Goal: Task Accomplishment & Management: Use online tool/utility

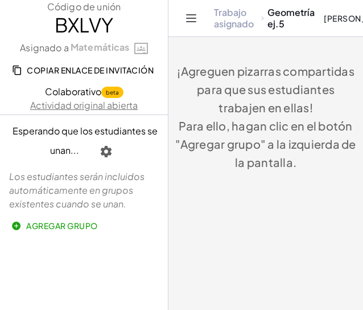
click at [225, 24] on font "Trabajo asignado" at bounding box center [234, 17] width 40 height 23
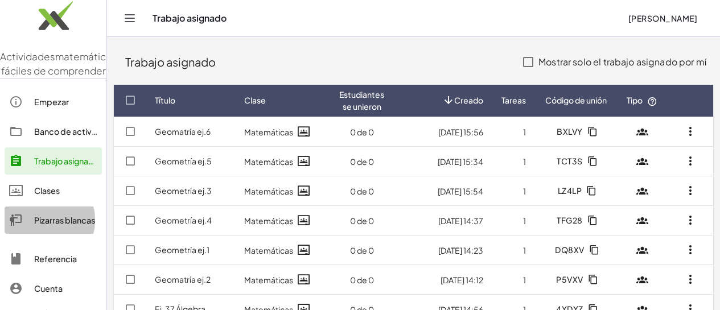
click at [47, 225] on font "Pizarras blancas" at bounding box center [64, 220] width 61 height 10
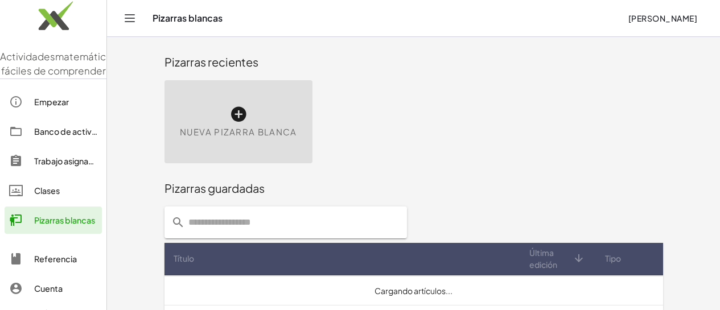
click at [229, 117] on icon at bounding box center [238, 114] width 18 height 18
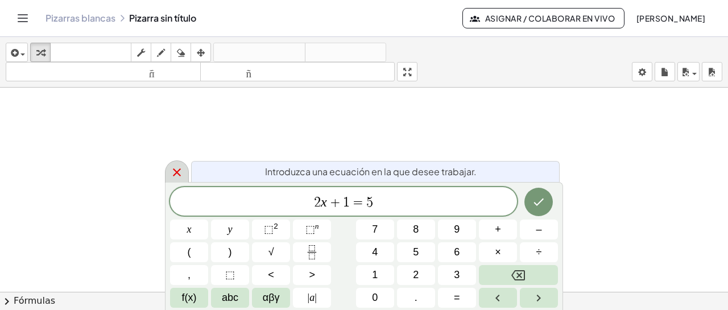
click at [177, 168] on icon at bounding box center [177, 173] width 14 height 14
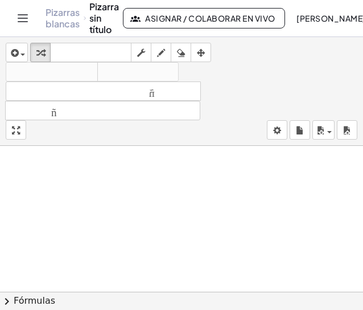
click at [61, 20] on font "Pizarras blancas" at bounding box center [63, 17] width 34 height 23
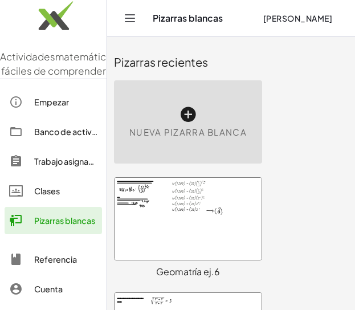
click at [189, 110] on icon at bounding box center [188, 114] width 18 height 18
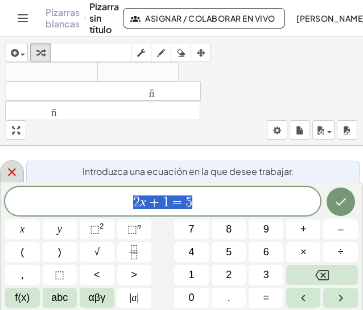
click at [13, 174] on icon at bounding box center [12, 172] width 14 height 14
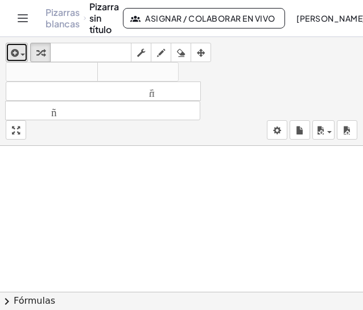
click at [21, 53] on div "button" at bounding box center [17, 53] width 17 height 14
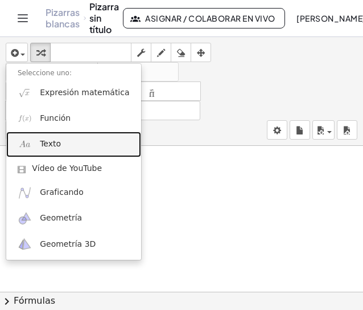
click at [55, 148] on font "Texto" at bounding box center [50, 143] width 21 height 9
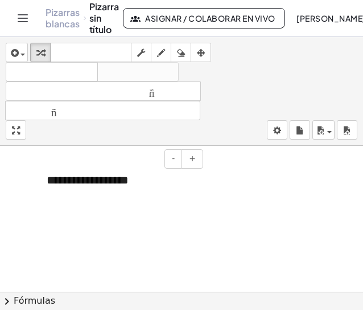
click at [142, 175] on div "**********" at bounding box center [120, 179] width 171 height 39
drag, startPoint x: 142, startPoint y: 180, endPoint x: 41, endPoint y: 192, distance: 102.1
click at [41, 192] on div "**********" at bounding box center [120, 179] width 171 height 39
click at [108, 196] on div at bounding box center [120, 179] width 171 height 39
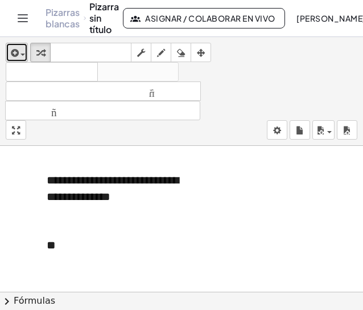
click at [12, 53] on icon "button" at bounding box center [14, 53] width 10 height 14
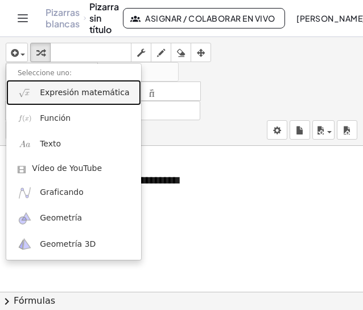
click at [50, 93] on font "Expresión matemática" at bounding box center [84, 92] width 89 height 9
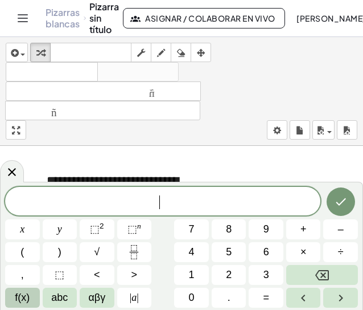
click at [28, 300] on span "f(x)" at bounding box center [22, 297] width 15 height 15
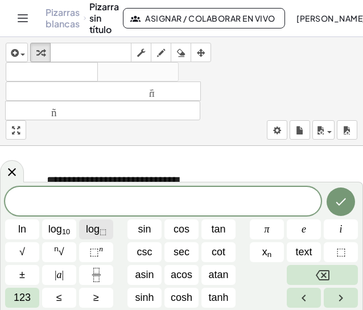
click at [93, 233] on span "log ⬚" at bounding box center [96, 228] width 20 height 15
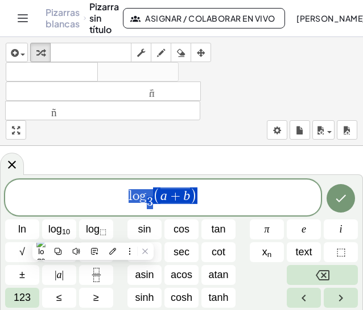
drag, startPoint x: 198, startPoint y: 199, endPoint x: 122, endPoint y: 200, distance: 76.3
click at [122, 200] on span "l o g 3 ​ ( a + b )" at bounding box center [163, 198] width 316 height 24
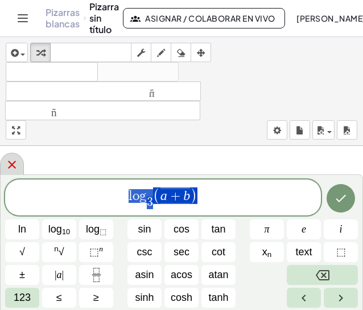
click at [15, 167] on icon at bounding box center [12, 165] width 14 height 14
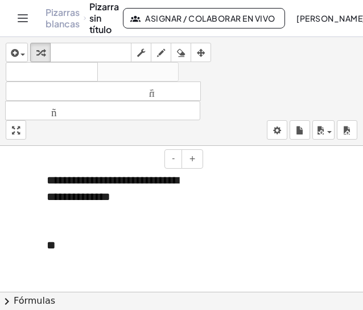
click at [106, 217] on div at bounding box center [121, 212] width 148 height 17
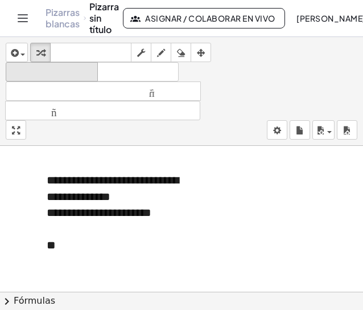
click at [79, 72] on font "deshacer" at bounding box center [52, 72] width 86 height 11
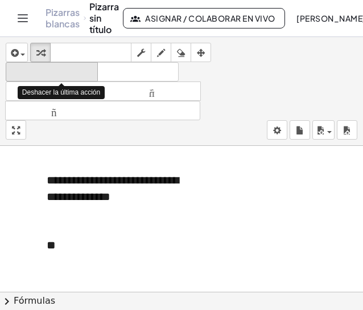
click at [79, 72] on font "deshacer" at bounding box center [52, 72] width 86 height 11
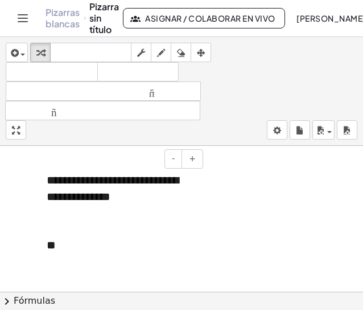
click at [88, 228] on div at bounding box center [121, 229] width 148 height 17
click at [73, 248] on div "**" at bounding box center [121, 245] width 148 height 17
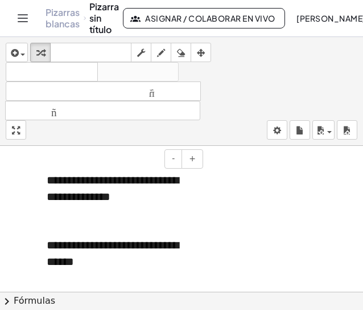
click at [63, 214] on div at bounding box center [121, 212] width 148 height 17
click at [96, 250] on font "**********" at bounding box center [113, 253] width 132 height 28
click at [170, 160] on button "-" at bounding box center [173, 158] width 18 height 19
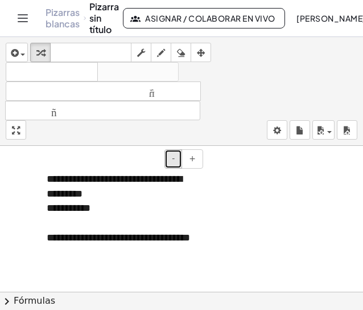
click at [170, 160] on button "-" at bounding box center [173, 158] width 18 height 19
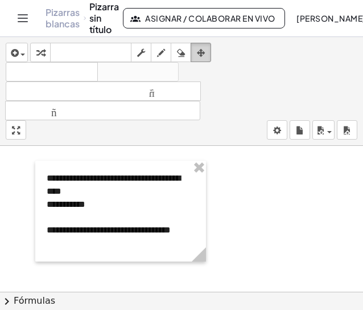
click at [193, 43] on button "arreglar" at bounding box center [201, 52] width 20 height 19
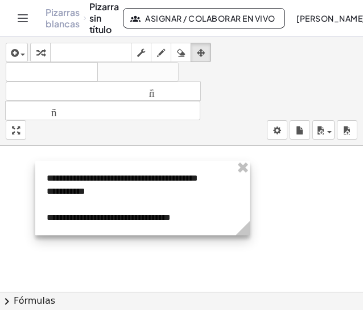
drag, startPoint x: 200, startPoint y: 257, endPoint x: 244, endPoint y: 212, distance: 63.2
click at [244, 212] on div "**********" at bounding box center [142, 197] width 215 height 75
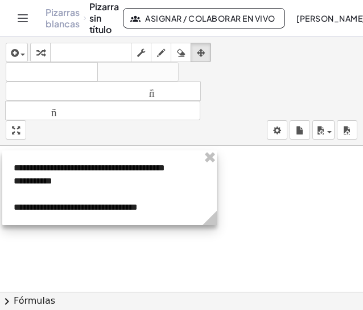
drag, startPoint x: 198, startPoint y: 173, endPoint x: 165, endPoint y: 163, distance: 34.6
click at [165, 163] on div at bounding box center [109, 187] width 215 height 75
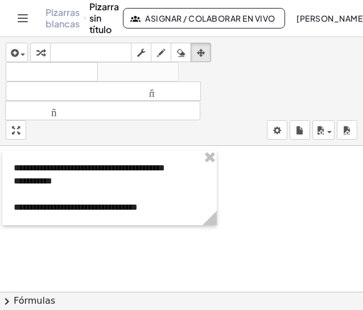
click at [46, 48] on div "button" at bounding box center [40, 53] width 15 height 14
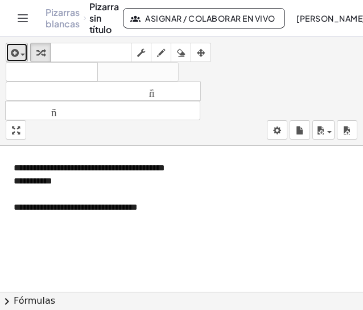
click at [16, 49] on icon "button" at bounding box center [14, 53] width 10 height 14
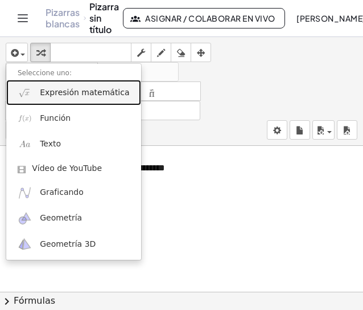
click at [84, 95] on font "Expresión matemática" at bounding box center [84, 92] width 89 height 9
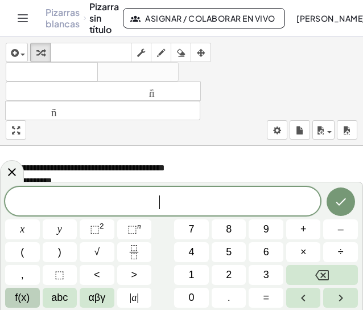
click at [19, 298] on span "f(x)" at bounding box center [22, 297] width 15 height 15
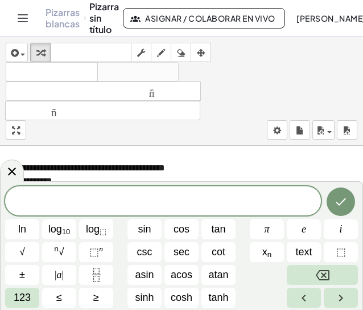
click at [114, 229] on div "ln log 10 log ⬚ sin cos tan π e i √ n √ ⬚ n csc sec cot x n text ⬚ ± | a | asin…" at bounding box center [181, 246] width 353 height 121
click at [102, 231] on sub "⬚" at bounding box center [103, 231] width 7 height 9
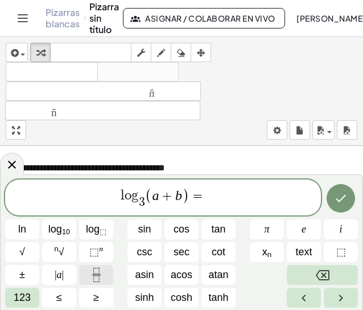
click at [89, 279] on icon "Fraction" at bounding box center [96, 274] width 14 height 14
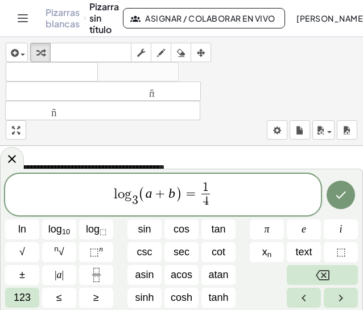
click at [337, 196] on icon "Done" at bounding box center [341, 194] width 10 height 7
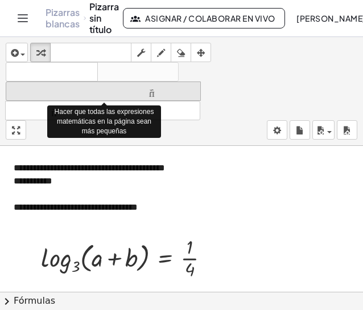
click at [93, 92] on font "tamaño_del_formato" at bounding box center [103, 91] width 189 height 11
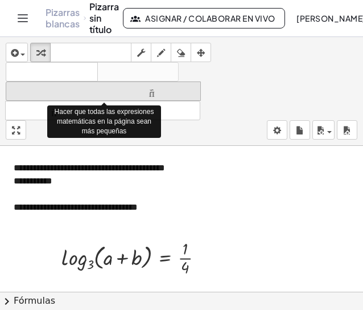
click at [93, 92] on font "tamaño_del_formato" at bounding box center [103, 91] width 189 height 11
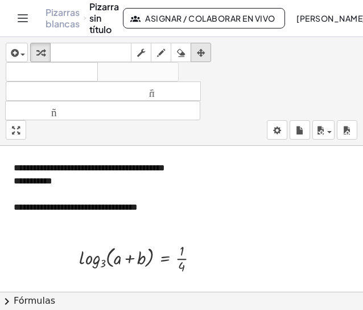
click at [198, 50] on icon "button" at bounding box center [201, 53] width 8 height 14
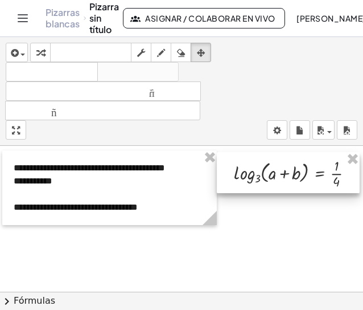
drag, startPoint x: 159, startPoint y: 268, endPoint x: 314, endPoint y: 183, distance: 176.5
click at [314, 183] on div at bounding box center [288, 172] width 143 height 41
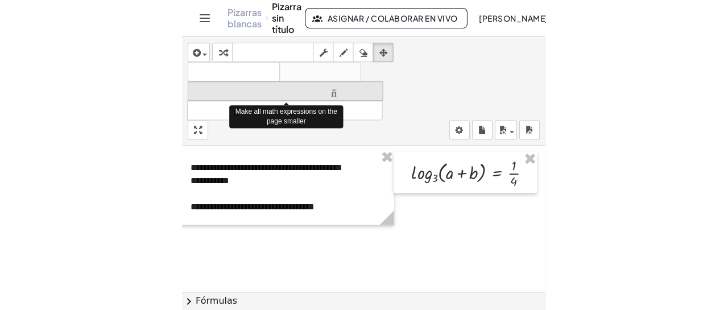
scroll to position [0, 10]
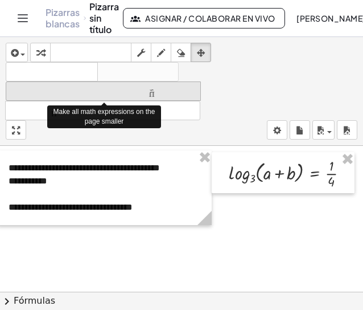
click at [89, 88] on font "tamaño_del_formato" at bounding box center [103, 91] width 189 height 11
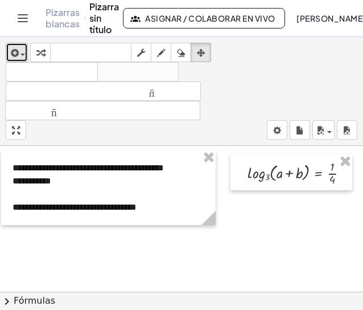
click at [23, 50] on div "button" at bounding box center [17, 53] width 17 height 14
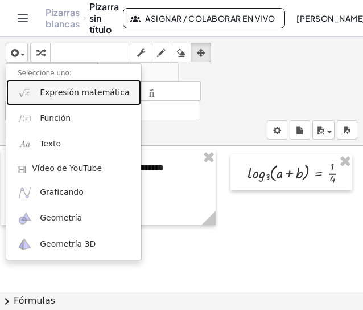
click at [78, 94] on font "Expresión matemática" at bounding box center [84, 92] width 89 height 9
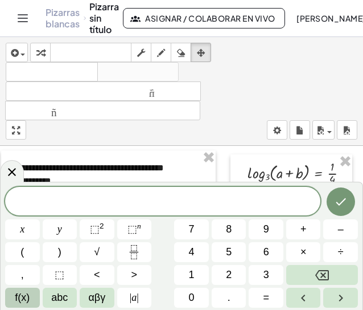
click at [22, 292] on span "f(x)" at bounding box center [22, 297] width 15 height 15
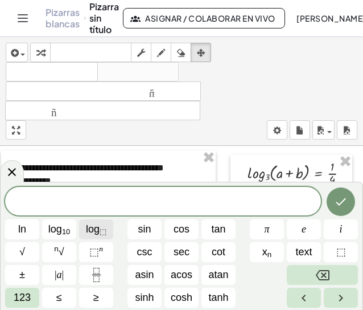
click at [100, 234] on sub "⬚" at bounding box center [103, 231] width 7 height 9
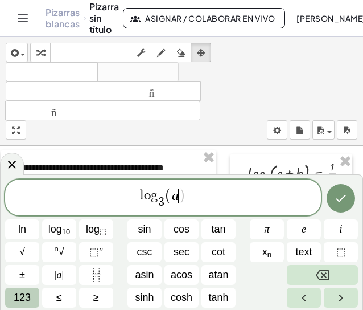
click at [29, 303] on span "123" at bounding box center [22, 297] width 17 height 15
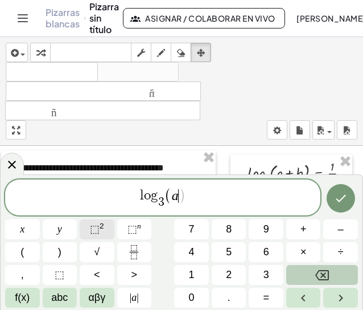
click at [104, 227] on button "⬚ 2" at bounding box center [97, 229] width 35 height 20
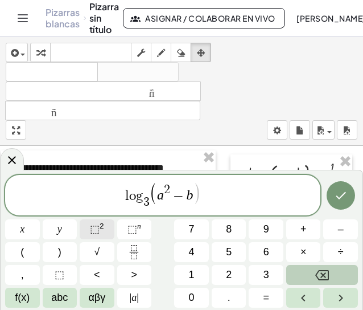
click at [104, 227] on button "⬚ 2" at bounding box center [97, 229] width 35 height 20
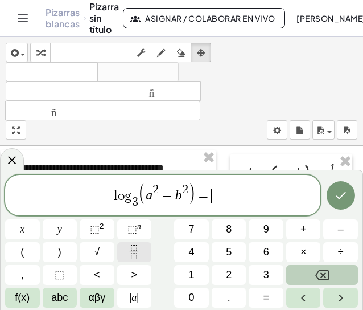
click at [127, 246] on icon "Fraction" at bounding box center [134, 252] width 14 height 14
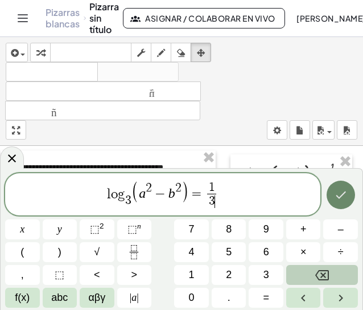
click at [338, 204] on button "Done" at bounding box center [341, 194] width 28 height 28
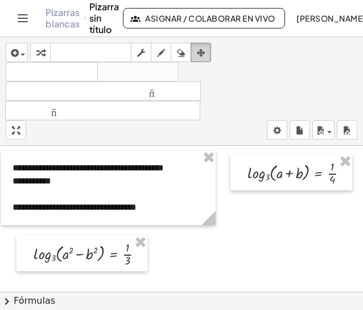
click at [203, 56] on icon "button" at bounding box center [201, 53] width 8 height 14
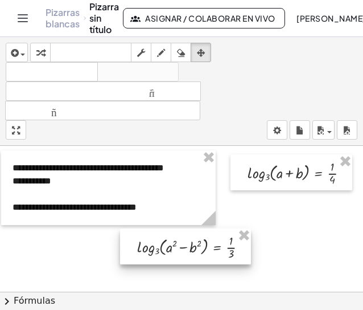
drag, startPoint x: 93, startPoint y: 254, endPoint x: 197, endPoint y: 247, distance: 103.8
click at [197, 247] on div at bounding box center [185, 246] width 131 height 36
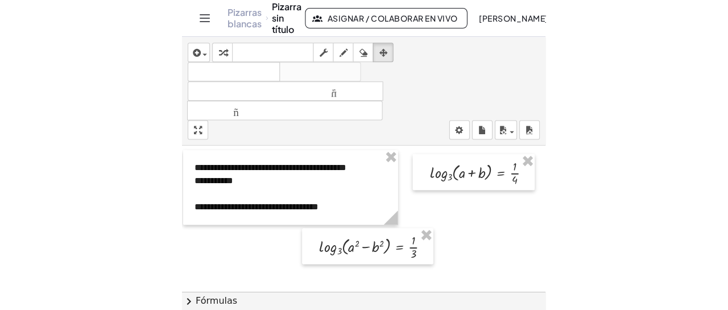
scroll to position [0, 0]
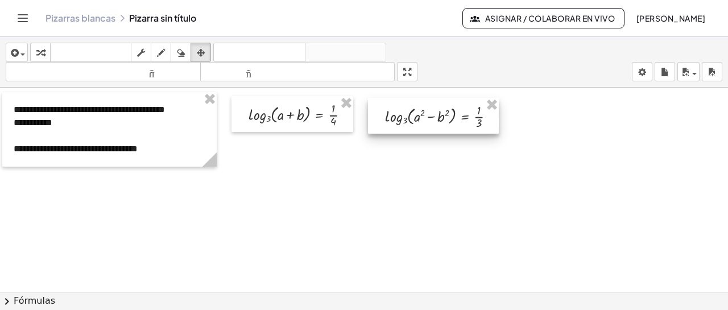
drag, startPoint x: 192, startPoint y: 192, endPoint x: 438, endPoint y: 120, distance: 256.8
click at [362, 120] on div at bounding box center [433, 116] width 131 height 36
click at [362, 182] on div at bounding box center [364, 292] width 728 height 409
click at [45, 52] on div "button" at bounding box center [40, 53] width 15 height 14
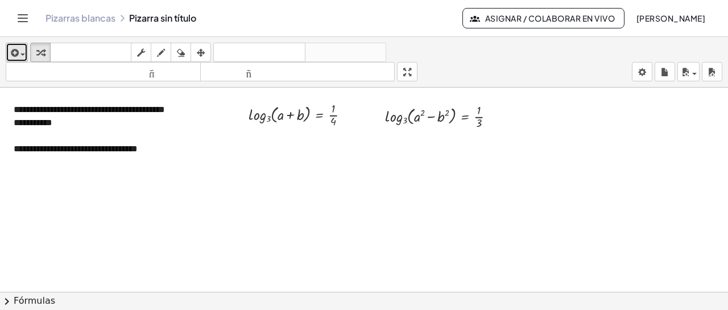
click at [17, 52] on icon "button" at bounding box center [14, 53] width 10 height 14
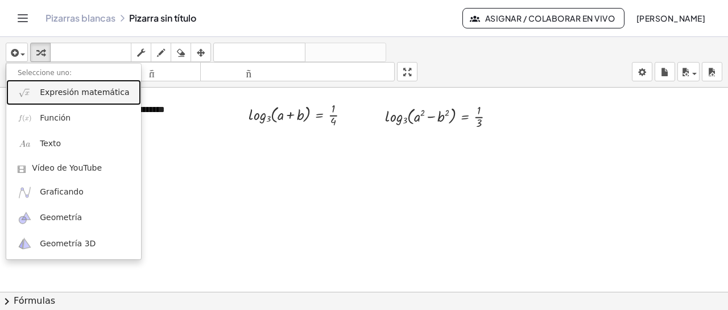
click at [78, 89] on font "Expresión matemática" at bounding box center [84, 92] width 89 height 9
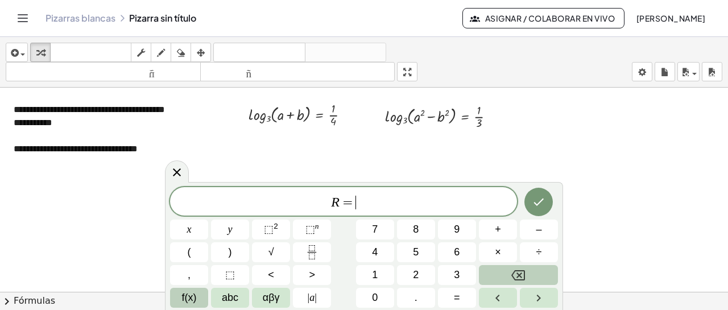
click at [186, 302] on span "f(x)" at bounding box center [189, 297] width 15 height 15
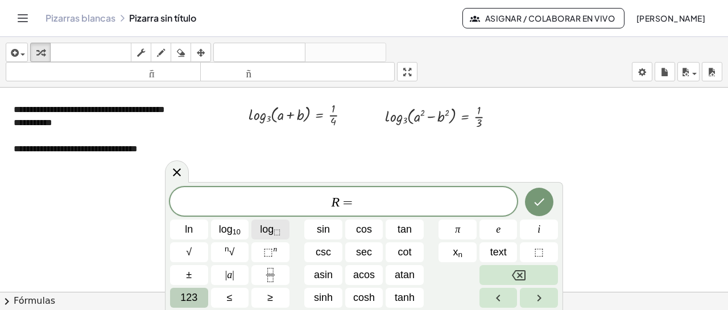
click at [269, 224] on span "log ⬚" at bounding box center [270, 229] width 20 height 15
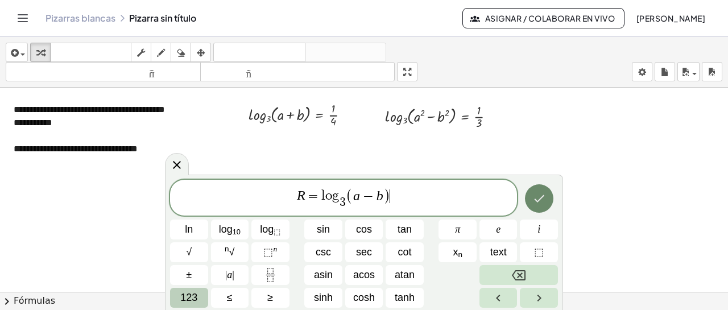
click at [362, 200] on button "Done" at bounding box center [539, 198] width 28 height 28
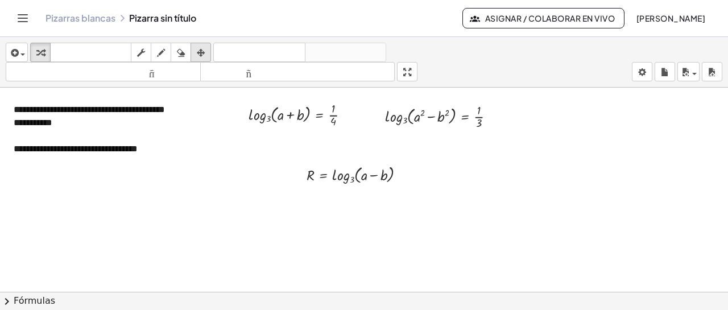
click at [201, 50] on icon "button" at bounding box center [201, 53] width 8 height 14
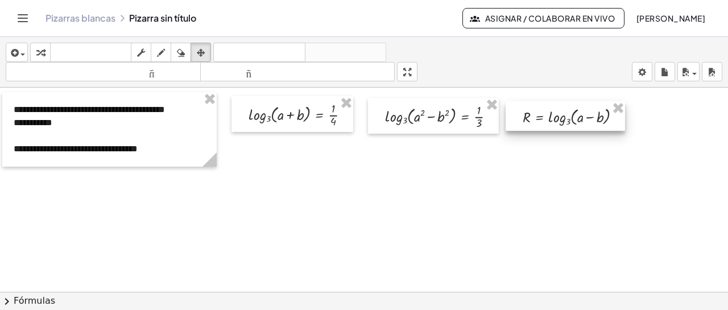
drag, startPoint x: 347, startPoint y: 174, endPoint x: 487, endPoint y: 125, distance: 148.8
click at [362, 114] on div at bounding box center [565, 116] width 119 height 30
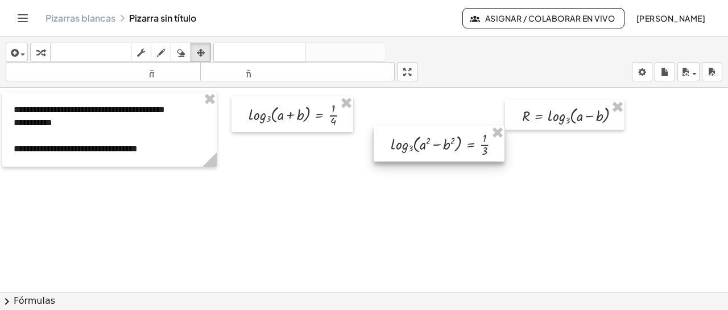
drag, startPoint x: 450, startPoint y: 130, endPoint x: 455, endPoint y: 160, distance: 30.1
click at [362, 160] on div at bounding box center [439, 144] width 131 height 36
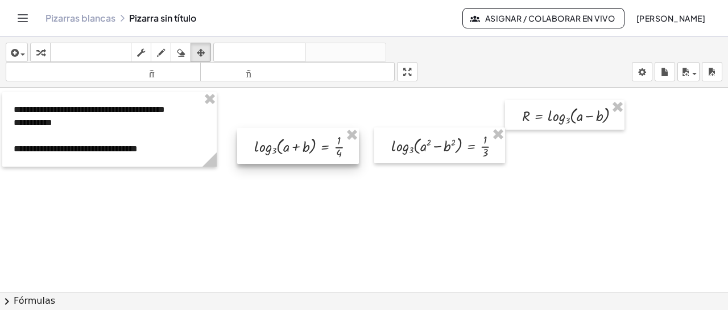
drag, startPoint x: 307, startPoint y: 109, endPoint x: 312, endPoint y: 141, distance: 31.8
click at [312, 141] on div at bounding box center [298, 146] width 122 height 36
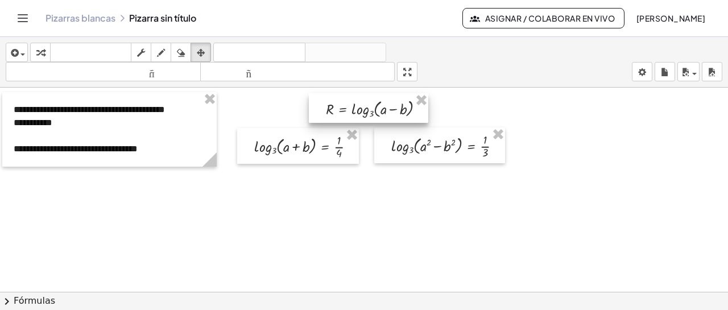
drag, startPoint x: 583, startPoint y: 119, endPoint x: 381, endPoint y: 109, distance: 202.8
click at [362, 109] on div at bounding box center [368, 108] width 119 height 30
click at [341, 228] on div at bounding box center [364, 292] width 728 height 409
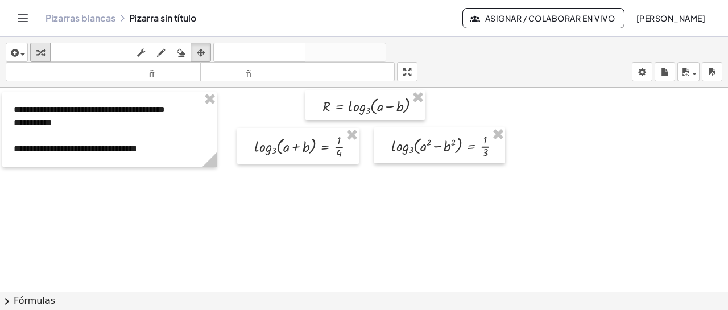
click at [44, 50] on div "button" at bounding box center [40, 53] width 15 height 14
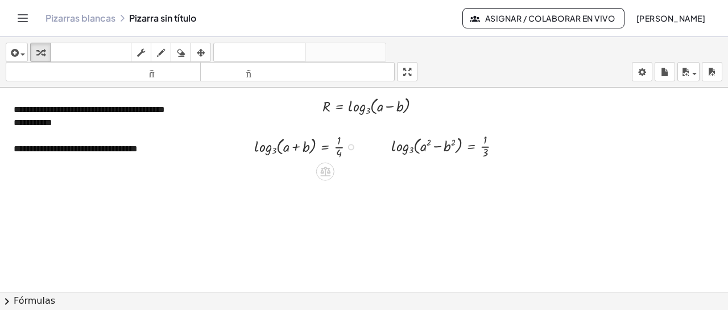
click at [277, 147] on div at bounding box center [309, 146] width 121 height 30
click at [285, 149] on div at bounding box center [309, 146] width 121 height 30
click at [279, 152] on div at bounding box center [309, 146] width 121 height 30
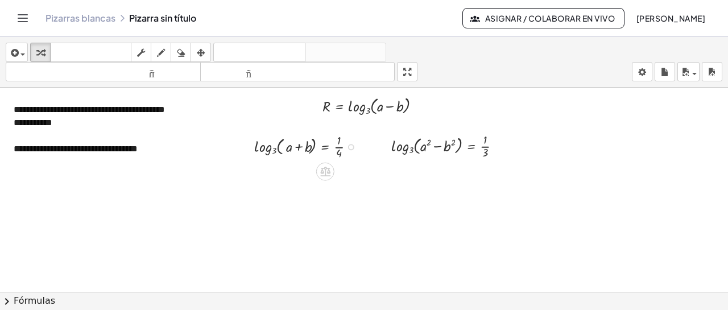
click at [279, 152] on div at bounding box center [309, 146] width 121 height 30
click at [349, 149] on div at bounding box center [351, 147] width 6 height 6
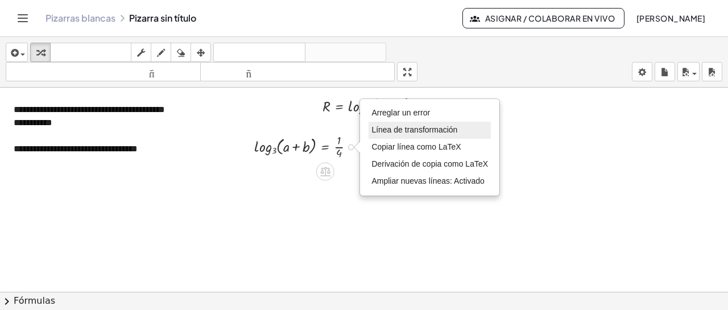
click at [362, 134] on li "Línea de transformación" at bounding box center [430, 130] width 122 height 17
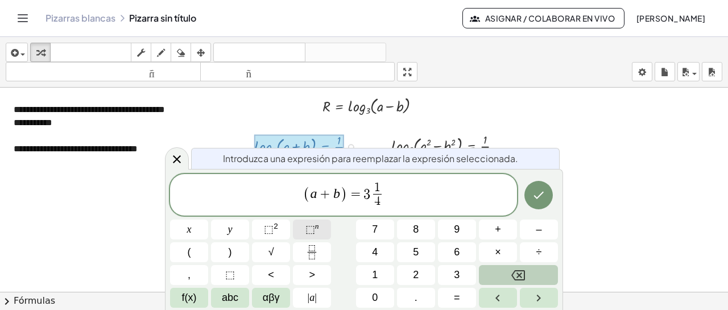
click at [312, 236] on span "⬚ n" at bounding box center [313, 229] width 14 height 15
click at [316, 257] on icon "Fraction" at bounding box center [312, 252] width 14 height 14
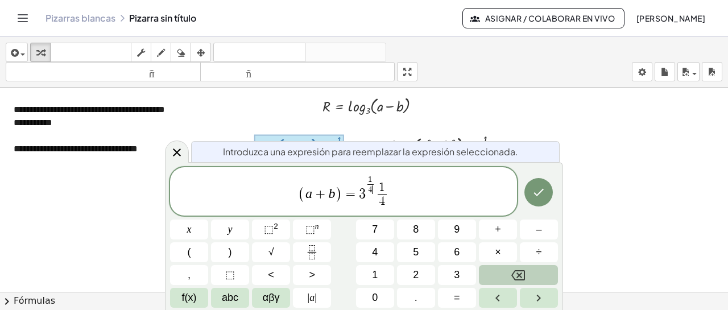
click at [362, 199] on span "( a + b ) = 3 1 4 ​ ​ 1 4 ​" at bounding box center [343, 192] width 347 height 36
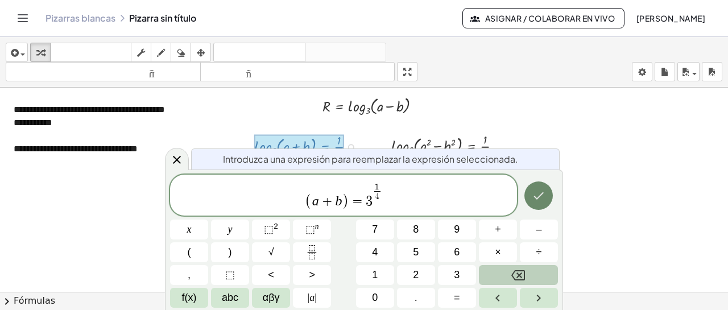
click at [362, 192] on button "Hecho" at bounding box center [539, 196] width 28 height 28
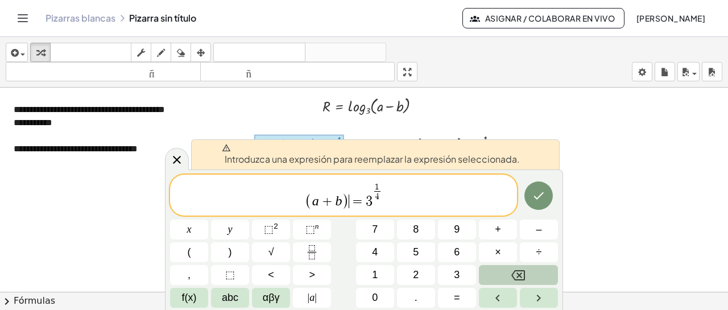
click at [351, 200] on span "=" at bounding box center [357, 202] width 17 height 14
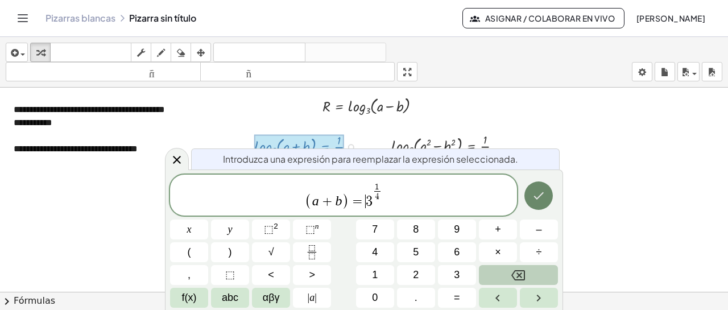
click at [362, 203] on button "Hecho" at bounding box center [539, 196] width 28 height 28
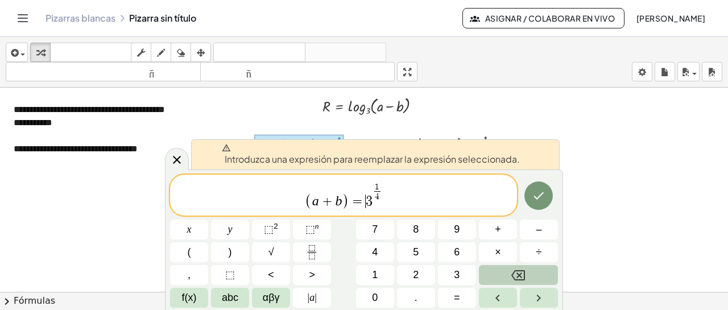
click at [349, 199] on span "=" at bounding box center [357, 202] width 17 height 14
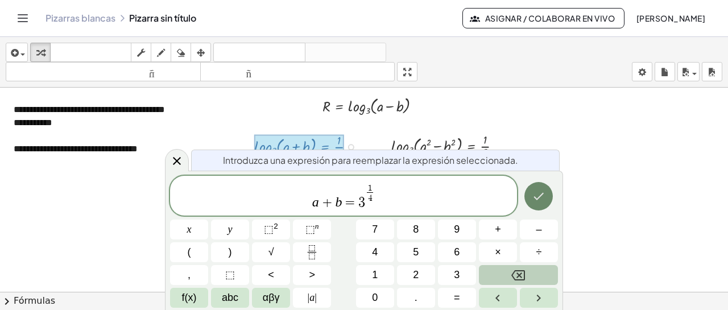
click at [362, 200] on button "Hecho" at bounding box center [539, 196] width 28 height 28
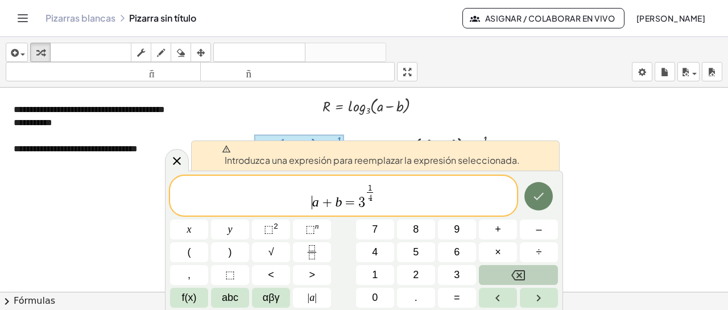
click at [362, 203] on icon "Hecho" at bounding box center [539, 196] width 14 height 14
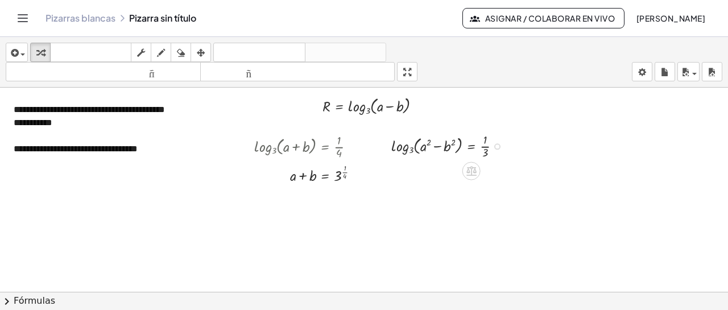
click at [362, 148] on div at bounding box center [497, 146] width 6 height 6
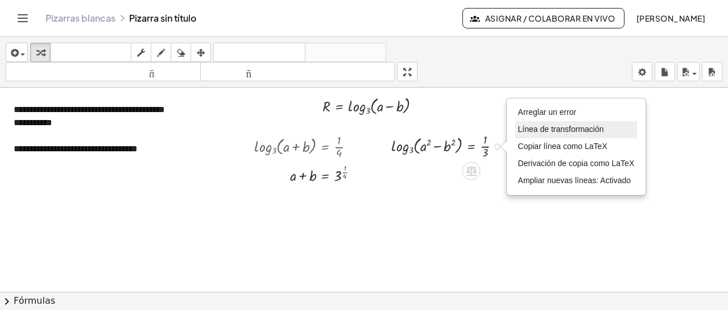
click at [362, 127] on font "Línea de transformación" at bounding box center [561, 129] width 86 height 9
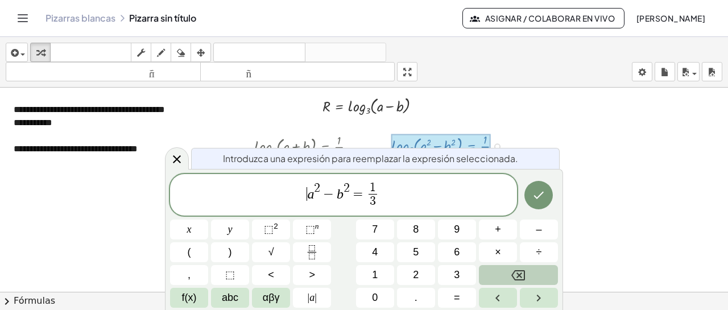
click at [362, 199] on span "​ a 2 − b 2 = 1 3 ​" at bounding box center [343, 196] width 347 height 30
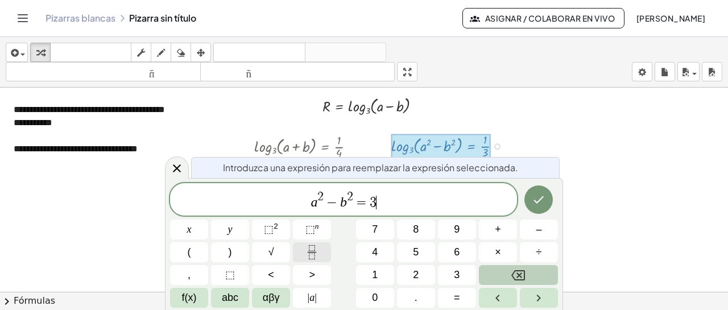
click at [315, 258] on icon "Fraction" at bounding box center [312, 252] width 14 height 14
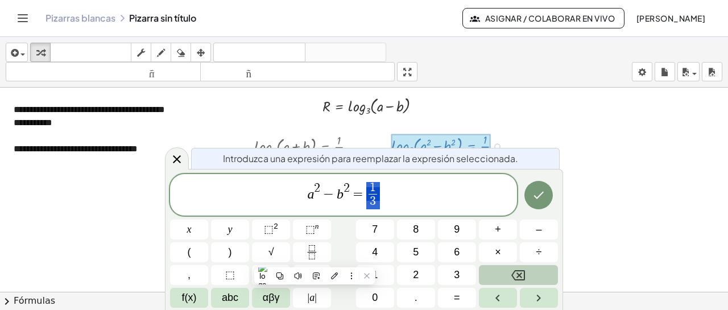
drag, startPoint x: 378, startPoint y: 199, endPoint x: 373, endPoint y: 195, distance: 6.9
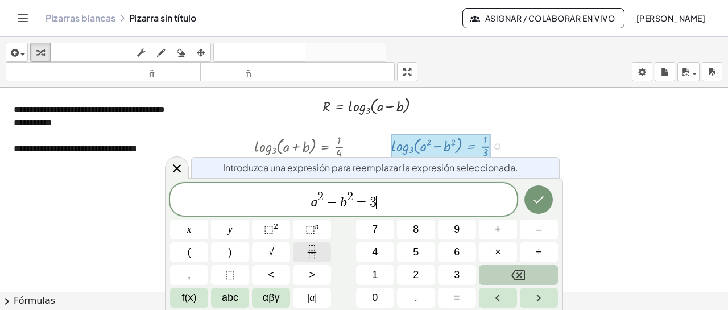
click at [315, 253] on icon "Fraction" at bounding box center [312, 252] width 14 height 14
click at [318, 234] on span "⬚ n" at bounding box center [313, 229] width 14 height 15
click at [312, 258] on icon "Fraction" at bounding box center [312, 252] width 14 height 14
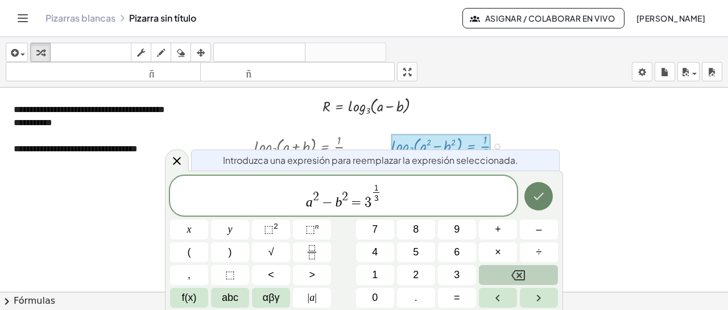
click at [362, 200] on icon "Hecho" at bounding box center [539, 196] width 14 height 14
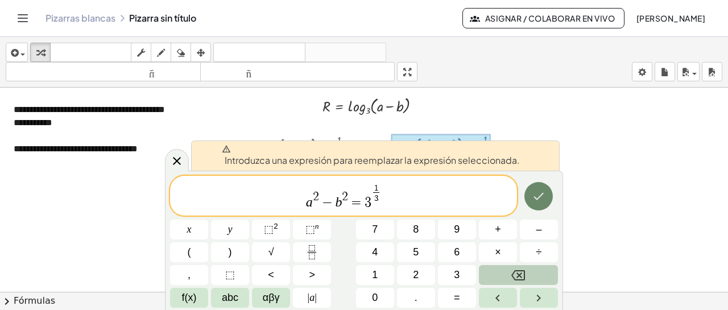
click at [362, 200] on icon "Hecho" at bounding box center [539, 196] width 14 height 14
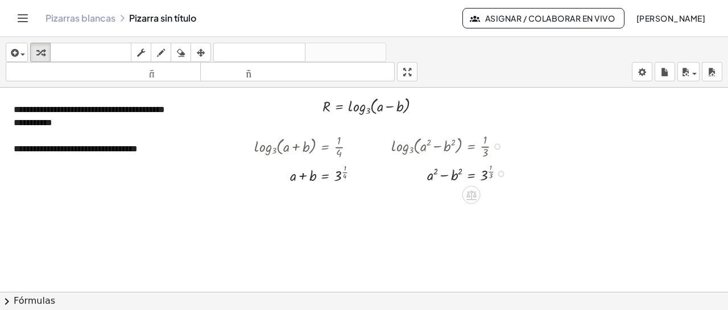
click at [362, 175] on div "Arreglar un error Línea de transformación Copiar línea como LaTeX Derivación de…" at bounding box center [501, 174] width 6 height 6
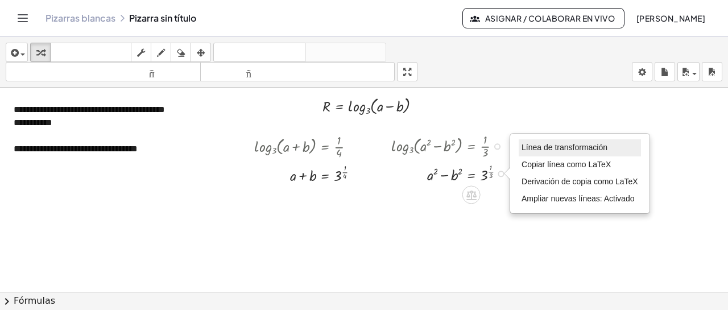
click at [362, 147] on font "Línea de transformación" at bounding box center [565, 147] width 86 height 9
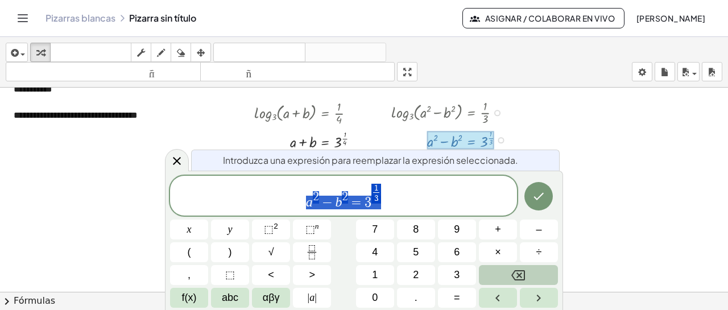
scroll to position [34, 0]
click at [362, 201] on icon "Hecho" at bounding box center [539, 196] width 14 height 14
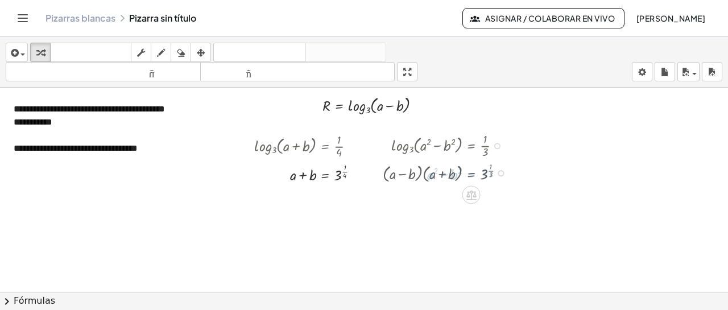
scroll to position [0, 0]
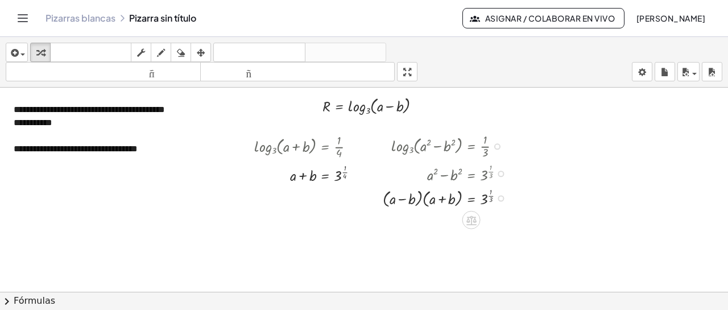
click at [362, 198] on div "Línea de transformación Copiar línea como LaTeX Derivación de copia como LaTeX …" at bounding box center [501, 198] width 6 height 6
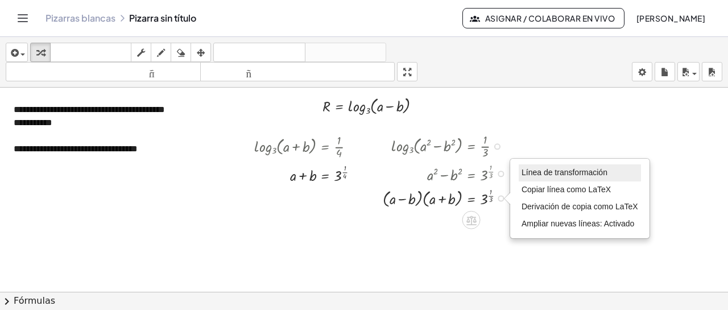
click at [362, 173] on font "Línea de transformación" at bounding box center [565, 172] width 86 height 9
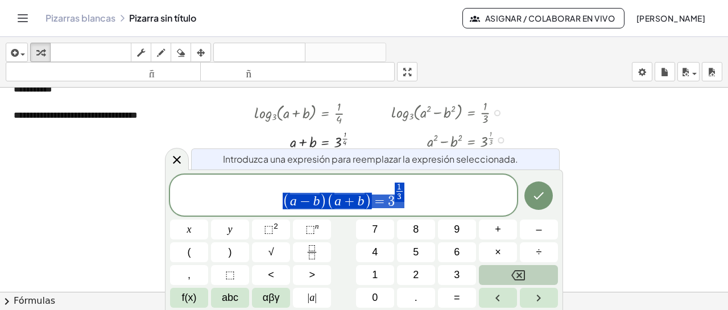
scroll to position [34, 0]
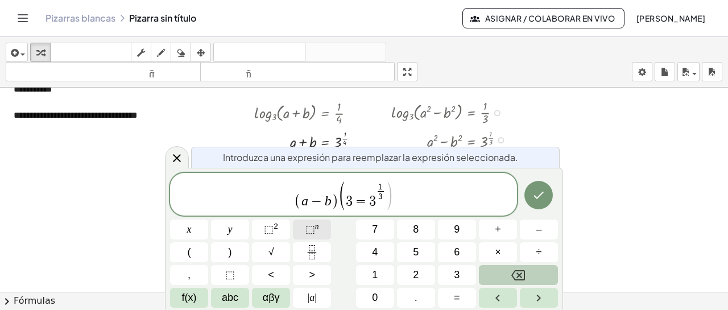
click at [323, 230] on button "⬚ n" at bounding box center [312, 230] width 38 height 20
click at [317, 249] on icon "Fraction" at bounding box center [312, 252] width 14 height 14
click at [362, 204] on button "Hecho" at bounding box center [539, 195] width 28 height 28
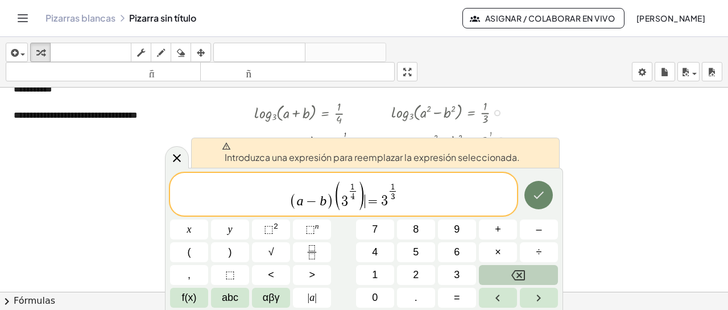
click at [362, 201] on button "Hecho" at bounding box center [539, 195] width 28 height 28
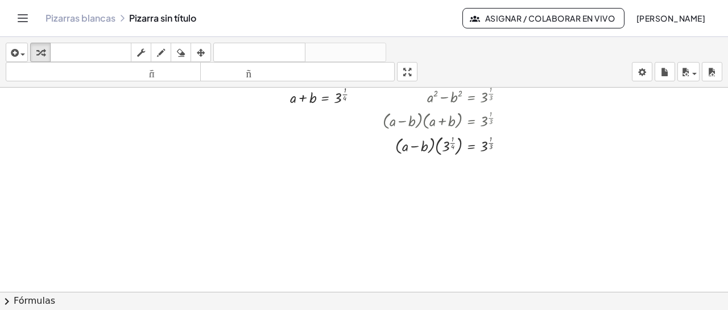
scroll to position [80, 0]
drag, startPoint x: 437, startPoint y: 146, endPoint x: 484, endPoint y: 154, distance: 47.2
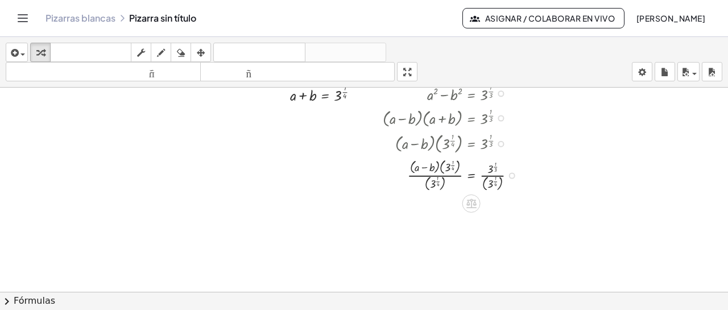
click at [362, 174] on div at bounding box center [454, 175] width 154 height 38
click at [362, 212] on div at bounding box center [454, 211] width 154 height 36
click at [362, 204] on div at bounding box center [454, 211] width 154 height 36
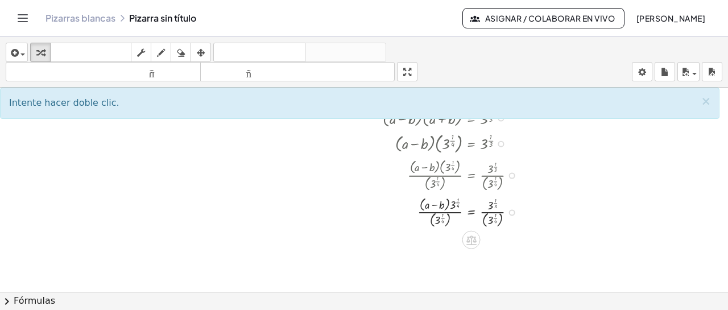
click at [362, 218] on div at bounding box center [454, 211] width 154 height 36
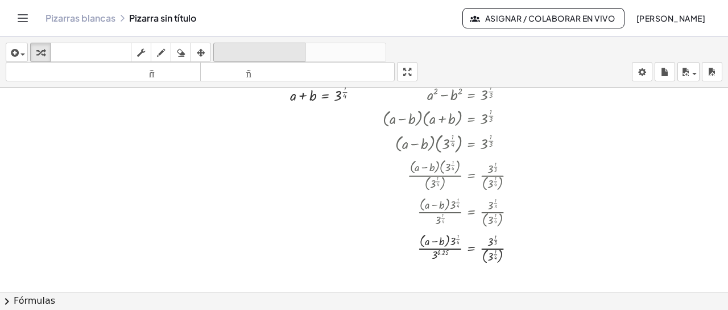
click at [252, 52] on font "deshacer" at bounding box center [259, 52] width 86 height 11
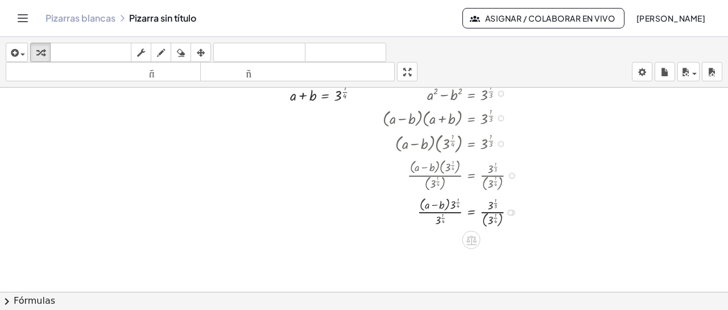
click at [362, 223] on div at bounding box center [454, 211] width 154 height 36
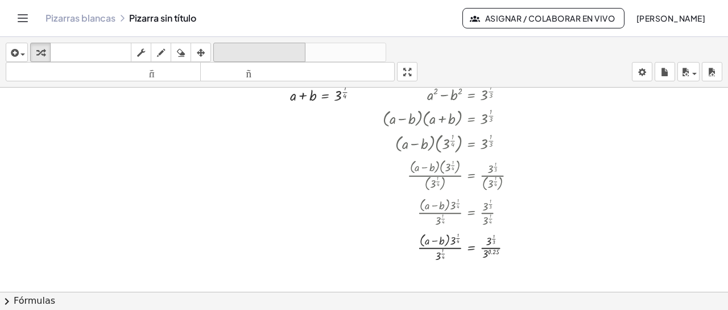
click at [230, 52] on font "deshacer" at bounding box center [259, 52] width 86 height 11
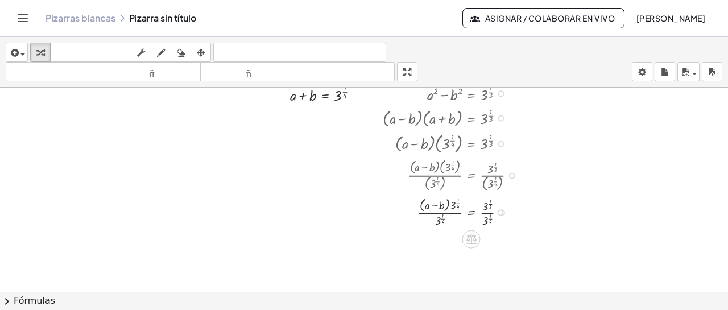
click at [362, 213] on div at bounding box center [500, 212] width 6 height 6
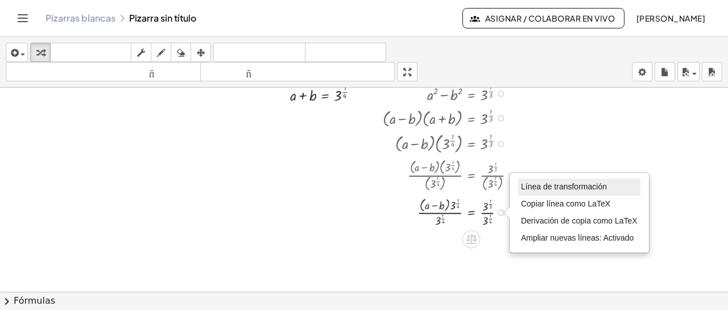
click at [362, 189] on font "Línea de transformación" at bounding box center [564, 186] width 86 height 9
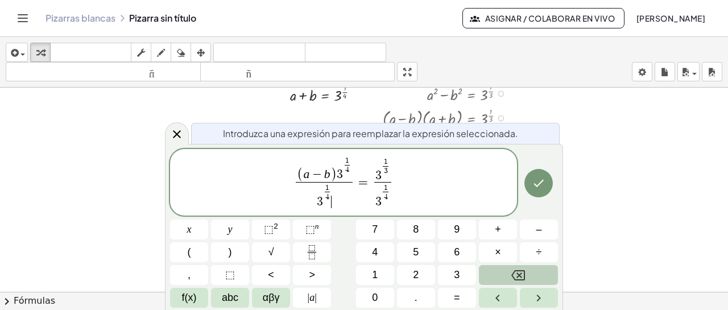
click at [352, 193] on span "( a − b ) 3 1 4 ​ 3 1 4 ​ ​ ​" at bounding box center [325, 183] width 62 height 52
click at [362, 183] on icon "Hecho" at bounding box center [539, 184] width 14 height 14
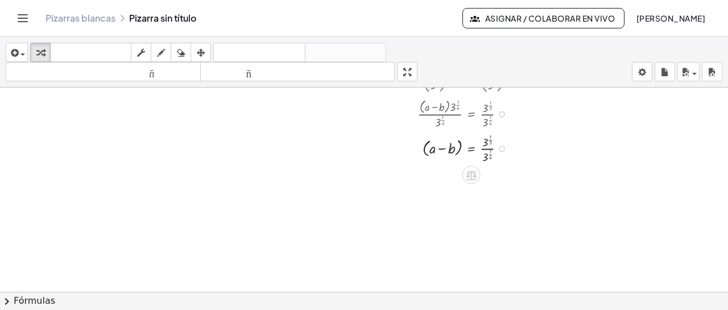
scroll to position [184, 0]
click at [362, 145] on div at bounding box center [454, 142] width 154 height 34
click at [362, 145] on div at bounding box center [455, 142] width 156 height 25
click at [362, 171] on div at bounding box center [455, 172] width 156 height 25
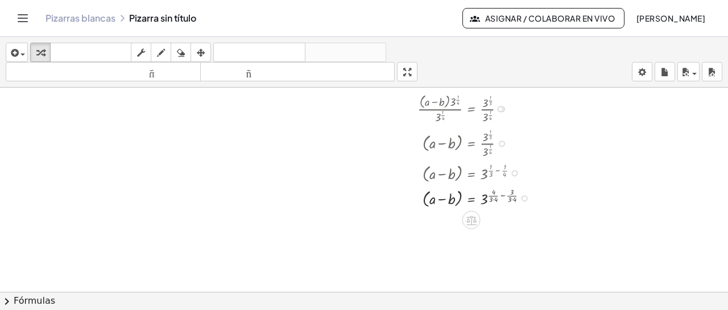
click at [362, 195] on div at bounding box center [460, 197] width 166 height 25
click at [362, 195] on div at bounding box center [455, 197] width 156 height 25
click at [362, 224] on div at bounding box center [460, 222] width 166 height 25
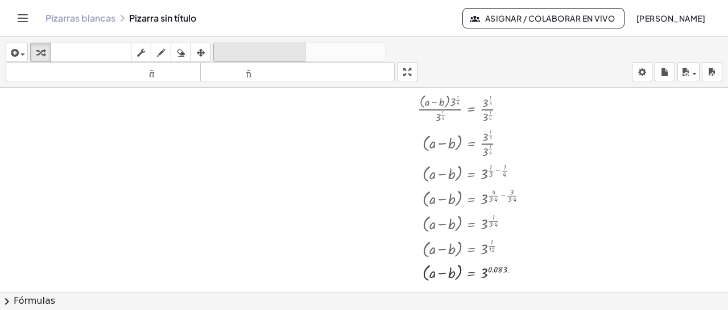
click at [241, 52] on font "deshacer" at bounding box center [259, 52] width 86 height 11
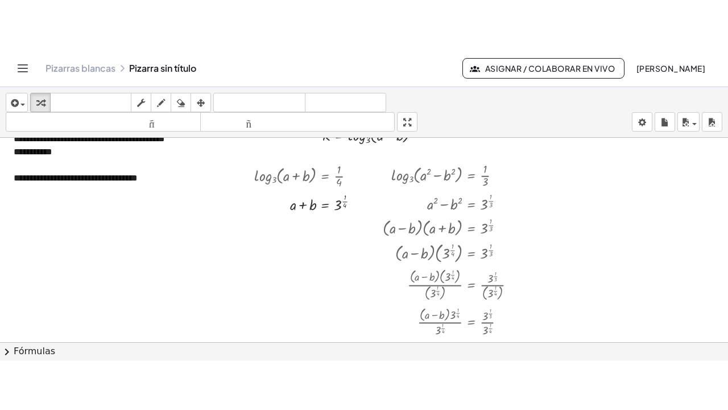
scroll to position [0, 0]
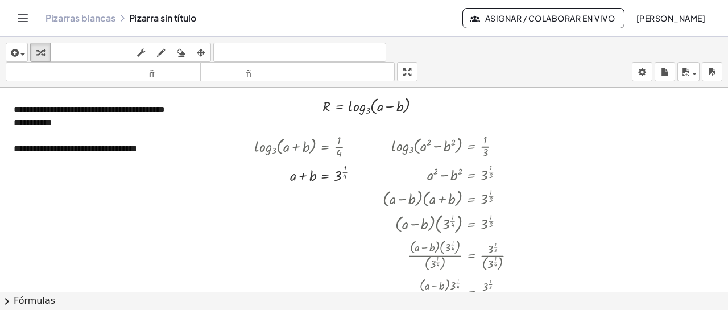
drag, startPoint x: 409, startPoint y: 75, endPoint x: 410, endPoint y: 147, distance: 72.3
click at [362, 147] on div "**********" at bounding box center [364, 173] width 728 height 273
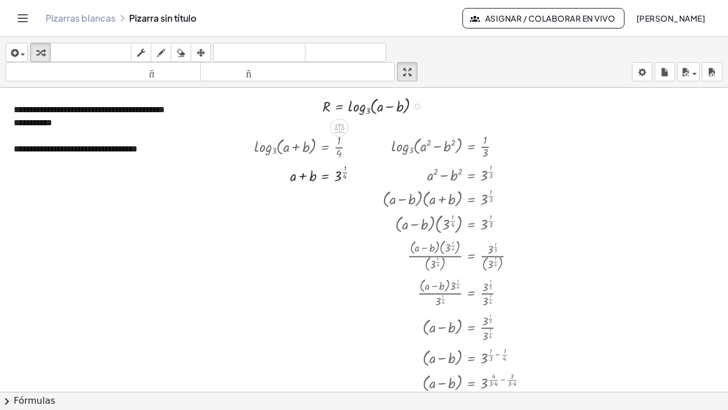
click at [362, 93] on div at bounding box center [376, 105] width 119 height 24
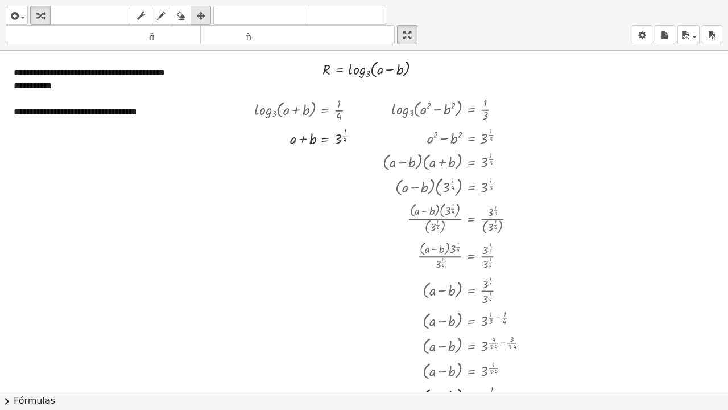
click at [205, 20] on icon "button" at bounding box center [201, 16] width 8 height 14
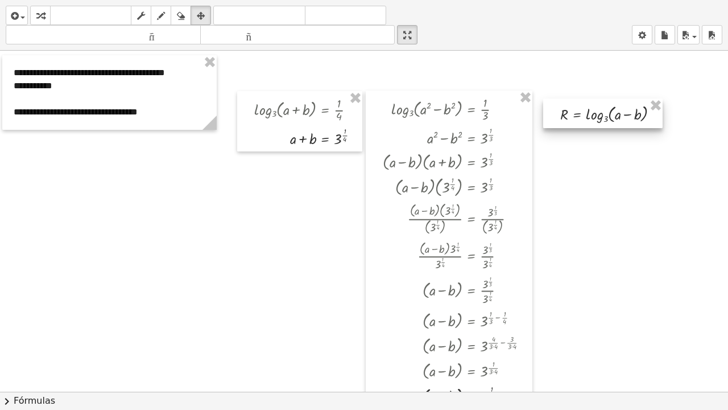
drag, startPoint x: 391, startPoint y: 67, endPoint x: 629, endPoint y: 112, distance: 242.1
click at [362, 112] on div at bounding box center [602, 113] width 119 height 30
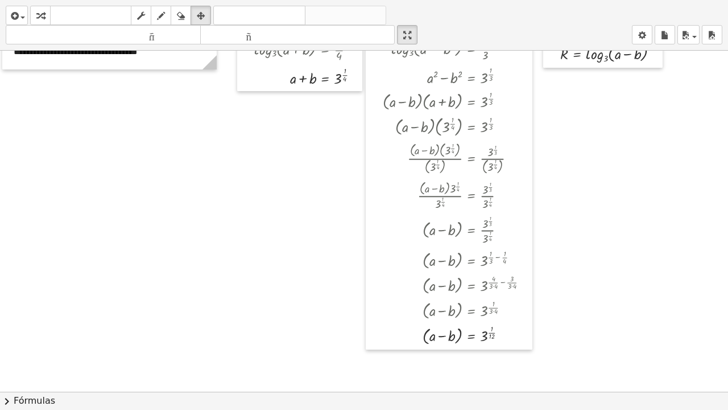
scroll to position [6, 0]
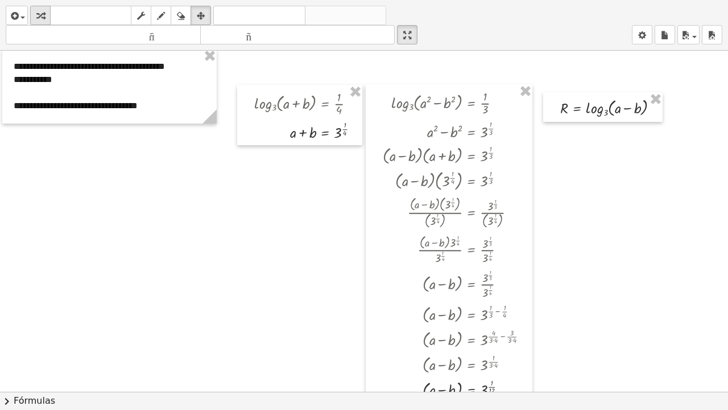
click at [35, 18] on div "button" at bounding box center [40, 16] width 15 height 14
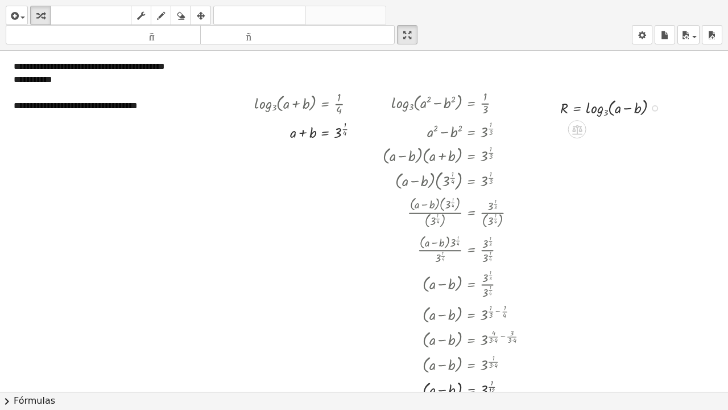
click at [362, 110] on div at bounding box center [655, 108] width 6 height 6
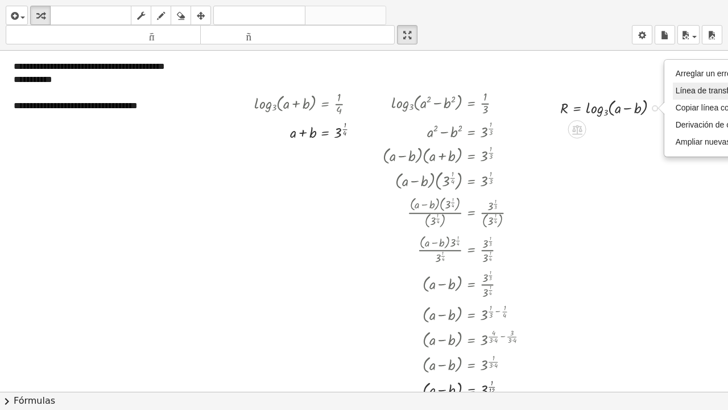
click at [362, 86] on font "Línea de transformación" at bounding box center [719, 90] width 86 height 9
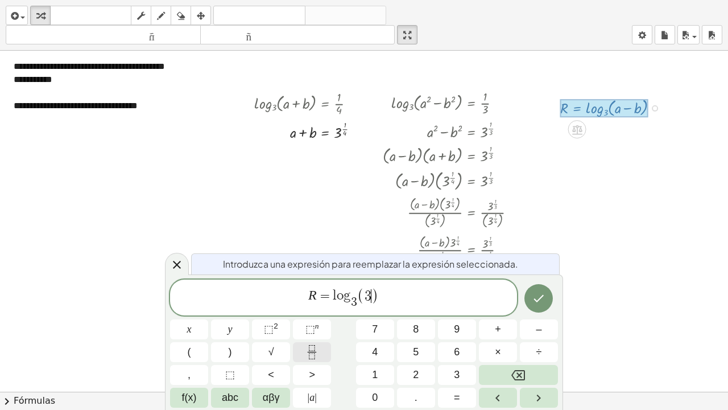
click at [317, 309] on icon "Fraction" at bounding box center [312, 352] width 14 height 14
click at [318, 309] on span "⬚ n" at bounding box center [313, 329] width 14 height 15
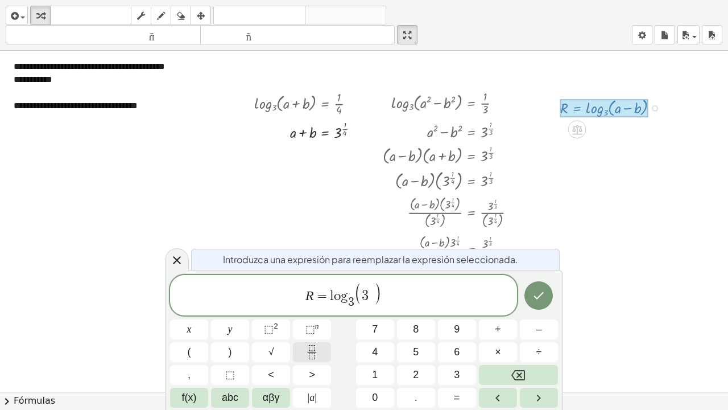
click at [319, 309] on button "Fraction" at bounding box center [312, 352] width 38 height 20
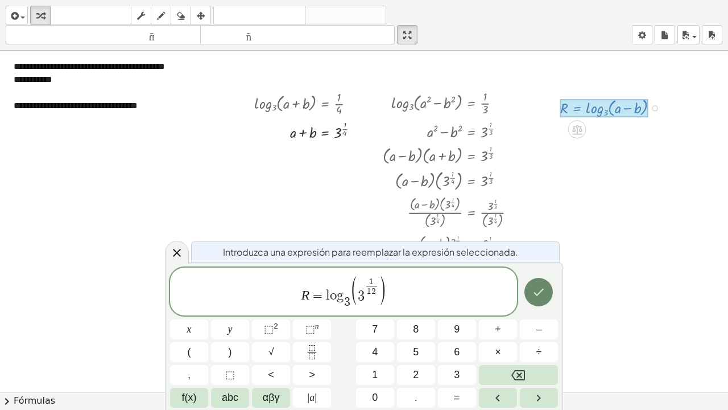
click at [362, 289] on icon "Hecho" at bounding box center [539, 292] width 10 height 7
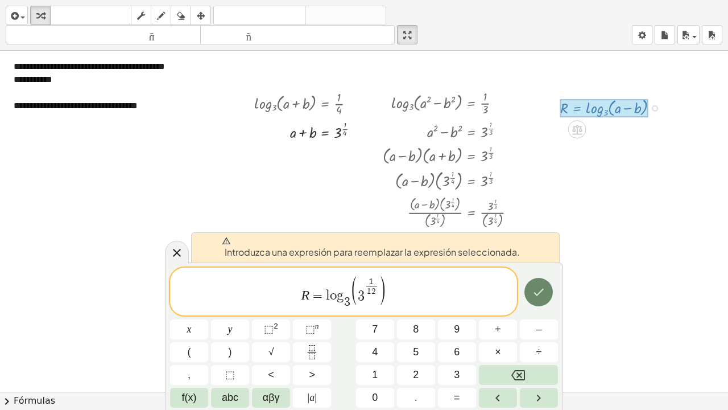
click at [362, 299] on button "Hecho" at bounding box center [539, 292] width 28 height 28
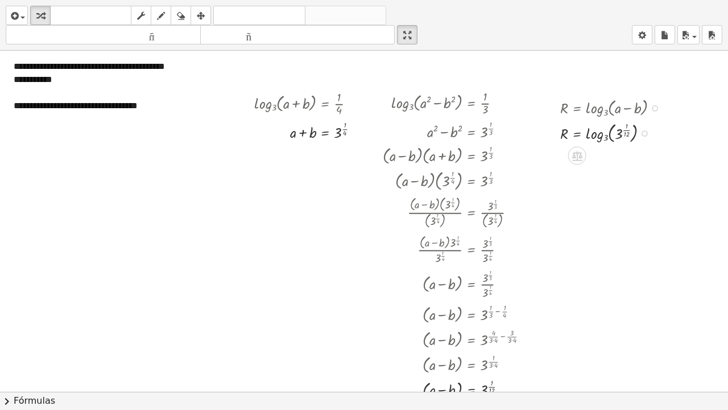
click at [362, 138] on div at bounding box center [614, 132] width 119 height 26
click at [362, 130] on div at bounding box center [614, 132] width 119 height 26
click at [362, 135] on div at bounding box center [614, 132] width 119 height 26
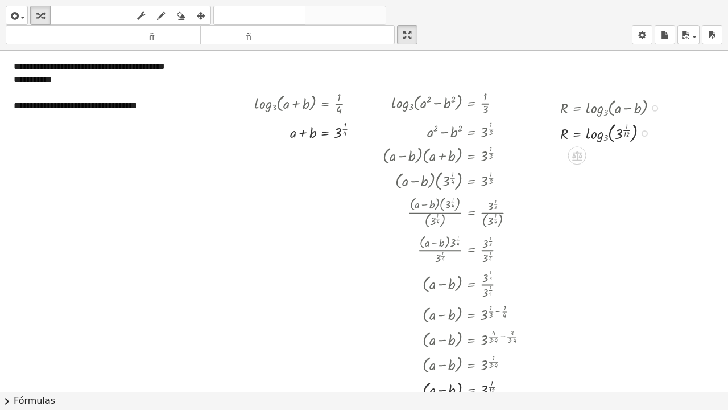
click at [362, 135] on div at bounding box center [614, 132] width 119 height 26
click at [362, 159] on div at bounding box center [607, 162] width 6 height 6
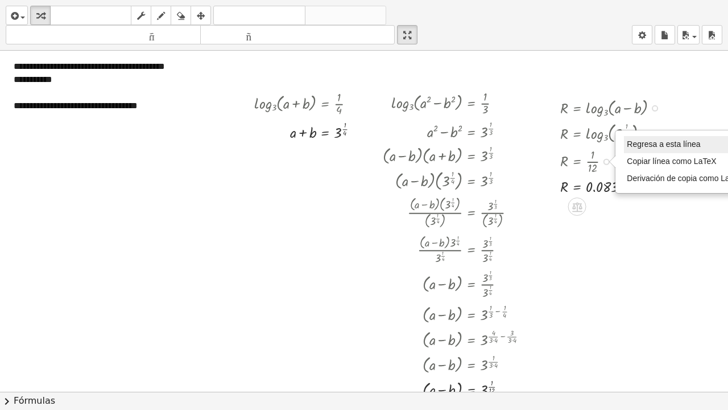
click at [362, 148] on font "Regresa a esta línea" at bounding box center [663, 143] width 73 height 9
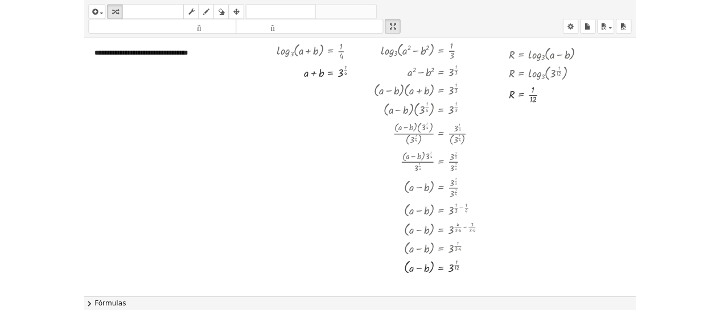
scroll to position [0, 0]
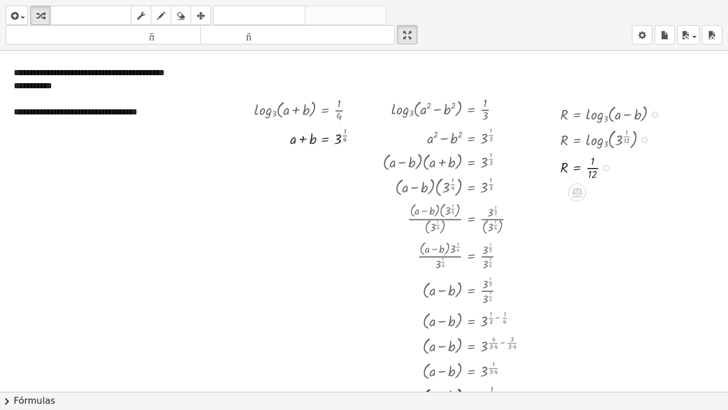
click at [362, 114] on div at bounding box center [614, 113] width 119 height 24
click at [362, 114] on div at bounding box center [655, 115] width 6 height 6
click at [362, 99] on font "Regresa a esta línea" at bounding box center [712, 96] width 73 height 9
click at [362, 110] on div at bounding box center [497, 109] width 6 height 6
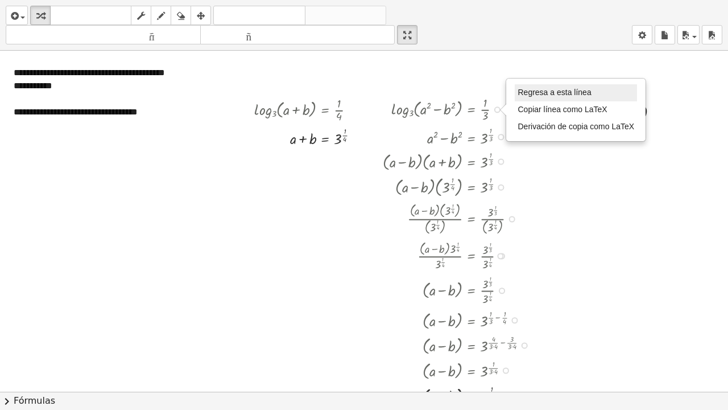
click at [362, 94] on font "Regresa a esta línea" at bounding box center [554, 92] width 73 height 9
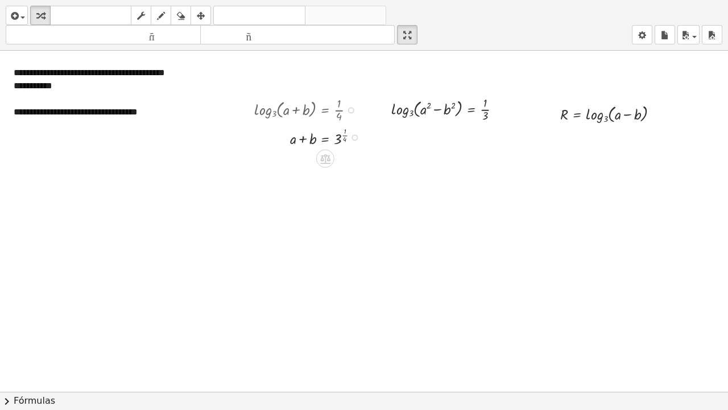
click at [348, 113] on div at bounding box center [311, 109] width 125 height 30
click at [352, 109] on div at bounding box center [351, 110] width 6 height 6
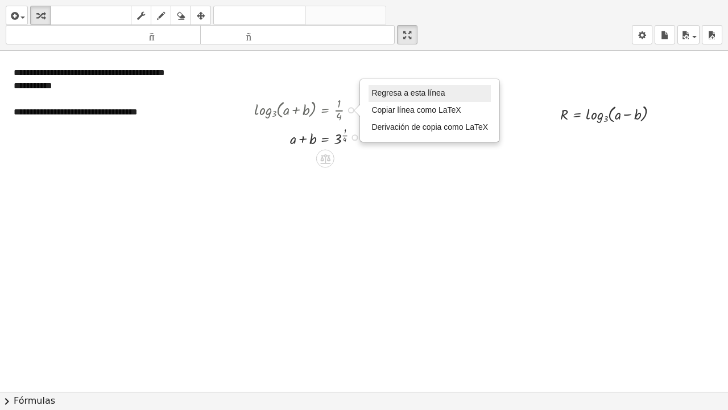
click at [362, 94] on font "Regresa a esta línea" at bounding box center [408, 92] width 73 height 9
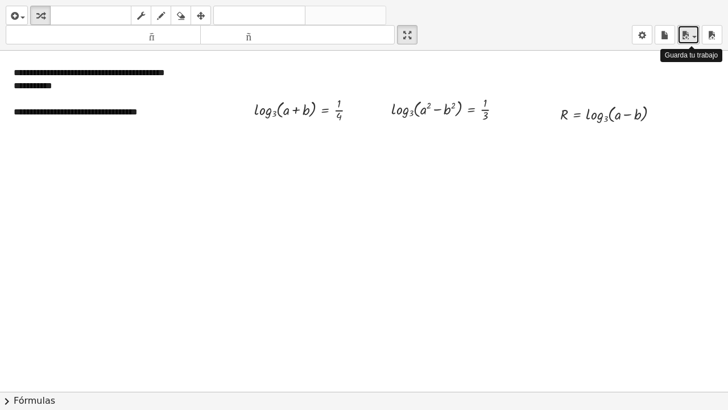
click at [362, 35] on icon "button" at bounding box center [686, 35] width 10 height 14
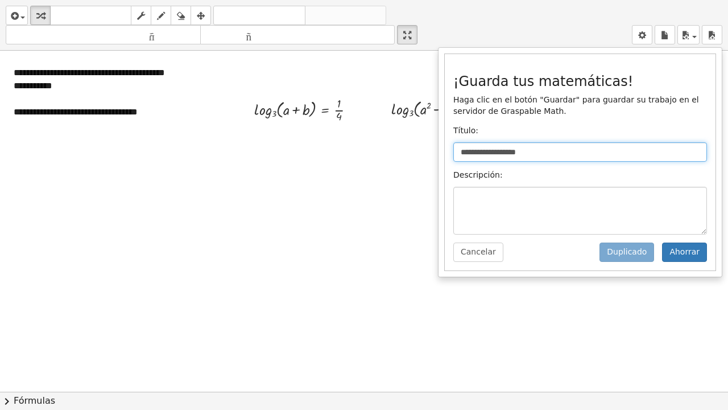
click at [362, 153] on input "**********" at bounding box center [581, 151] width 254 height 19
drag, startPoint x: 544, startPoint y: 153, endPoint x: 415, endPoint y: 146, distance: 128.8
click at [362, 156] on div "**********" at bounding box center [364, 205] width 728 height 410
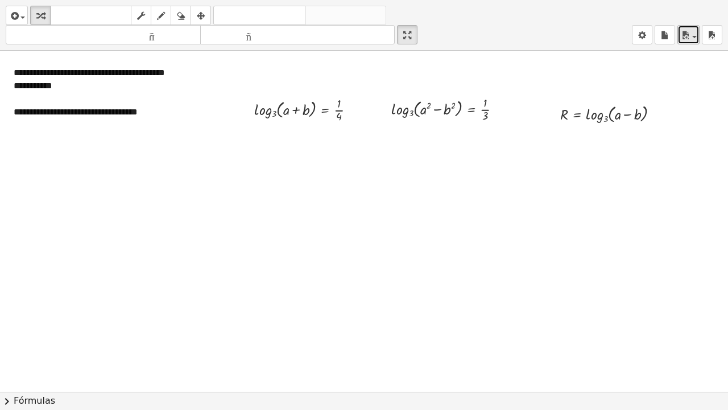
click at [362, 41] on icon "button" at bounding box center [686, 35] width 10 height 14
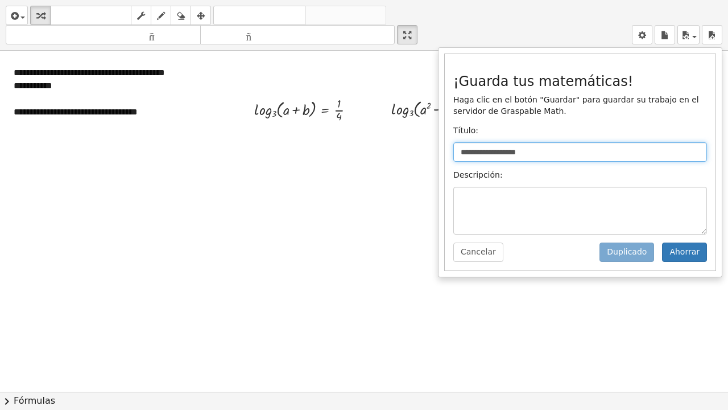
click at [362, 155] on input "**********" at bounding box center [581, 151] width 254 height 19
drag, startPoint x: 581, startPoint y: 155, endPoint x: 442, endPoint y: 156, distance: 139.4
click at [362, 156] on div "**********" at bounding box center [580, 162] width 285 height 230
type input "**********"
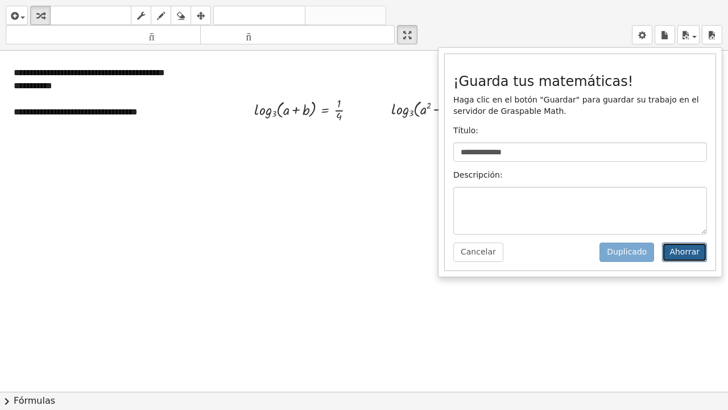
click at [362, 254] on font "Ahorrar" at bounding box center [685, 251] width 30 height 9
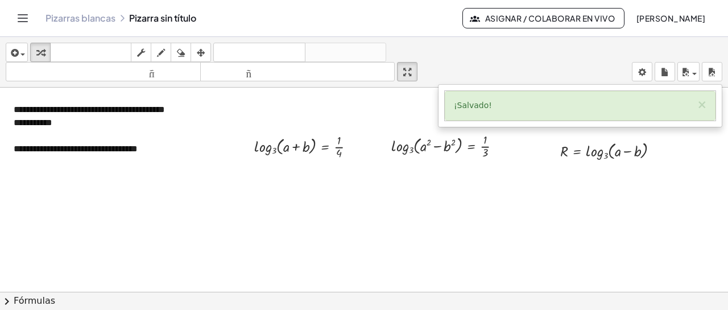
click at [84, 20] on font "Pizarras blancas" at bounding box center [81, 18] width 70 height 12
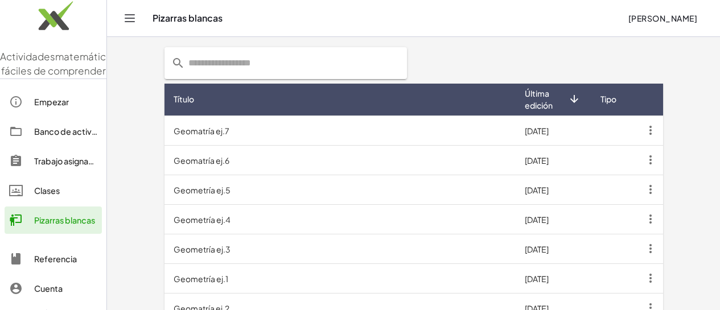
scroll to position [388, 0]
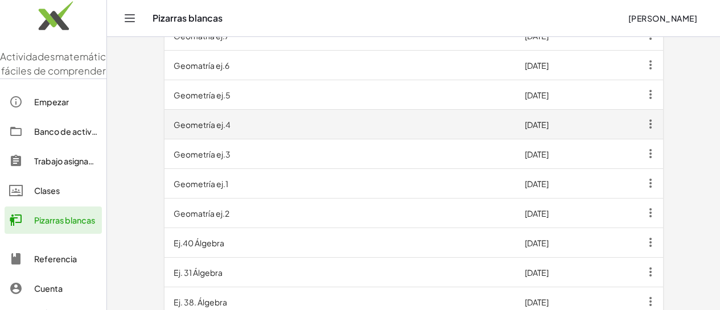
click at [174, 122] on font "Geometría ej.4" at bounding box center [202, 124] width 57 height 10
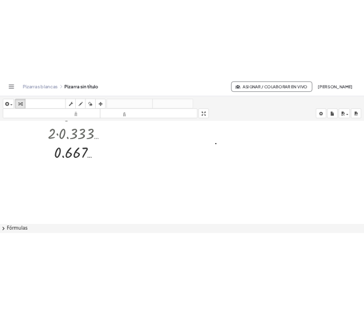
scroll to position [468, 0]
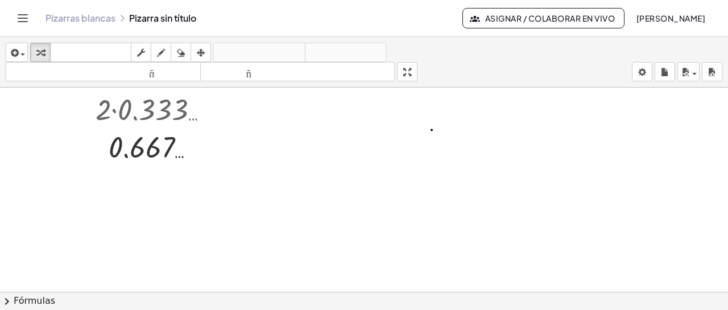
click at [181, 226] on div at bounding box center [364, 27] width 728 height 817
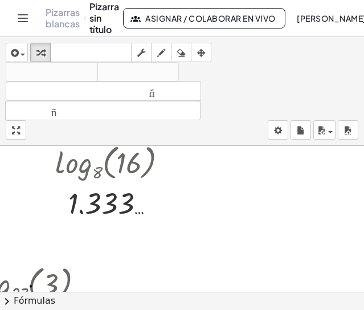
scroll to position [389, 131]
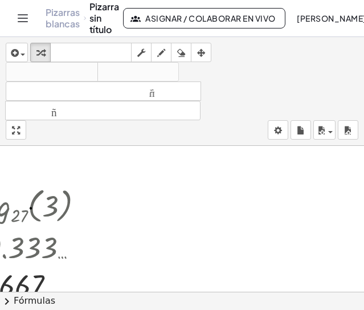
drag, startPoint x: 206, startPoint y: 282, endPoint x: 222, endPoint y: 283, distance: 15.9
click at [222, 283] on div "log 10 ( , 3 ) 0.477 … log 10 ( , 16 ) 1.204 … log 10 ( , 4,000 ) 3.602 … - ( ·…" at bounding box center [182, 219] width 364 height 146
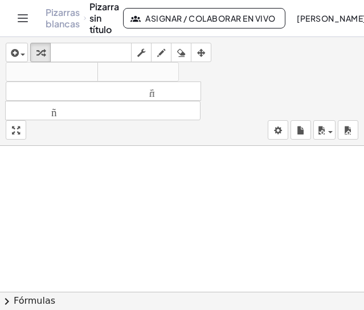
scroll to position [546, 0]
click at [56, 187] on div at bounding box center [182, 7] width 364 height 817
click at [19, 57] on span "button" at bounding box center [20, 54] width 2 height 8
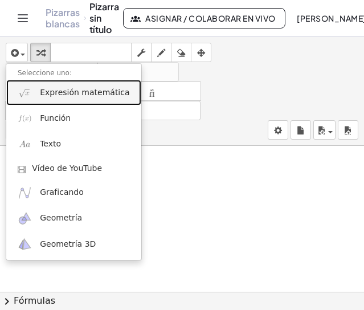
click at [82, 94] on font "Expresión matemática" at bounding box center [84, 92] width 89 height 9
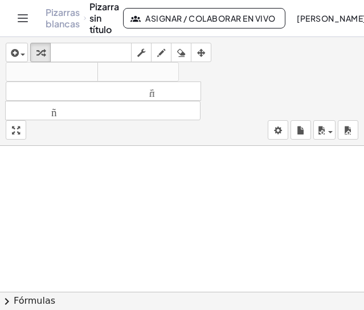
click at [171, 192] on div at bounding box center [182, 7] width 364 height 817
click at [80, 195] on div at bounding box center [182, 7] width 364 height 817
click at [91, 183] on div at bounding box center [182, 7] width 364 height 817
click at [133, 192] on div at bounding box center [182, 7] width 364 height 817
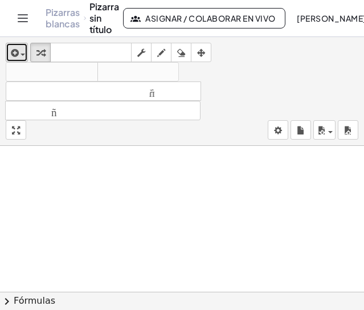
click at [20, 56] on span "button" at bounding box center [20, 54] width 2 height 8
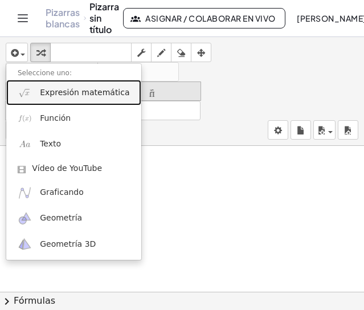
click at [55, 94] on font "Expresión matemática" at bounding box center [84, 92] width 89 height 9
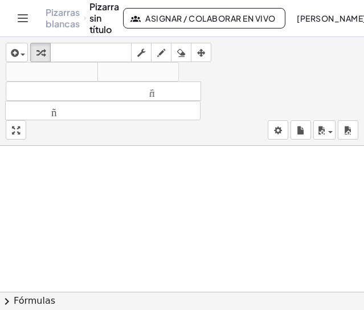
click at [180, 216] on div at bounding box center [182, 7] width 364 height 817
click at [200, 54] on icon "button" at bounding box center [201, 53] width 8 height 14
click at [45, 59] on div "button" at bounding box center [40, 53] width 15 height 14
click at [16, 58] on icon "button" at bounding box center [14, 53] width 10 height 14
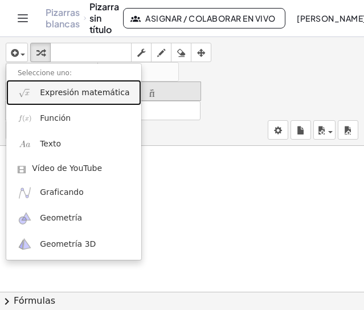
click at [45, 94] on font "Expresión matemática" at bounding box center [84, 92] width 89 height 9
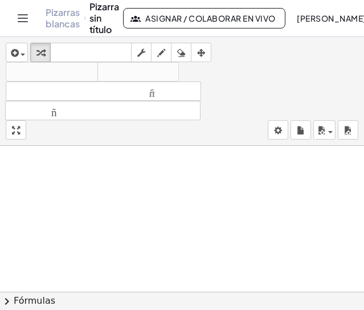
click at [111, 187] on div at bounding box center [182, 7] width 364 height 817
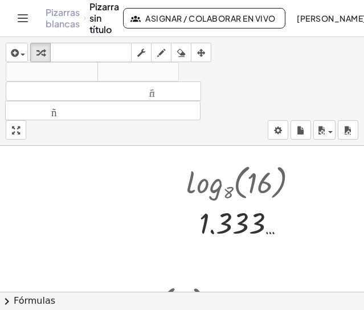
scroll to position [255, 0]
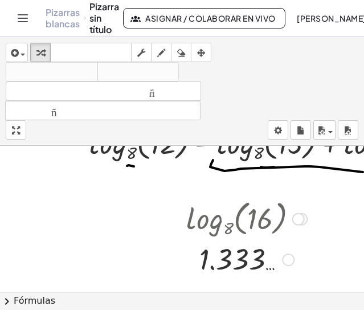
click at [283, 214] on div at bounding box center [246, 218] width 132 height 44
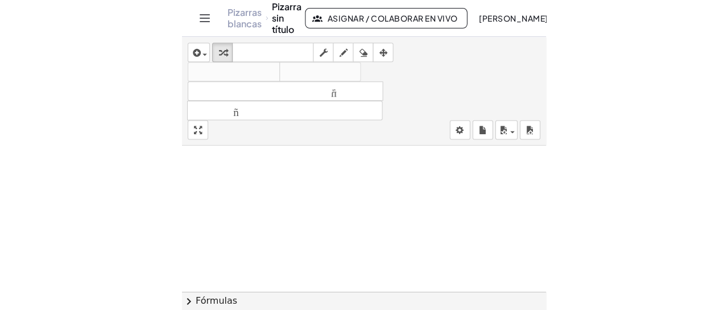
scroll to position [544, 0]
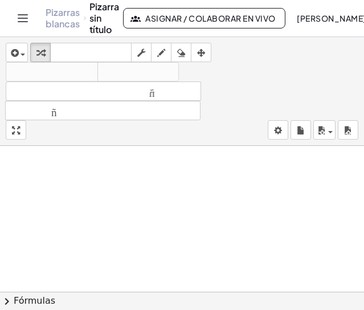
click at [232, 222] on div at bounding box center [182, 10] width 364 height 817
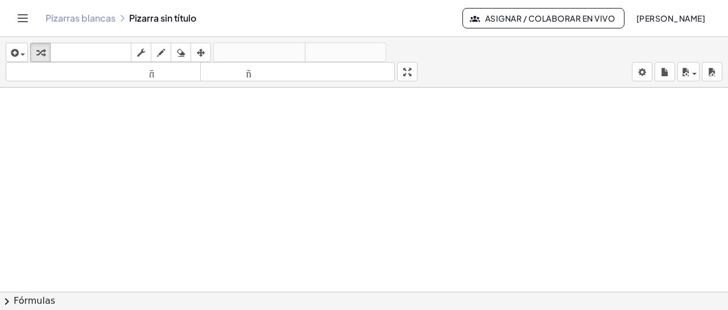
drag, startPoint x: 176, startPoint y: 146, endPoint x: 134, endPoint y: 143, distance: 42.8
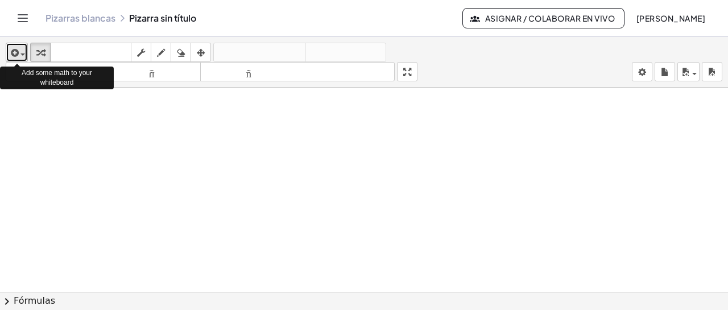
click at [15, 54] on icon "button" at bounding box center [14, 53] width 10 height 14
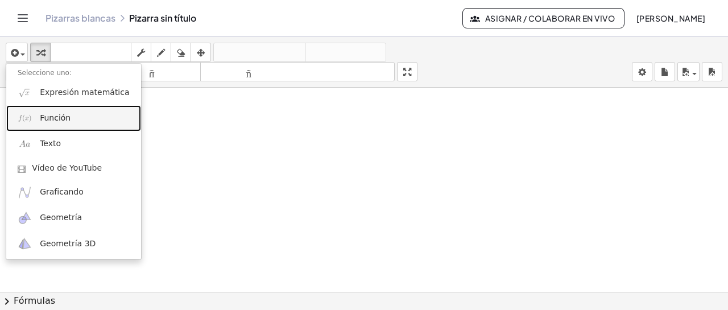
click at [60, 118] on font "Función" at bounding box center [55, 117] width 31 height 9
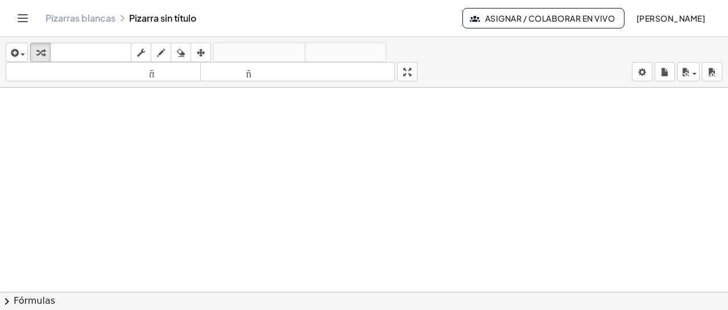
drag, startPoint x: 422, startPoint y: 117, endPoint x: 425, endPoint y: 112, distance: 6.6
click at [25, 46] on button "insertar" at bounding box center [17, 52] width 22 height 19
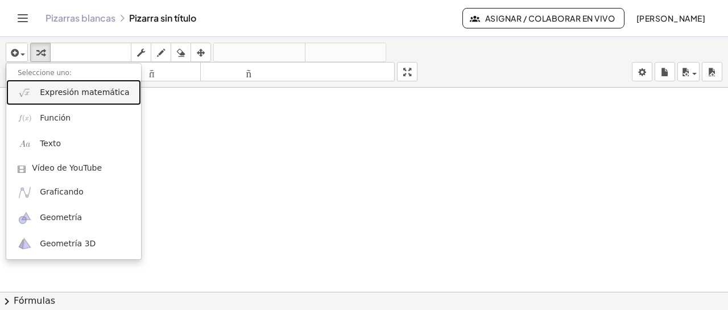
click at [63, 96] on font "Expresión matemática" at bounding box center [84, 92] width 89 height 9
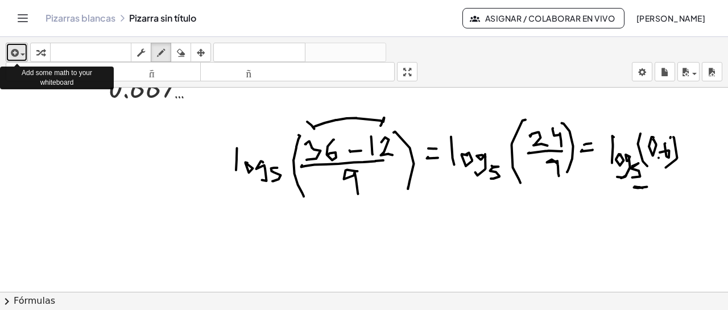
click at [25, 56] on button "insertar" at bounding box center [17, 52] width 22 height 19
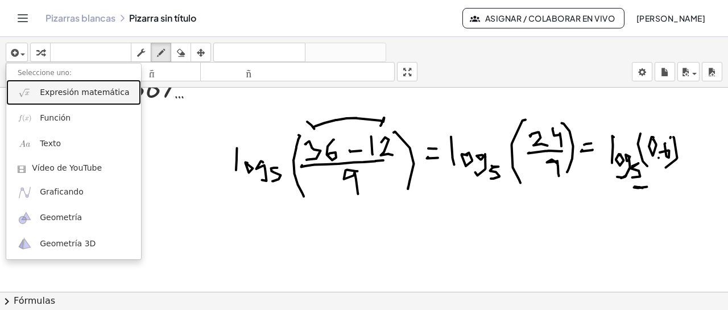
click at [59, 91] on font "Expresión matemática" at bounding box center [84, 92] width 89 height 9
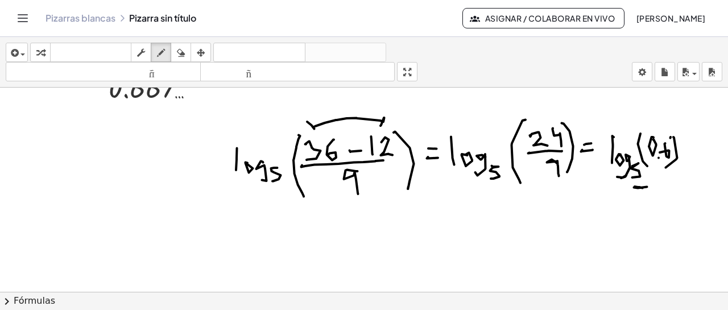
click at [40, 48] on icon "button" at bounding box center [40, 53] width 8 height 14
drag, startPoint x: 47, startPoint y: 224, endPoint x: 103, endPoint y: 230, distance: 56.7
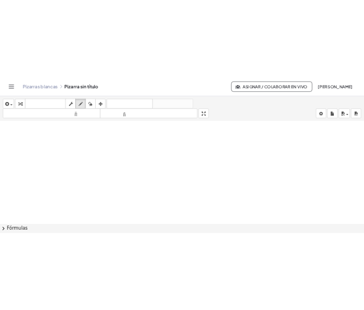
scroll to position [704, 0]
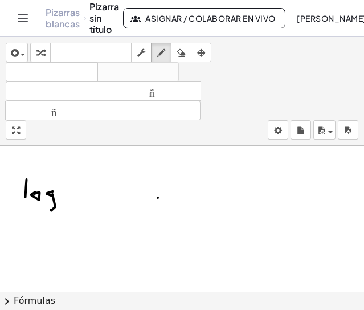
click at [188, 50] on div "button" at bounding box center [181, 53] width 15 height 14
drag, startPoint x: 174, startPoint y: 202, endPoint x: 67, endPoint y: 187, distance: 108.1
click at [161, 58] on icon "button" at bounding box center [161, 53] width 8 height 14
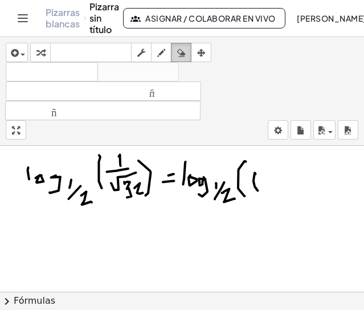
click at [183, 57] on icon "button" at bounding box center [181, 53] width 8 height 14
drag, startPoint x: 279, startPoint y: 175, endPoint x: 273, endPoint y: 186, distance: 12.5
click at [166, 54] on div "button" at bounding box center [161, 53] width 15 height 14
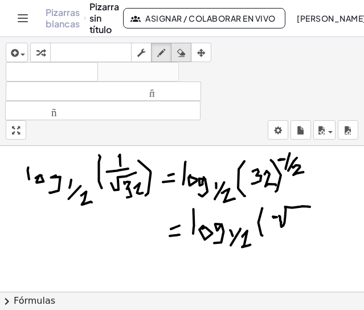
click at [188, 54] on div "button" at bounding box center [181, 53] width 15 height 14
click at [182, 56] on icon "button" at bounding box center [181, 53] width 8 height 14
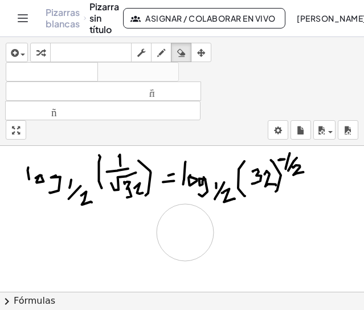
drag, startPoint x: 290, startPoint y: 226, endPoint x: 259, endPoint y: 237, distance: 32.2
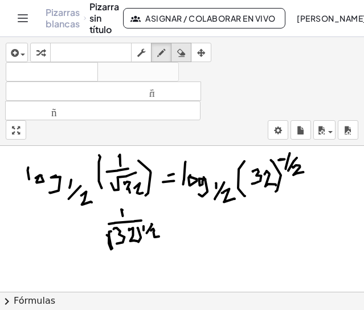
click at [183, 51] on icon "button" at bounding box center [181, 53] width 8 height 14
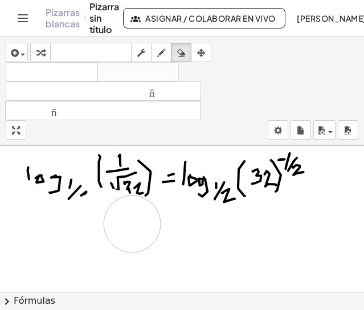
drag, startPoint x: 162, startPoint y: 245, endPoint x: 137, endPoint y: 237, distance: 27.0
click at [157, 55] on div "button" at bounding box center [161, 53] width 15 height 14
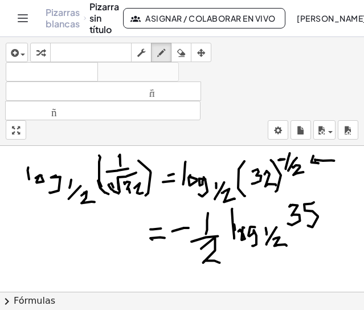
click at [185, 49] on icon "button" at bounding box center [181, 53] width 8 height 14
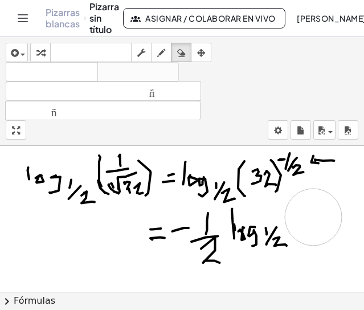
drag, startPoint x: 332, startPoint y: 213, endPoint x: 313, endPoint y: 217, distance: 19.2
click at [162, 50] on icon "button" at bounding box center [161, 53] width 8 height 14
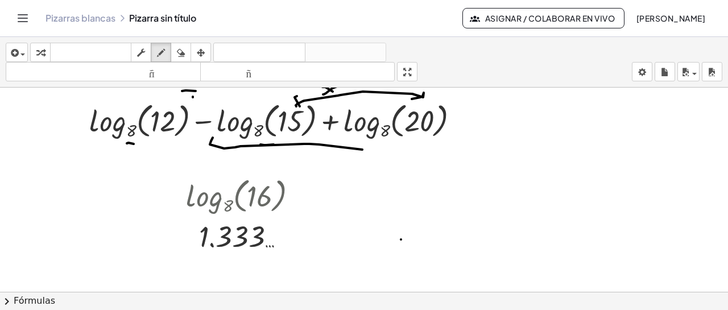
scroll to position [209, 0]
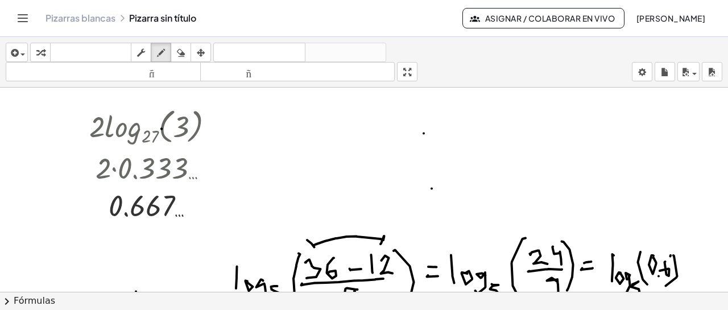
scroll to position [414, 0]
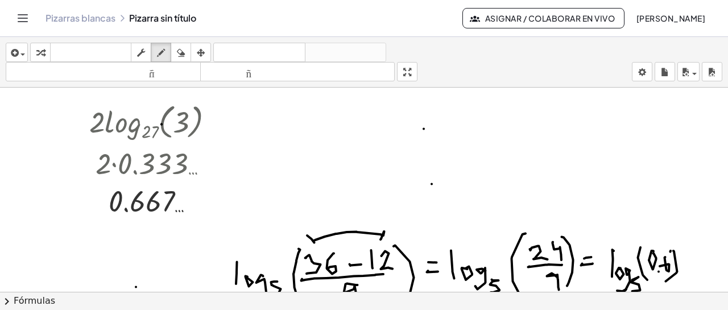
click at [302, 183] on div at bounding box center [364, 183] width 728 height 1020
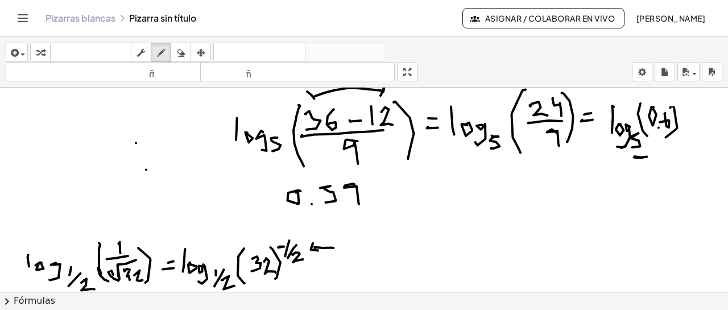
scroll to position [561, 0]
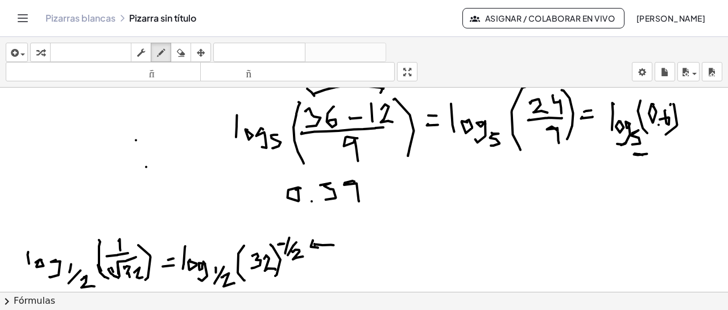
drag, startPoint x: 345, startPoint y: 273, endPoint x: 453, endPoint y: 273, distance: 108.1
click at [345, 273] on div at bounding box center [364, 37] width 728 height 1020
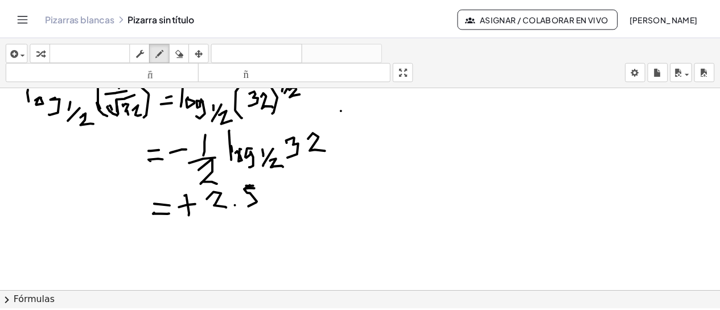
scroll to position [730, 0]
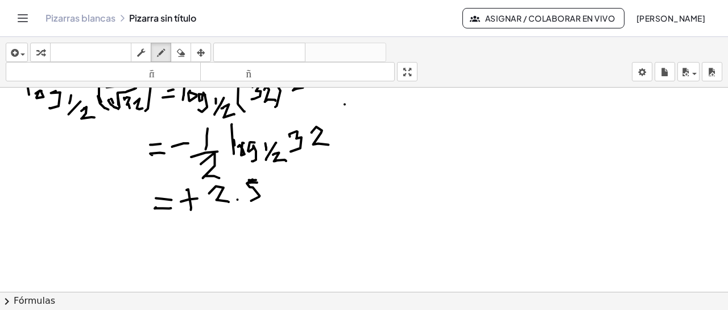
click at [86, 21] on font "Pizarras blancas" at bounding box center [81, 18] width 70 height 12
click at [19, 22] on icon "Cambiar navegación" at bounding box center [23, 18] width 10 height 7
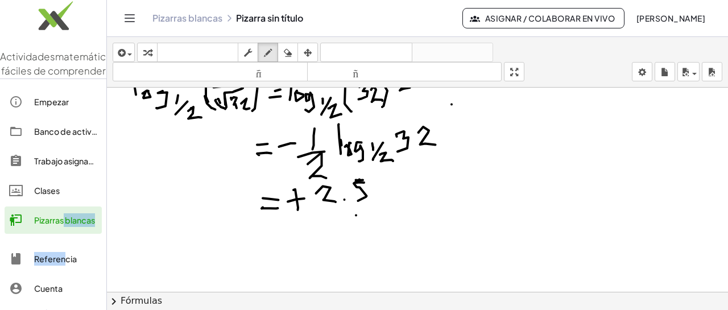
click at [63, 257] on div "Actividades matemáticas fáciles de comprender Empezar Banco de actividades Trab…" at bounding box center [53, 168] width 106 height 337
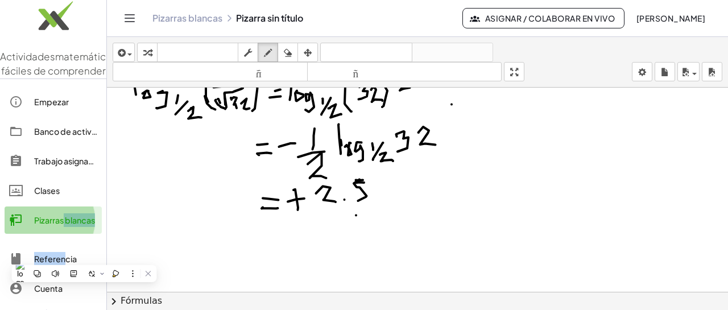
click at [46, 234] on link "Pizarras blancas" at bounding box center [53, 220] width 97 height 27
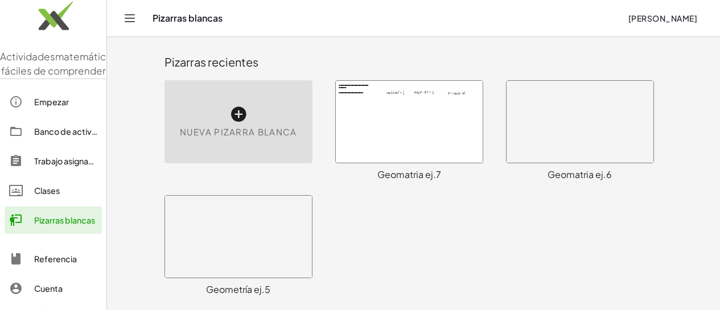
scroll to position [1, 0]
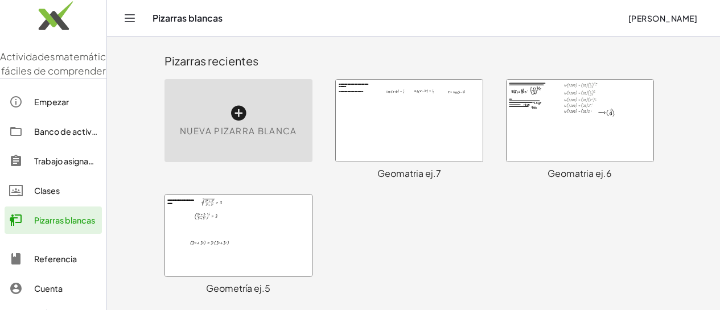
click at [226, 234] on div at bounding box center [238, 236] width 147 height 82
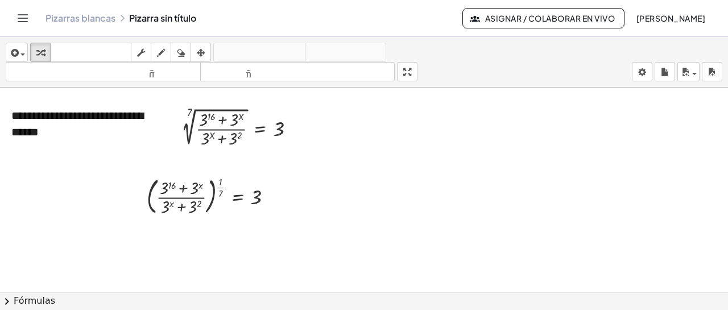
click at [362, 146] on div "**********" at bounding box center [364, 173] width 728 height 273
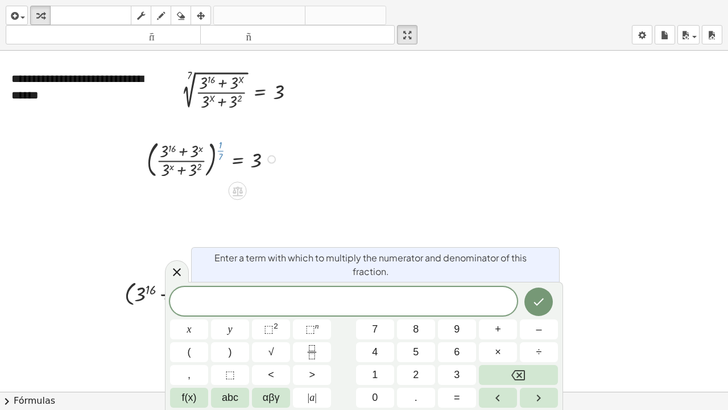
drag, startPoint x: 221, startPoint y: 150, endPoint x: 258, endPoint y: 158, distance: 38.5
click at [258, 158] on div at bounding box center [214, 158] width 146 height 44
click at [36, 15] on div "button" at bounding box center [40, 16] width 15 height 14
drag, startPoint x: 218, startPoint y: 151, endPoint x: 264, endPoint y: 162, distance: 47.5
click at [264, 162] on div at bounding box center [214, 158] width 146 height 44
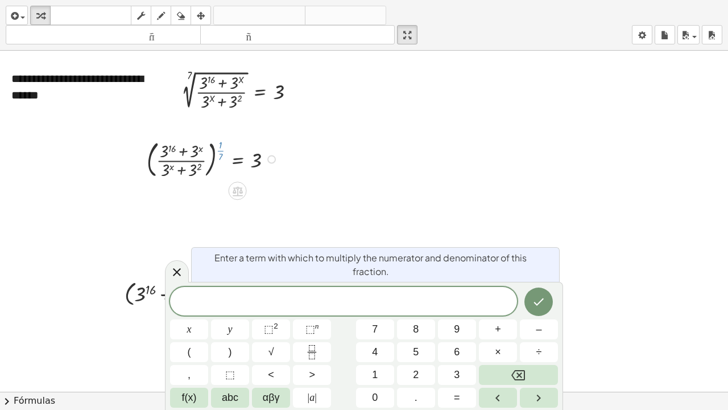
click at [362, 0] on html "**********" at bounding box center [364, 205] width 728 height 410
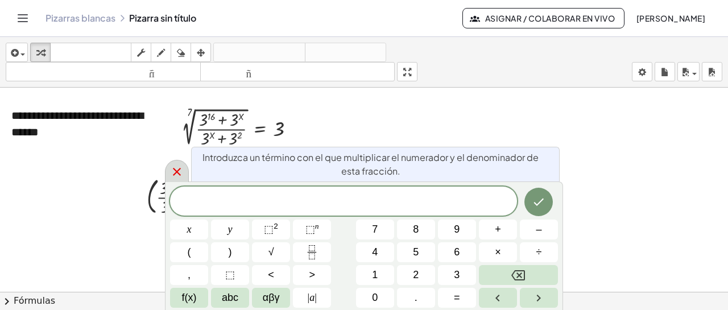
click at [182, 176] on icon at bounding box center [177, 172] width 14 height 14
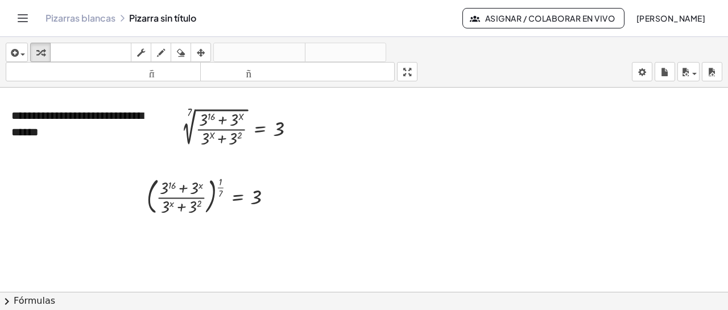
drag, startPoint x: 415, startPoint y: 76, endPoint x: 415, endPoint y: 149, distance: 72.3
click at [362, 149] on div "**********" at bounding box center [364, 173] width 728 height 273
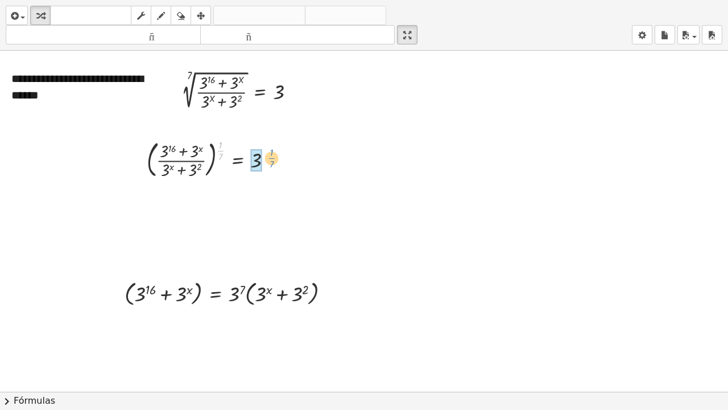
drag, startPoint x: 220, startPoint y: 151, endPoint x: 271, endPoint y: 159, distance: 51.7
click at [271, 159] on div at bounding box center [214, 158] width 146 height 44
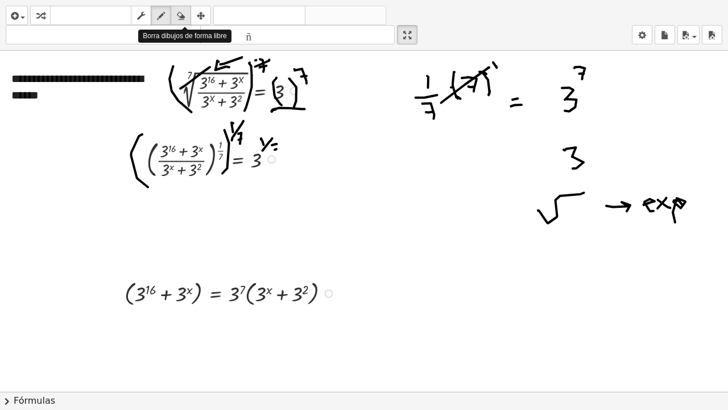
click at [187, 15] on div "button" at bounding box center [181, 16] width 15 height 14
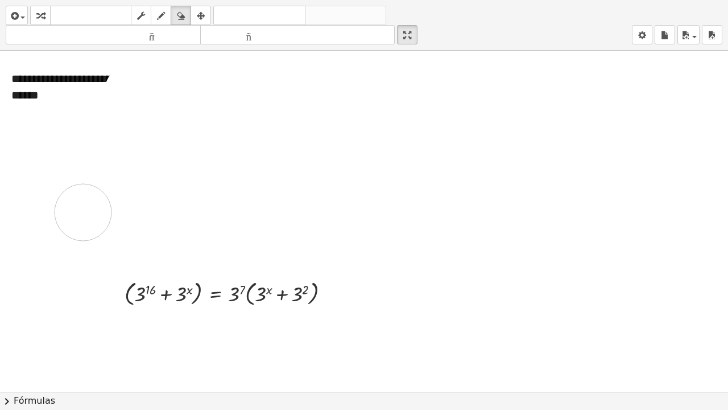
drag, startPoint x: 156, startPoint y: 71, endPoint x: 32, endPoint y: 49, distance: 125.5
click at [81, 204] on div at bounding box center [364, 392] width 728 height 682
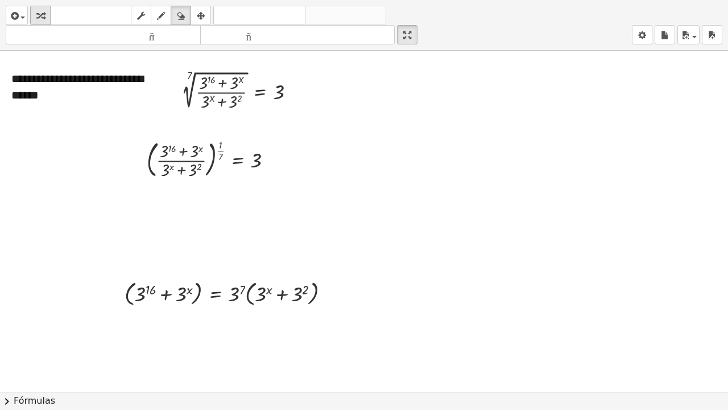
click at [44, 15] on icon "button" at bounding box center [40, 16] width 8 height 14
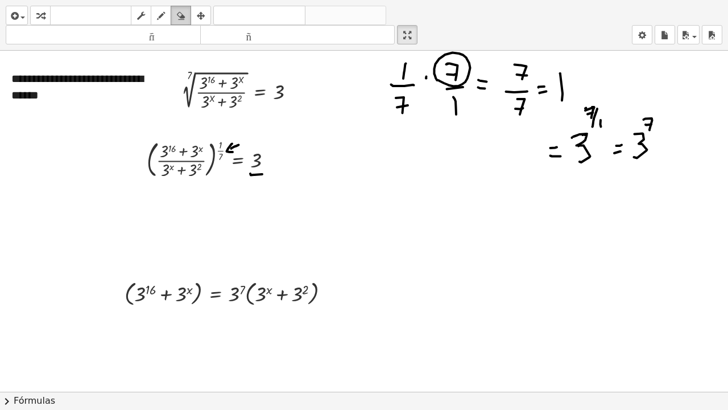
click at [182, 16] on icon "button" at bounding box center [181, 16] width 8 height 14
drag, startPoint x: 255, startPoint y: 176, endPoint x: 244, endPoint y: 157, distance: 22.7
click at [225, 156] on div at bounding box center [364, 392] width 728 height 682
click at [47, 22] on div "button" at bounding box center [40, 16] width 15 height 14
drag, startPoint x: 220, startPoint y: 150, endPoint x: 270, endPoint y: 155, distance: 50.3
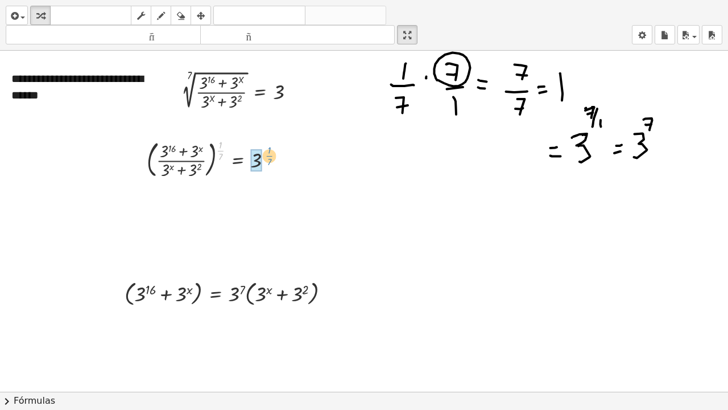
click at [270, 155] on div at bounding box center [214, 158] width 146 height 44
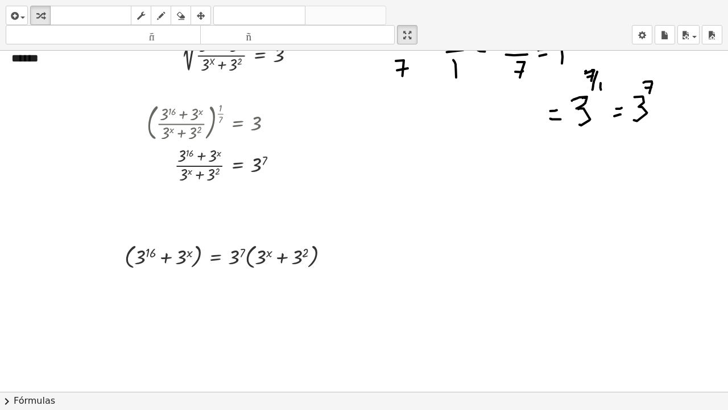
scroll to position [38, 0]
click at [201, 157] on div at bounding box center [217, 163] width 152 height 42
click at [203, 164] on div at bounding box center [217, 163] width 152 height 42
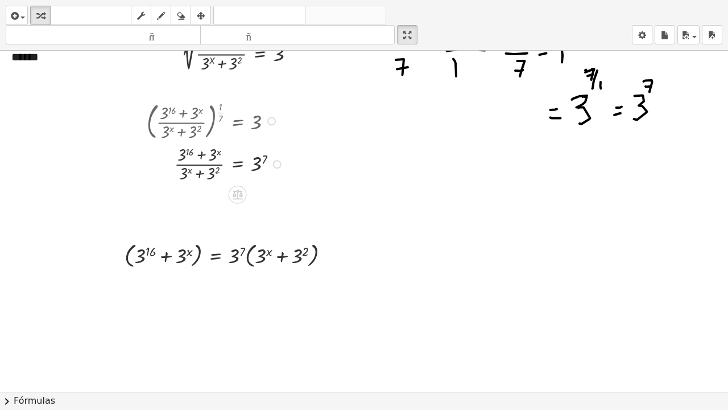
click at [205, 174] on div at bounding box center [217, 163] width 152 height 42
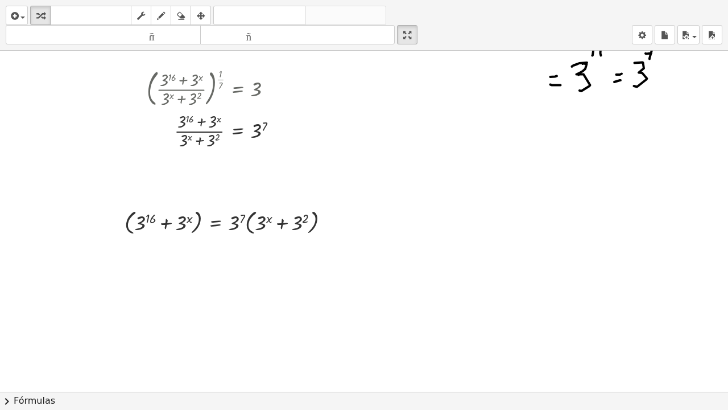
scroll to position [72, 0]
click at [204, 139] on div at bounding box center [217, 129] width 152 height 42
drag, startPoint x: 182, startPoint y: 139, endPoint x: 192, endPoint y: 145, distance: 12.2
click at [192, 145] on div at bounding box center [217, 129] width 152 height 42
click at [154, 224] on div at bounding box center [232, 220] width 226 height 32
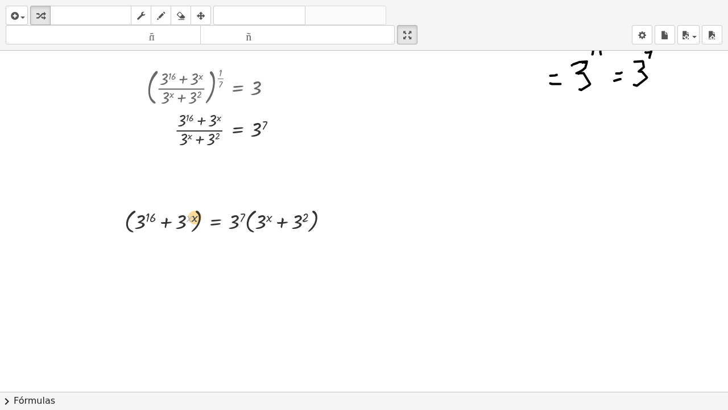
click at [193, 222] on div at bounding box center [232, 220] width 226 height 32
click at [247, 222] on div at bounding box center [232, 220] width 226 height 32
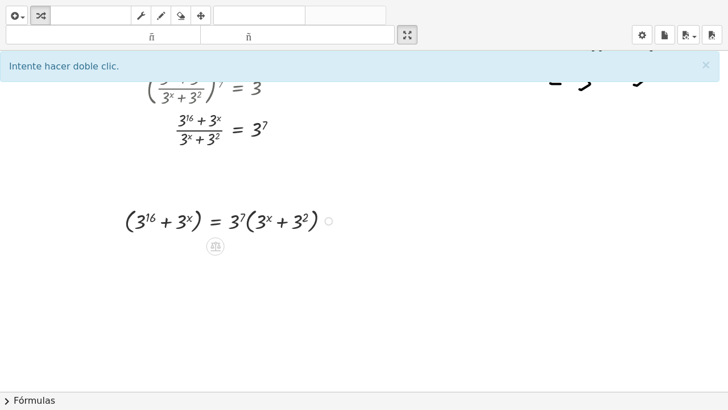
click at [196, 224] on div at bounding box center [232, 220] width 226 height 32
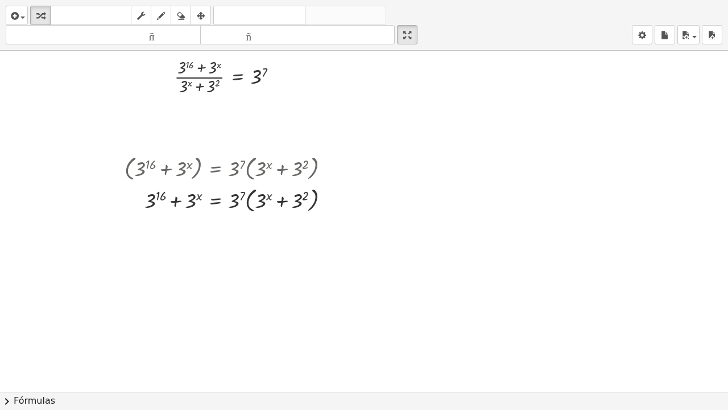
scroll to position [132, 0]
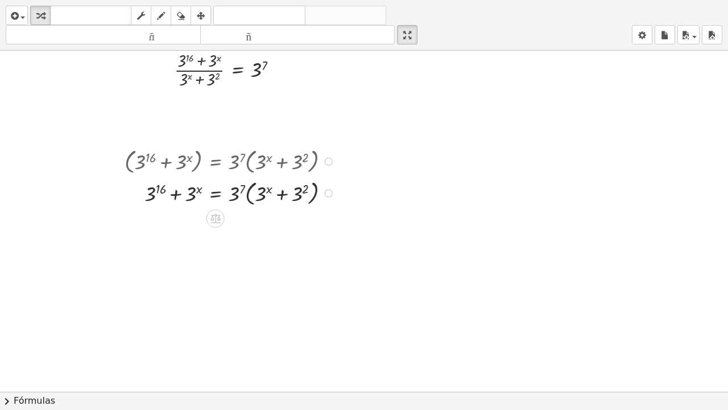
click at [247, 197] on div at bounding box center [232, 192] width 226 height 32
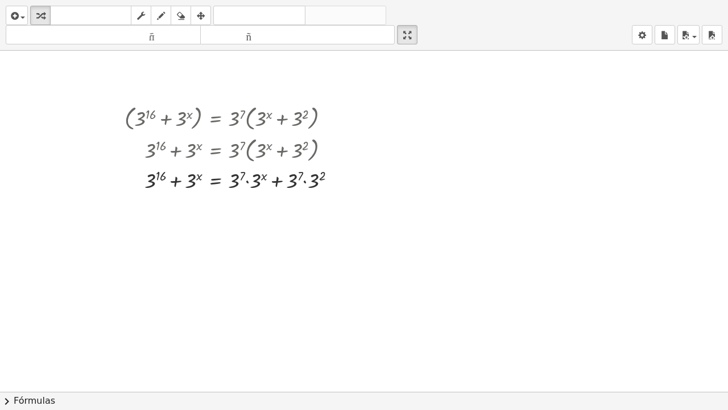
scroll to position [182, 0]
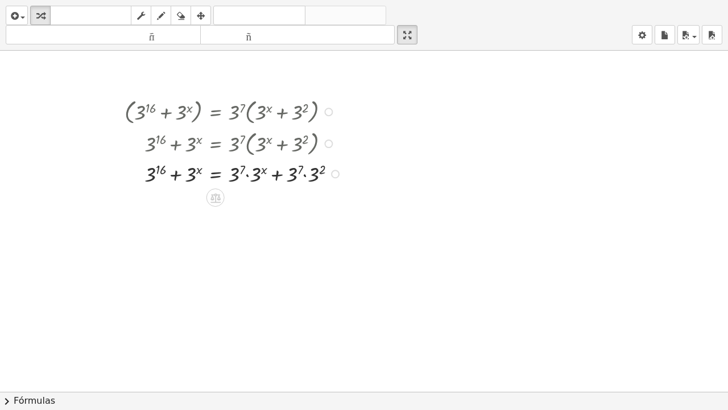
click at [248, 175] on div at bounding box center [235, 173] width 232 height 29
click at [248, 175] on div at bounding box center [233, 173] width 228 height 29
click at [300, 204] on div at bounding box center [235, 201] width 232 height 29
click at [303, 199] on div at bounding box center [235, 201] width 232 height 29
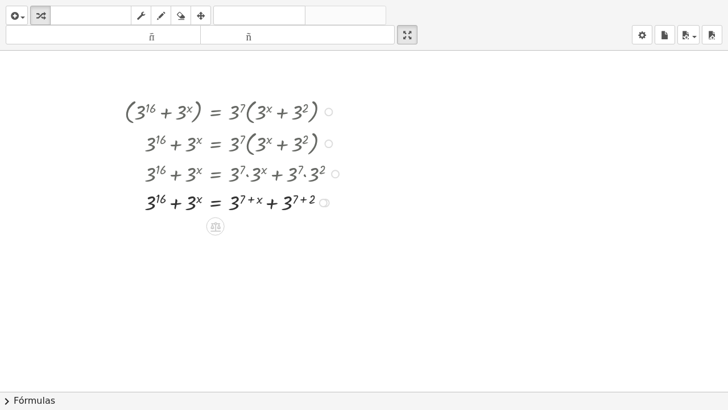
click at [303, 199] on div at bounding box center [235, 201] width 232 height 29
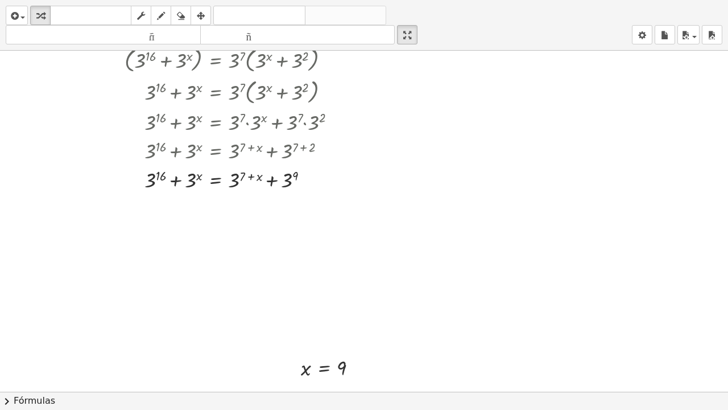
scroll to position [238, 0]
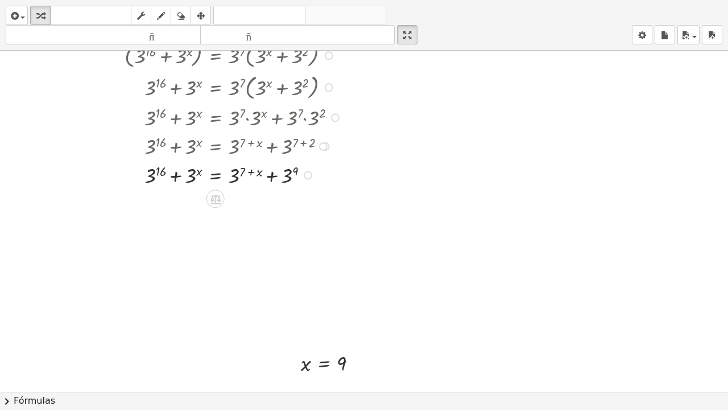
click at [273, 178] on div at bounding box center [235, 174] width 232 height 29
click at [175, 178] on div at bounding box center [235, 174] width 232 height 29
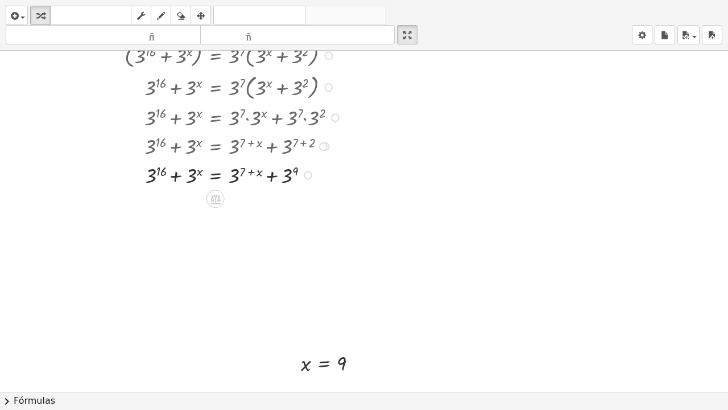
click at [175, 178] on div at bounding box center [235, 174] width 232 height 29
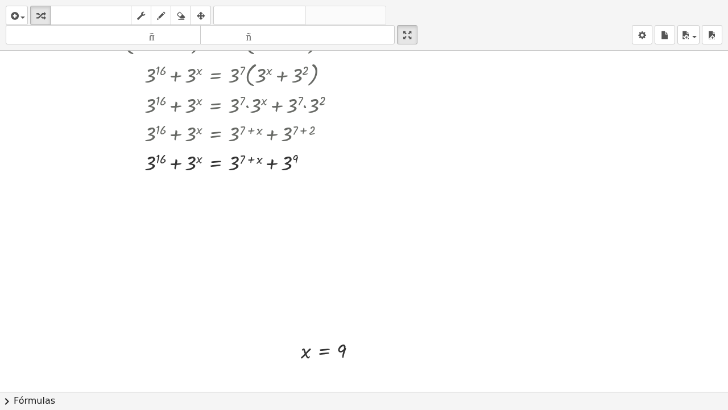
scroll to position [253, 0]
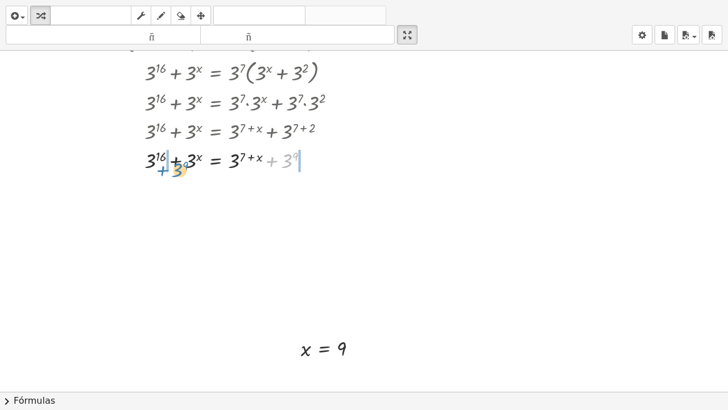
drag, startPoint x: 286, startPoint y: 162, endPoint x: 176, endPoint y: 171, distance: 110.2
click at [176, 171] on div at bounding box center [235, 159] width 232 height 29
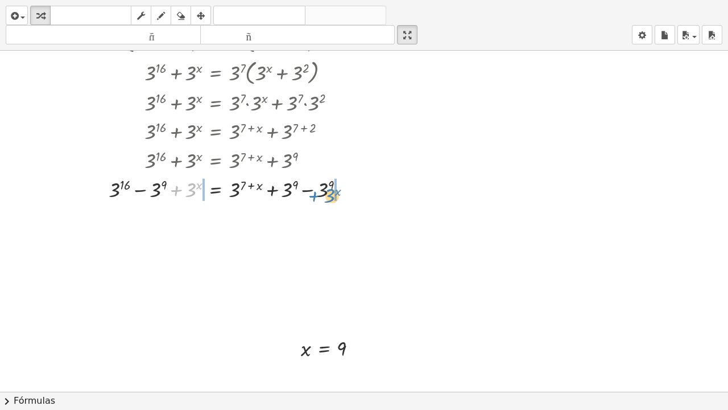
drag, startPoint x: 189, startPoint y: 193, endPoint x: 328, endPoint y: 199, distance: 139.0
click at [328, 199] on div at bounding box center [231, 188] width 257 height 29
click at [310, 191] on div at bounding box center [231, 188] width 329 height 29
click at [362, 191] on div at bounding box center [377, 189] width 9 height 9
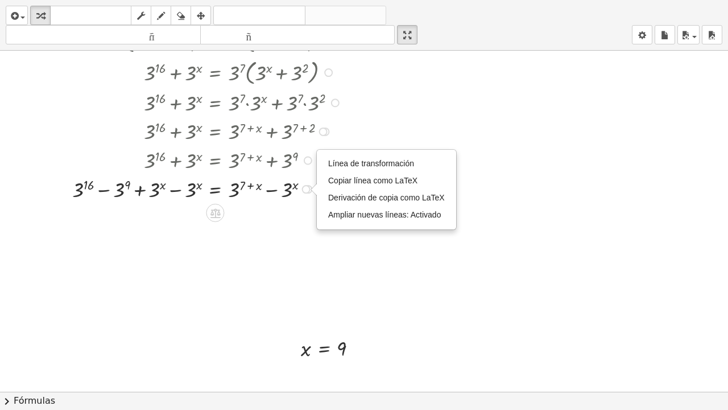
click at [172, 192] on div at bounding box center [209, 188] width 285 height 29
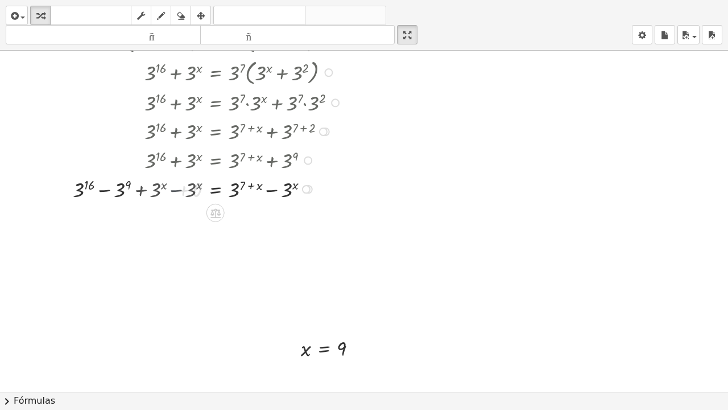
click at [172, 192] on div at bounding box center [235, 188] width 232 height 29
drag, startPoint x: 719, startPoint y: 222, endPoint x: 728, endPoint y: 246, distance: 25.6
click at [362, 246] on div "**********" at bounding box center [364, 221] width 728 height 341
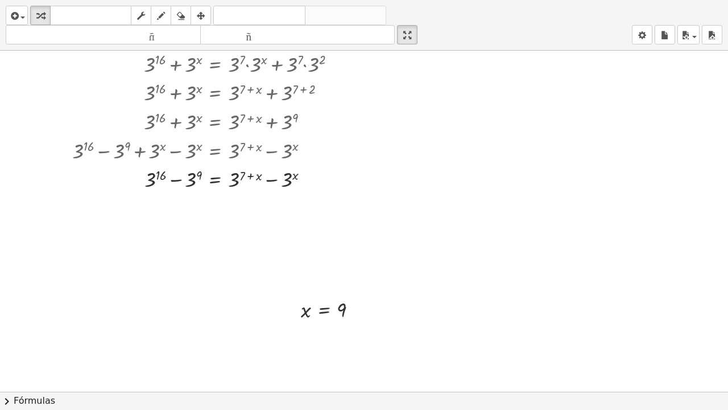
scroll to position [302, 0]
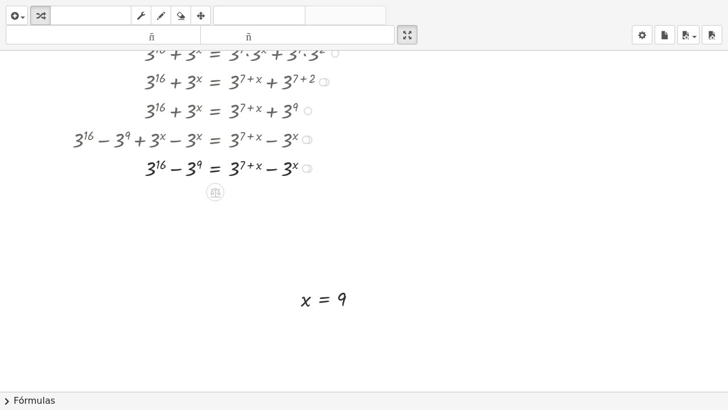
click at [175, 168] on div at bounding box center [209, 167] width 285 height 29
click at [191, 168] on div at bounding box center [209, 167] width 285 height 29
click at [115, 195] on div at bounding box center [209, 196] width 285 height 29
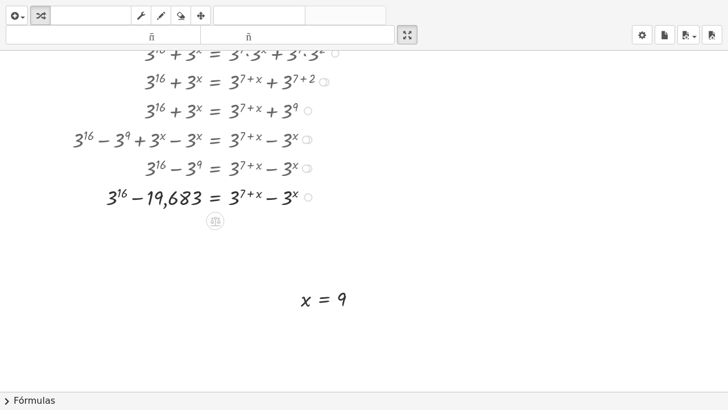
click at [115, 195] on div at bounding box center [209, 196] width 285 height 29
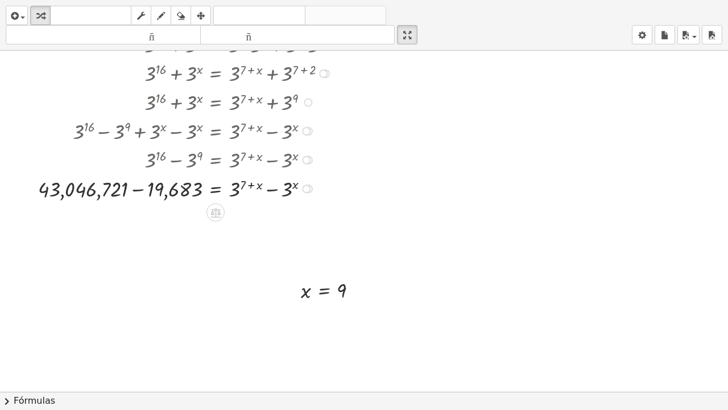
click at [142, 190] on div at bounding box center [191, 188] width 319 height 29
click at [142, 190] on div at bounding box center [209, 188] width 285 height 29
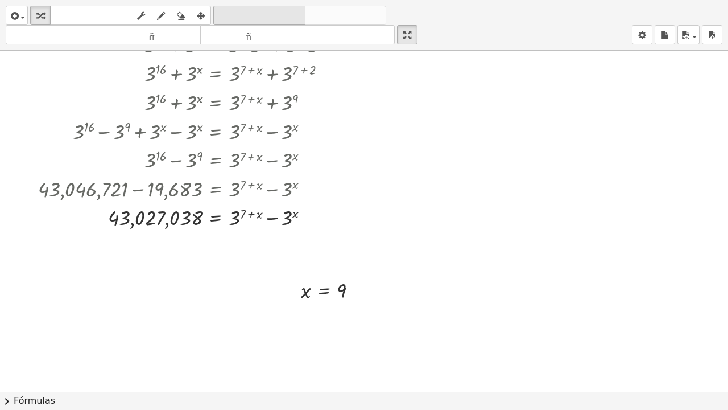
click at [244, 15] on font "deshacer" at bounding box center [259, 15] width 86 height 11
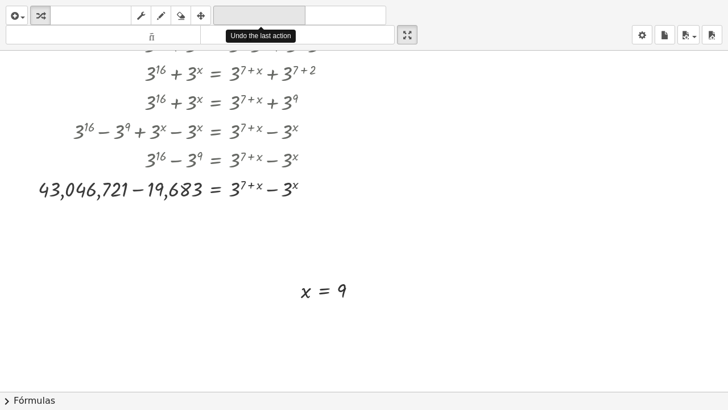
click at [244, 15] on font "deshacer" at bounding box center [259, 15] width 86 height 11
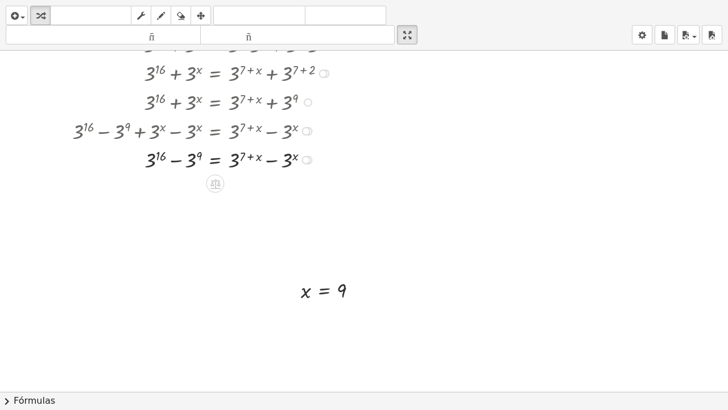
click at [176, 161] on div at bounding box center [209, 159] width 285 height 29
click at [270, 163] on div at bounding box center [209, 159] width 285 height 29
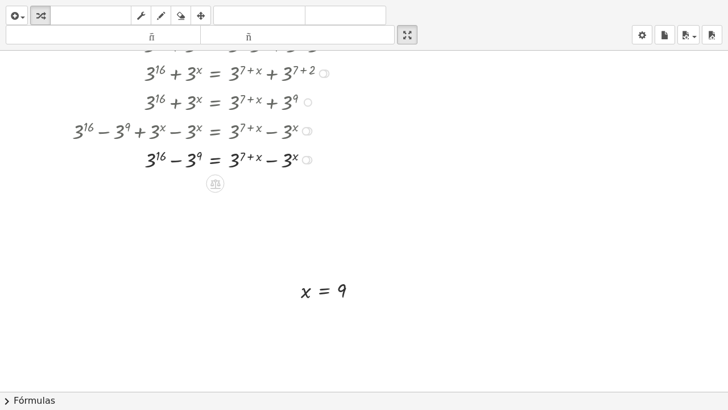
click at [310, 163] on div at bounding box center [308, 160] width 9 height 9
click at [306, 160] on div "Línea de transformación Copiar línea como LaTeX Derivación de copia como LaTeX …" at bounding box center [306, 160] width 9 height 9
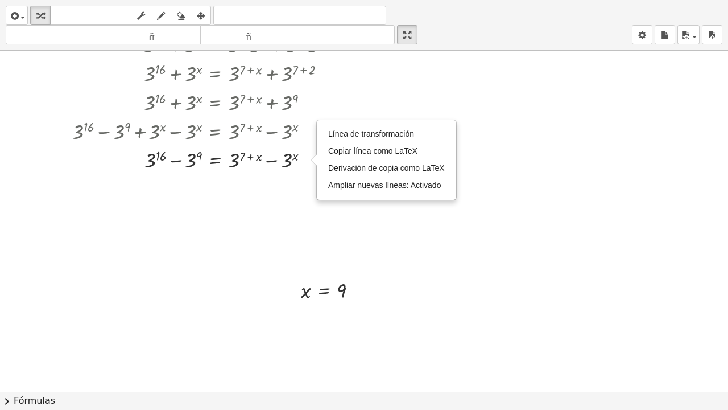
click at [208, 230] on div at bounding box center [364, 81] width 728 height 682
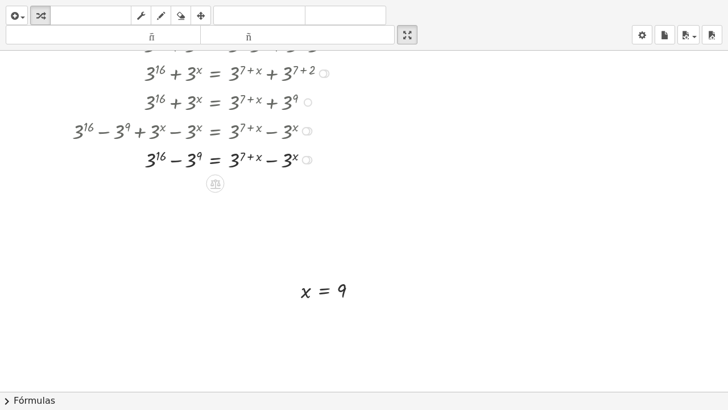
click at [178, 160] on div at bounding box center [209, 159] width 285 height 29
click at [215, 184] on icon at bounding box center [215, 184] width 12 height 12
click at [309, 160] on div "Línea de transformación Copiar línea como LaTeX Derivación de copia como LaTeX …" at bounding box center [306, 160] width 9 height 9
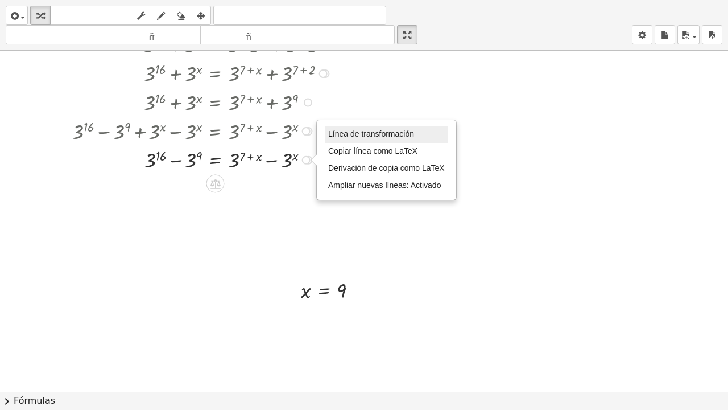
click at [362, 134] on font "Línea de transformación" at bounding box center [371, 133] width 86 height 9
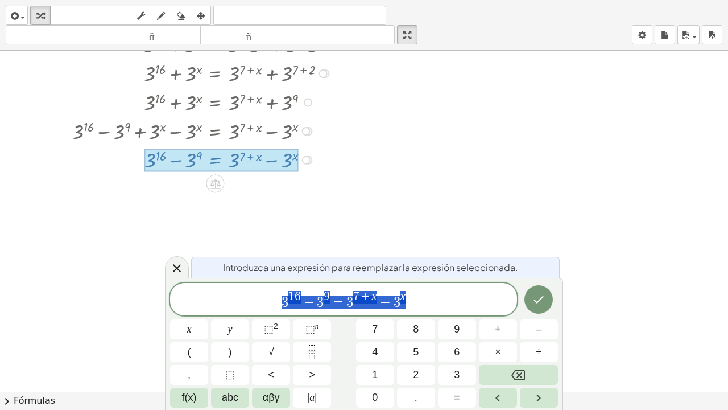
click at [279, 302] on span "3 1 6 − 3 9 = 3 7 + x − 3 x" at bounding box center [343, 300] width 347 height 20
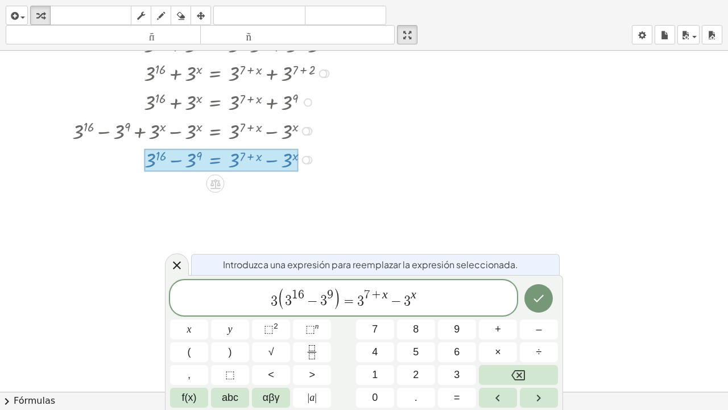
click at [277, 295] on span "3 ( 3 1 6 − 3 9 ) ​ = 3 7 + x − 3 x" at bounding box center [343, 298] width 347 height 23
click at [315, 309] on sup "n" at bounding box center [317, 326] width 4 height 9
click at [339, 300] on span ")" at bounding box center [340, 298] width 8 height 23
click at [313, 293] on span "3 1 6 − 1 ​" at bounding box center [312, 298] width 43 height 18
click at [312, 290] on span "3 1 6 ​ − 1" at bounding box center [312, 298] width 43 height 18
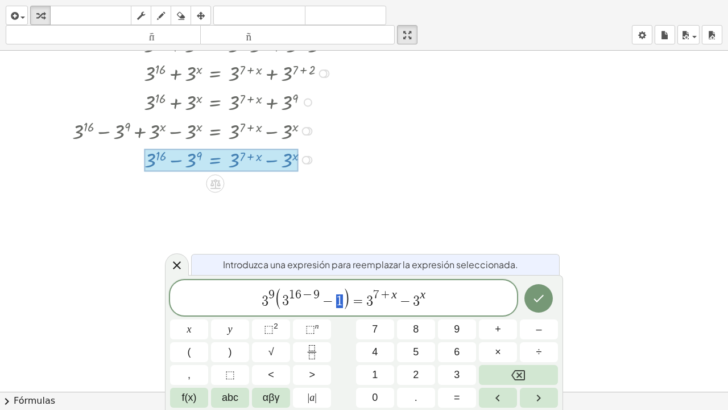
drag, startPoint x: 346, startPoint y: 301, endPoint x: 336, endPoint y: 301, distance: 9.7
click at [336, 301] on span "( 3 1 6 − 9 − 1 )" at bounding box center [312, 298] width 75 height 21
click at [323, 294] on span "3 1 6 − 9 ​ − 1" at bounding box center [312, 298] width 61 height 18
click at [323, 291] on span "3 1 6 − 9 ​ − 1" at bounding box center [312, 298] width 61 height 18
click at [360, 297] on span "3" at bounding box center [357, 301] width 7 height 14
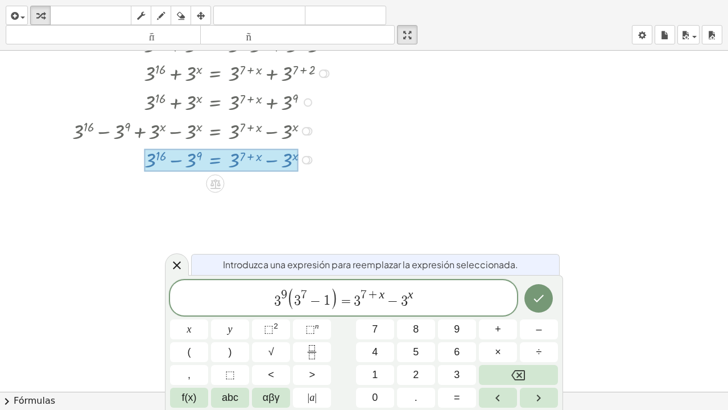
click at [358, 300] on span "3" at bounding box center [357, 301] width 7 height 14
click at [319, 309] on button "⬚ n" at bounding box center [312, 329] width 38 height 20
click at [362, 296] on span "−" at bounding box center [399, 301] width 17 height 14
click at [362, 300] on span ")" at bounding box center [414, 298] width 8 height 23
click at [362, 295] on icon "Hecho" at bounding box center [539, 298] width 14 height 14
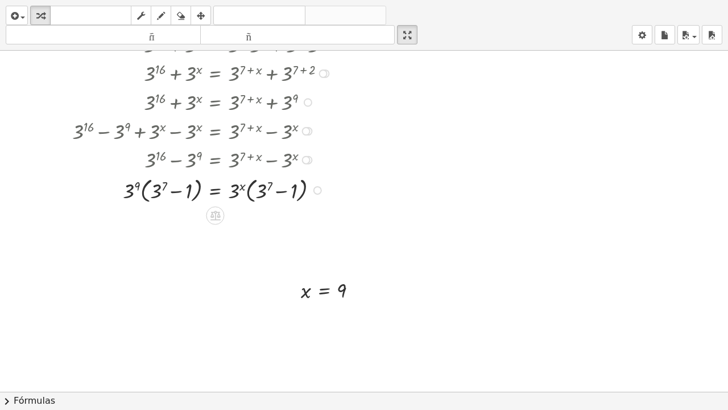
click at [143, 188] on div at bounding box center [209, 190] width 285 height 32
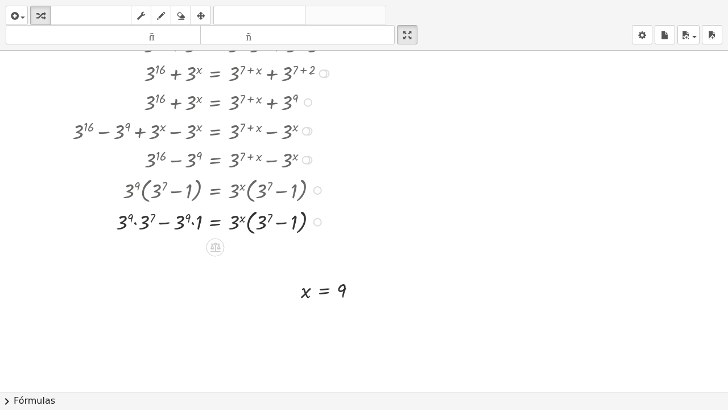
click at [137, 222] on div at bounding box center [209, 221] width 285 height 32
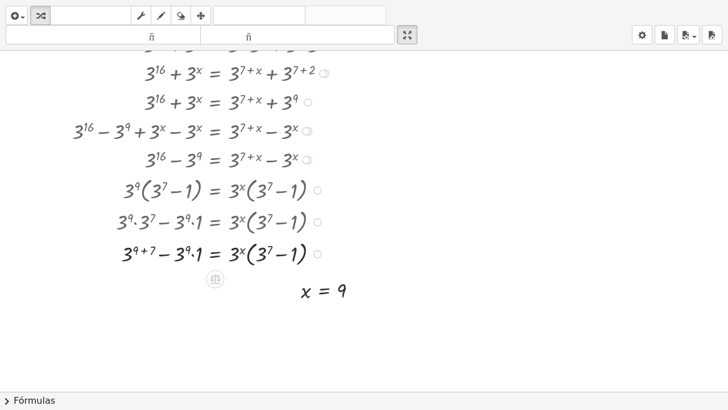
click at [141, 251] on div at bounding box center [209, 253] width 285 height 32
click at [192, 253] on div at bounding box center [209, 253] width 285 height 32
click at [163, 17] on icon "button" at bounding box center [161, 16] width 8 height 14
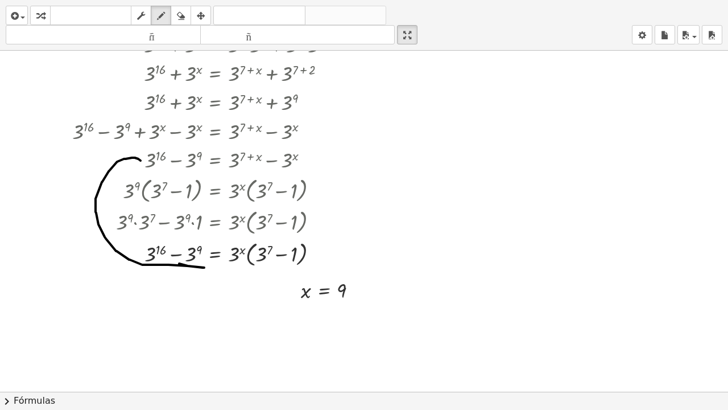
drag, startPoint x: 179, startPoint y: 263, endPoint x: 141, endPoint y: 160, distance: 109.8
click at [141, 160] on div at bounding box center [364, 81] width 728 height 682
click at [36, 15] on icon "button" at bounding box center [40, 16] width 8 height 14
click at [248, 256] on div at bounding box center [209, 253] width 285 height 32
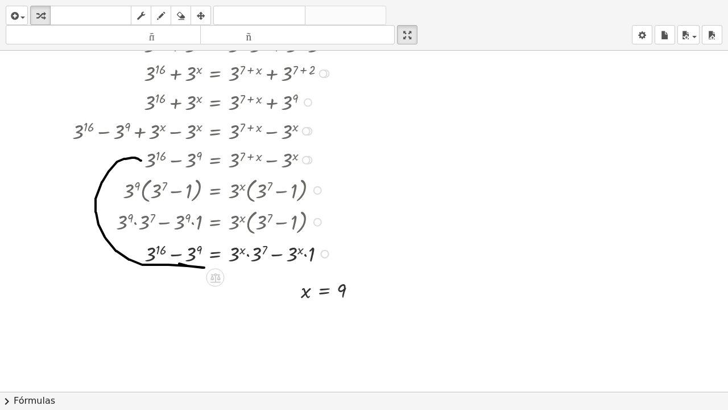
click at [248, 252] on div at bounding box center [209, 252] width 285 height 29
click at [306, 254] on div at bounding box center [209, 252] width 285 height 29
click at [158, 17] on icon "button" at bounding box center [161, 16] width 8 height 14
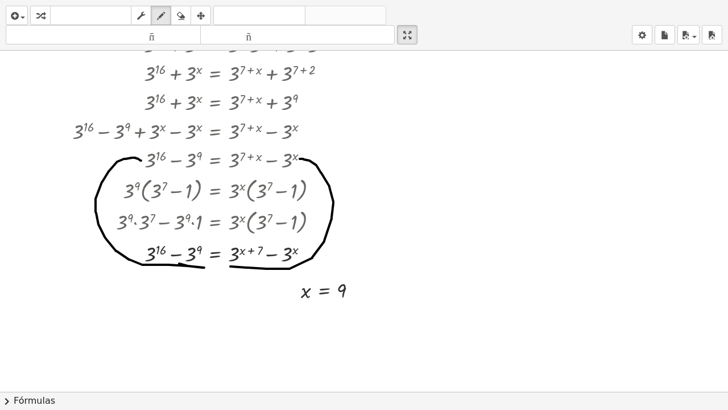
drag, startPoint x: 230, startPoint y: 266, endPoint x: 300, endPoint y: 159, distance: 128.0
click at [300, 159] on div at bounding box center [364, 81] width 728 height 682
click at [275, 9] on div "deshacer" at bounding box center [259, 16] width 86 height 14
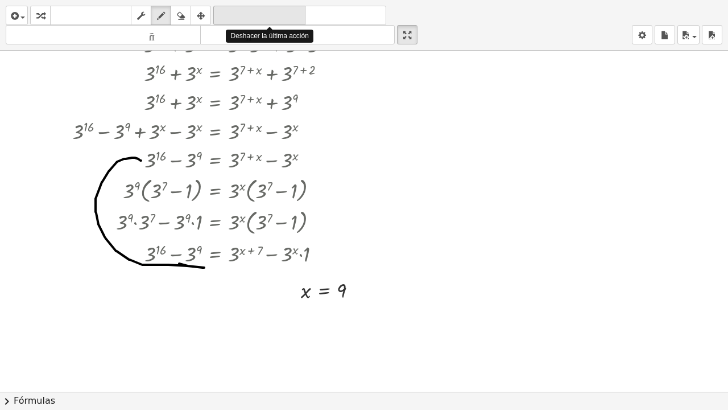
click at [275, 9] on div "deshacer" at bounding box center [259, 16] width 86 height 14
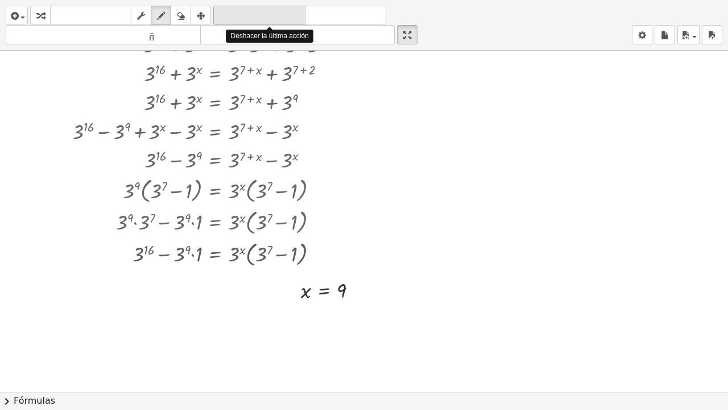
click at [275, 9] on div "deshacer" at bounding box center [259, 16] width 86 height 14
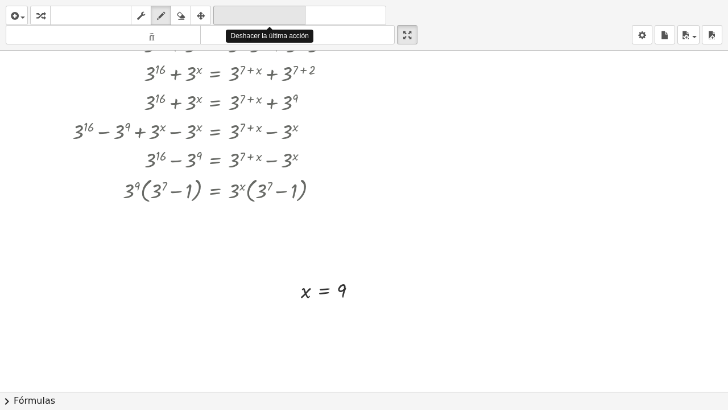
click at [275, 9] on div "deshacer" at bounding box center [259, 16] width 86 height 14
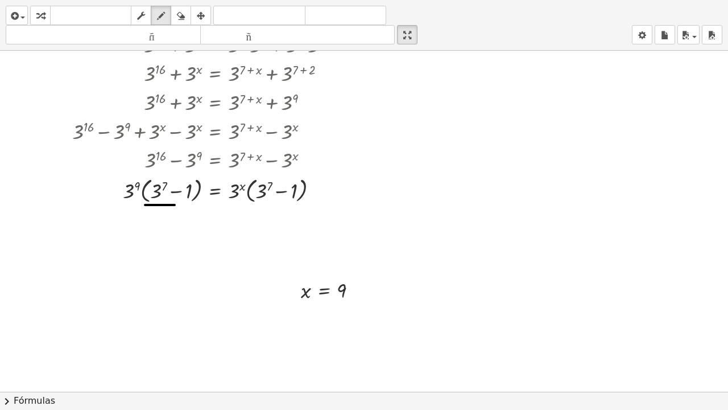
drag, startPoint x: 145, startPoint y: 205, endPoint x: 196, endPoint y: 208, distance: 50.7
click at [189, 206] on div at bounding box center [364, 81] width 728 height 682
drag, startPoint x: 250, startPoint y: 203, endPoint x: 293, endPoint y: 208, distance: 43.5
click at [310, 203] on div at bounding box center [364, 81] width 728 height 682
click at [42, 16] on icon "button" at bounding box center [40, 16] width 8 height 14
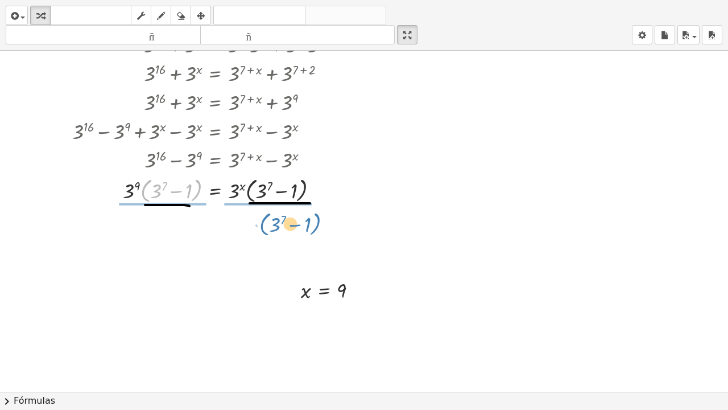
drag, startPoint x: 144, startPoint y: 195, endPoint x: 263, endPoint y: 228, distance: 123.6
click at [263, 228] on div "**********" at bounding box center [364, 81] width 728 height 682
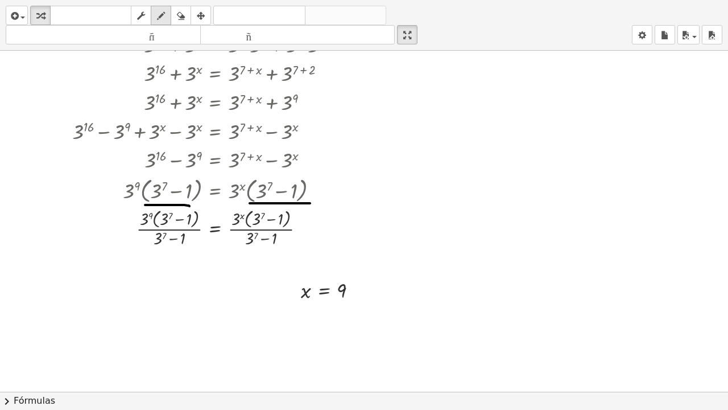
click at [166, 18] on div "button" at bounding box center [161, 16] width 15 height 14
drag, startPoint x: 159, startPoint y: 245, endPoint x: 197, endPoint y: 213, distance: 50.5
click at [197, 213] on div at bounding box center [364, 81] width 728 height 682
drag, startPoint x: 251, startPoint y: 244, endPoint x: 287, endPoint y: 211, distance: 48.3
click at [287, 211] on div at bounding box center [364, 81] width 728 height 682
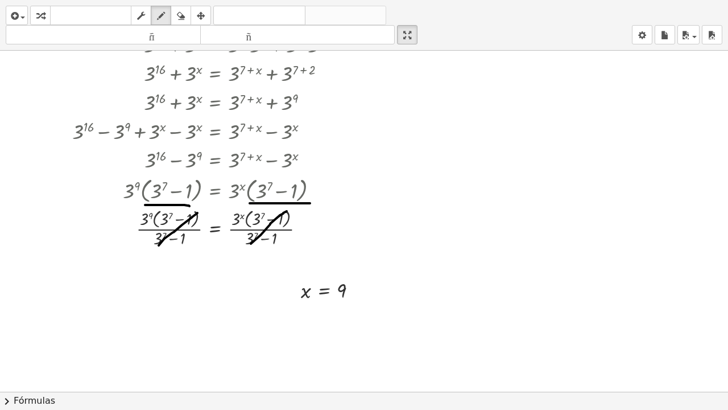
click at [46, 18] on div "button" at bounding box center [40, 16] width 15 height 14
click at [306, 231] on div at bounding box center [304, 228] width 9 height 9
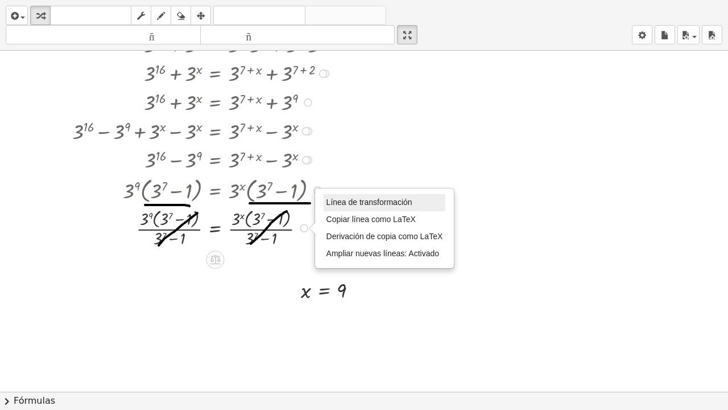
click at [331, 200] on font "Línea de transformación" at bounding box center [370, 201] width 86 height 9
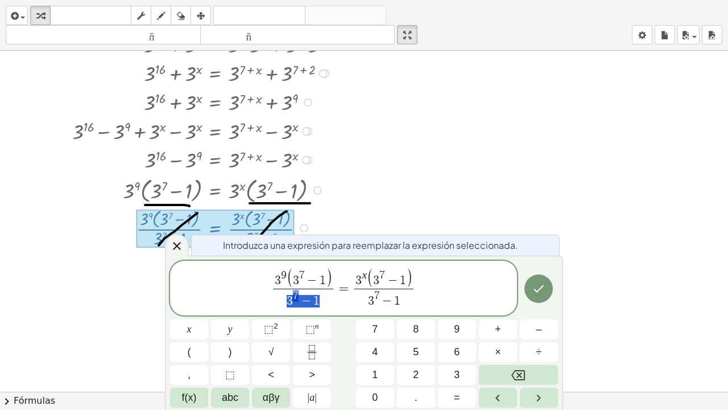
drag, startPoint x: 333, startPoint y: 298, endPoint x: 287, endPoint y: 302, distance: 45.7
drag, startPoint x: 333, startPoint y: 294, endPoint x: 296, endPoint y: 292, distance: 37.6
drag, startPoint x: 386, startPoint y: 303, endPoint x: 335, endPoint y: 300, distance: 51.3
click at [335, 300] on span "3 7 − 1" at bounding box center [358, 299] width 59 height 20
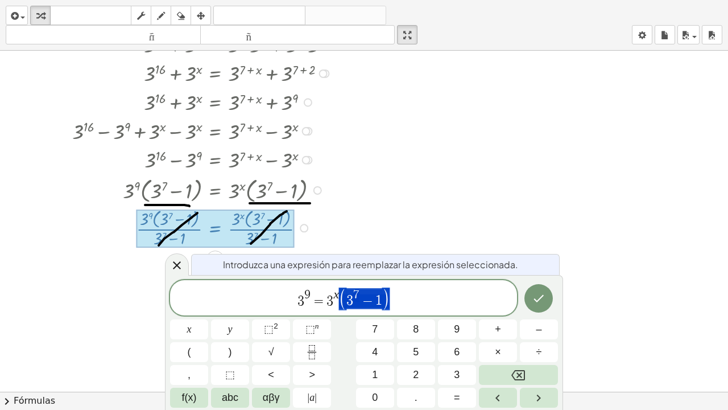
drag, startPoint x: 364, startPoint y: 298, endPoint x: 347, endPoint y: 298, distance: 16.5
click at [347, 298] on span "3 9 = 3 x ( 3 7 − 1 )" at bounding box center [343, 298] width 347 height 23
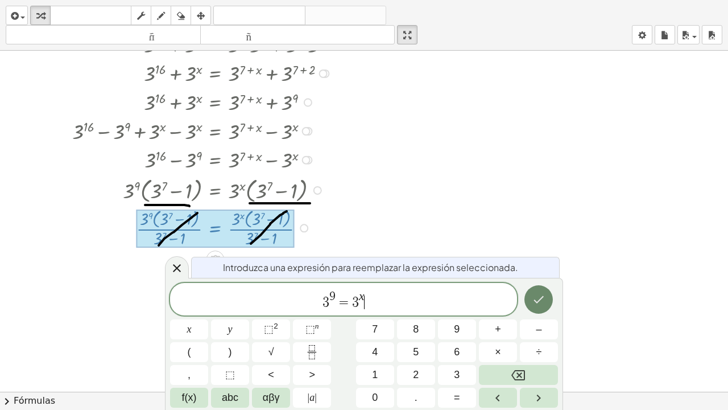
click at [362, 297] on icon "Hecho" at bounding box center [539, 299] width 14 height 14
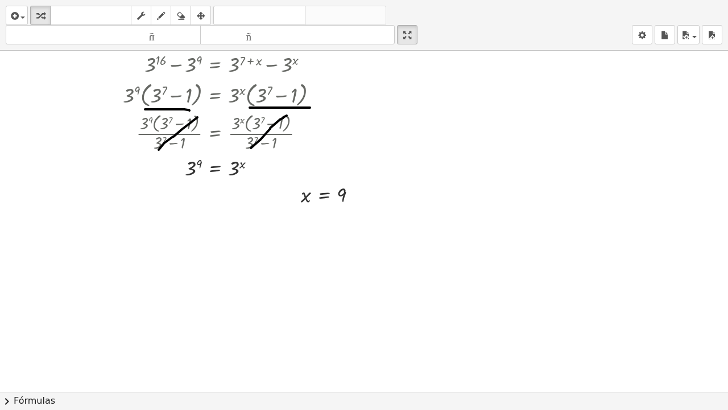
scroll to position [435, 0]
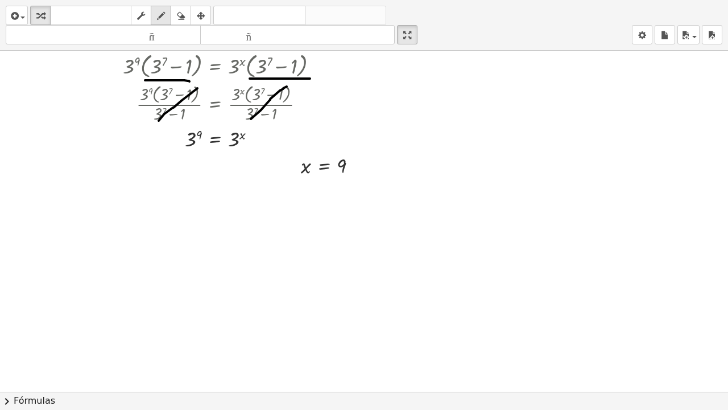
click at [163, 24] on button "dibujar" at bounding box center [161, 15] width 20 height 19
drag, startPoint x: 295, startPoint y: 185, endPoint x: 304, endPoint y: 193, distance: 12.5
click at [303, 192] on div at bounding box center [364, 126] width 728 height 1023
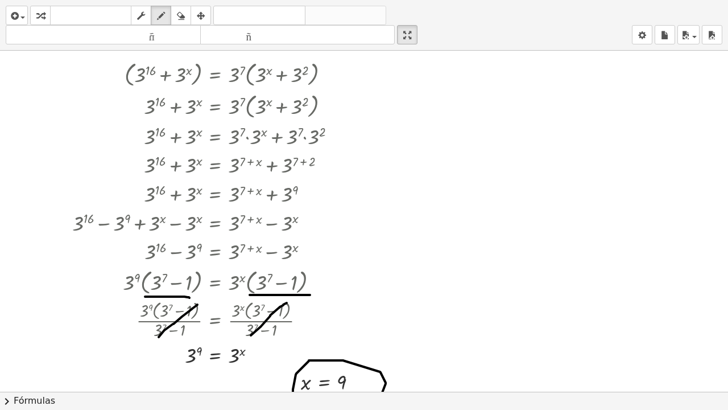
scroll to position [233, 0]
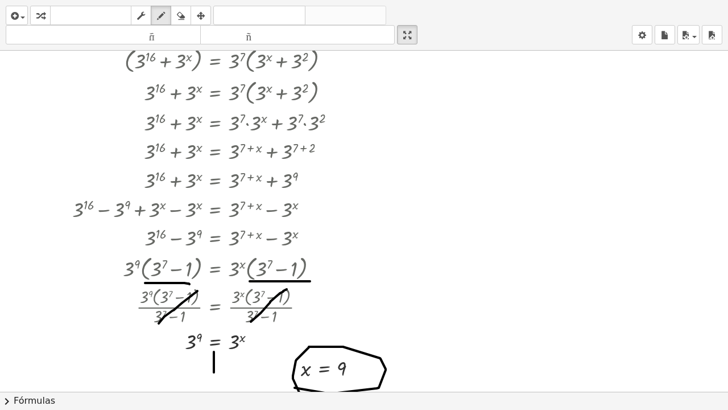
drag, startPoint x: 214, startPoint y: 352, endPoint x: 213, endPoint y: 358, distance: 6.9
click at [215, 309] on div at bounding box center [364, 329] width 728 height 1023
drag, startPoint x: 212, startPoint y: 351, endPoint x: 209, endPoint y: 357, distance: 7.1
click at [207, 309] on div at bounding box center [364, 329] width 728 height 1023
drag, startPoint x: 213, startPoint y: 351, endPoint x: 219, endPoint y: 357, distance: 8.9
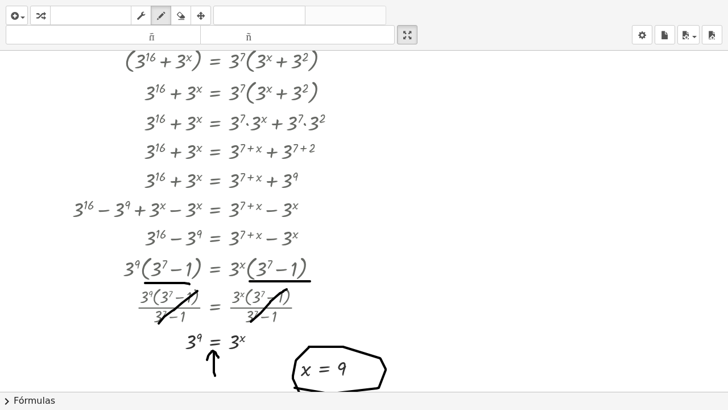
click at [219, 309] on div at bounding box center [364, 329] width 728 height 1023
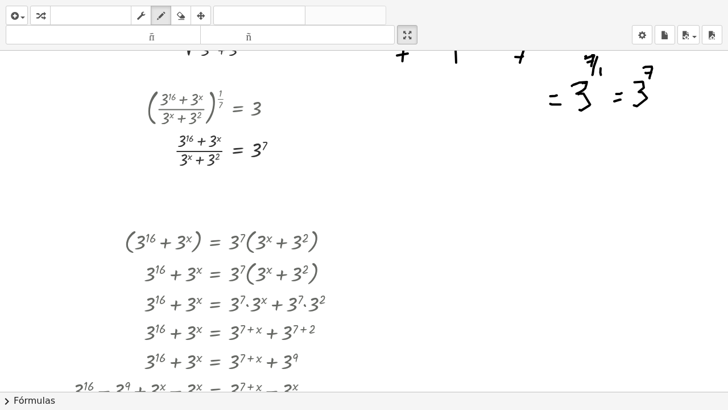
scroll to position [0, 0]
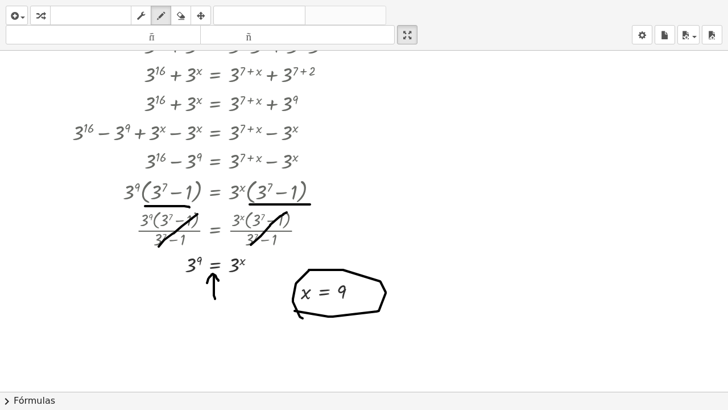
scroll to position [348, 0]
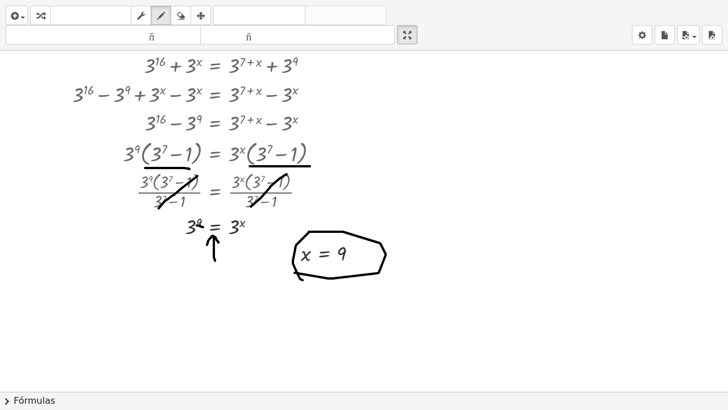
drag, startPoint x: 197, startPoint y: 225, endPoint x: 203, endPoint y: 227, distance: 6.5
click at [203, 227] on div at bounding box center [364, 214] width 728 height 1023
drag, startPoint x: 339, startPoint y: 261, endPoint x: 351, endPoint y: 261, distance: 11.4
click at [351, 261] on div at bounding box center [364, 214] width 728 height 1023
click at [179, 20] on icon "button" at bounding box center [181, 16] width 8 height 14
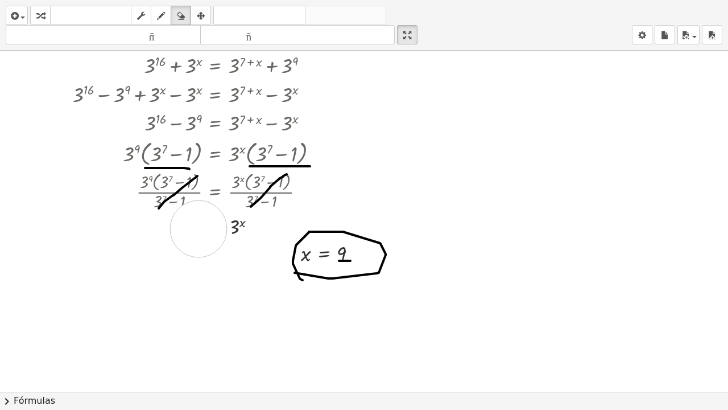
drag, startPoint x: 198, startPoint y: 262, endPoint x: 199, endPoint y: 229, distance: 33.0
click at [199, 229] on div at bounding box center [364, 214] width 728 height 1023
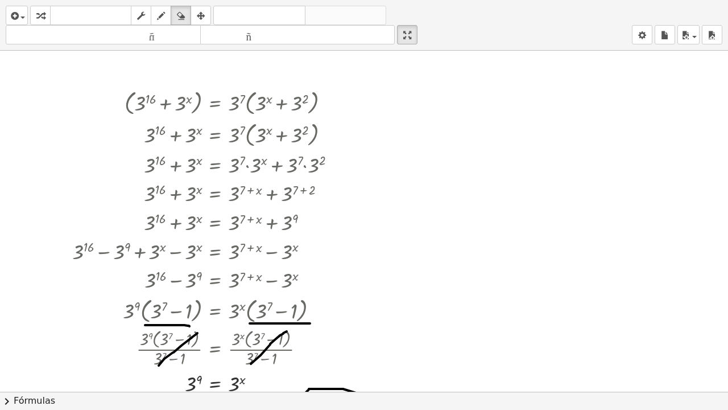
scroll to position [208, 0]
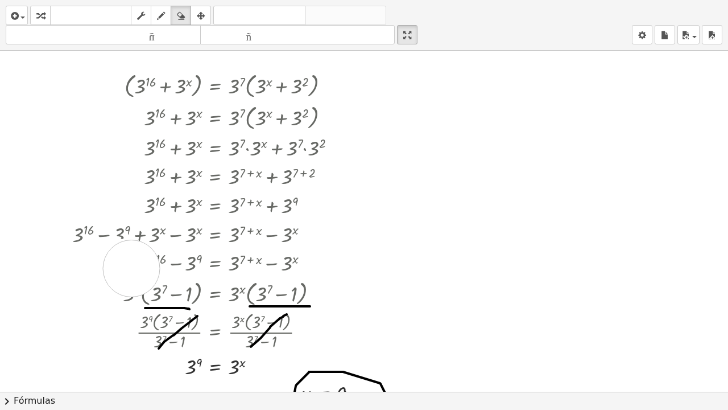
drag, startPoint x: 105, startPoint y: 266, endPoint x: 84, endPoint y: 268, distance: 21.7
click at [131, 268] on div at bounding box center [364, 354] width 728 height 1023
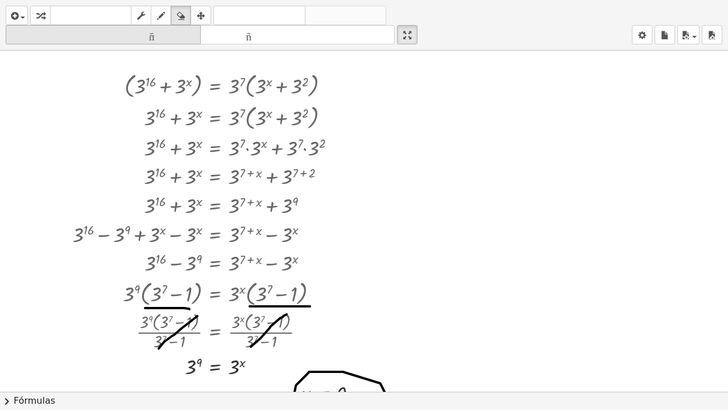
click at [164, 9] on icon "button" at bounding box center [161, 16] width 8 height 14
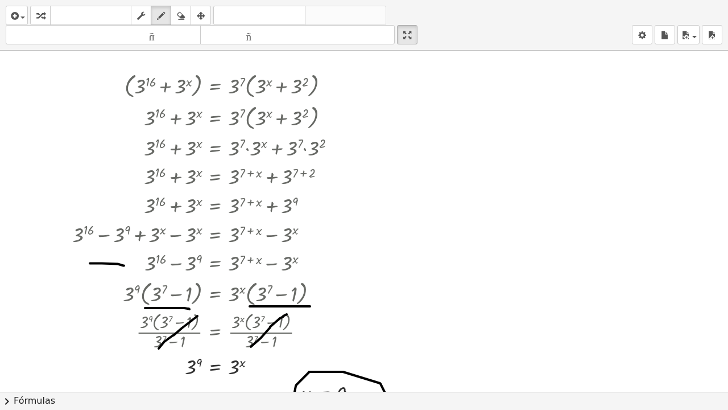
drag, startPoint x: 90, startPoint y: 263, endPoint x: 123, endPoint y: 259, distance: 33.2
click at [127, 265] on div at bounding box center [364, 354] width 728 height 1023
drag, startPoint x: 121, startPoint y: 255, endPoint x: 124, endPoint y: 271, distance: 15.6
click at [124, 271] on div at bounding box center [364, 354] width 728 height 1023
drag, startPoint x: 334, startPoint y: 262, endPoint x: 377, endPoint y: 259, distance: 43.3
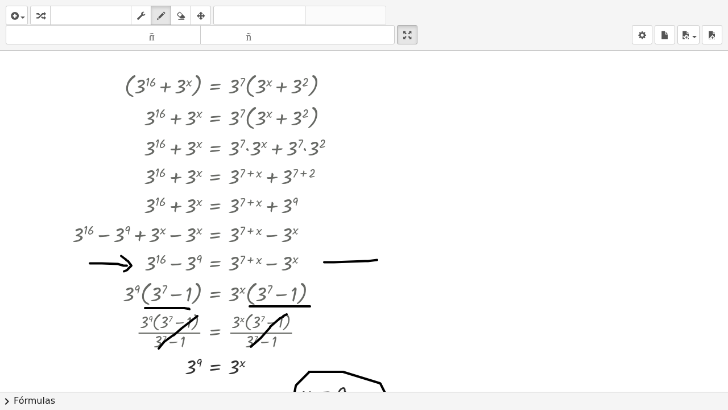
click at [362, 259] on div at bounding box center [364, 354] width 728 height 1023
drag, startPoint x: 328, startPoint y: 252, endPoint x: 340, endPoint y: 270, distance: 21.3
click at [340, 270] on div at bounding box center [364, 354] width 728 height 1023
click at [117, 294] on div at bounding box center [364, 354] width 728 height 1023
click at [316, 291] on div at bounding box center [364, 354] width 728 height 1023
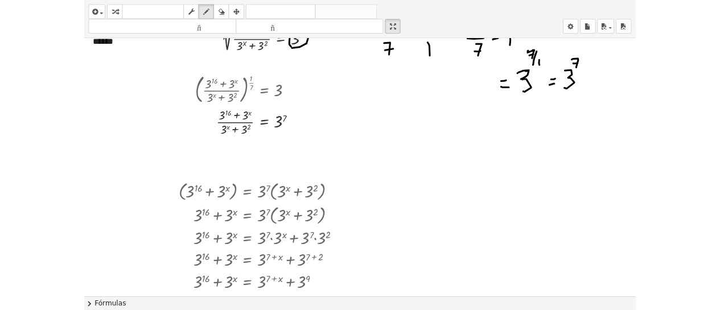
scroll to position [0, 0]
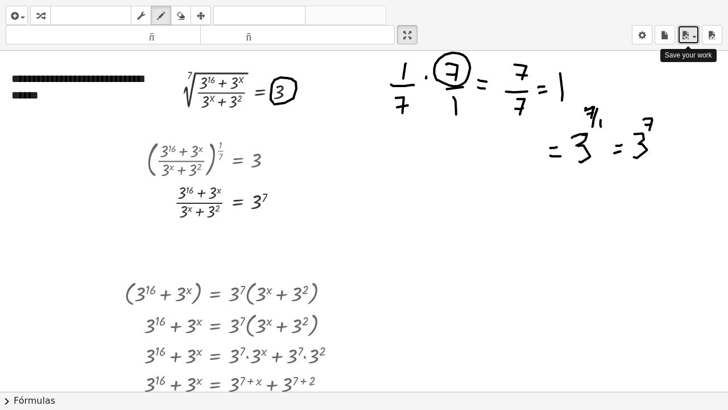
click at [362, 34] on icon "button" at bounding box center [686, 35] width 10 height 14
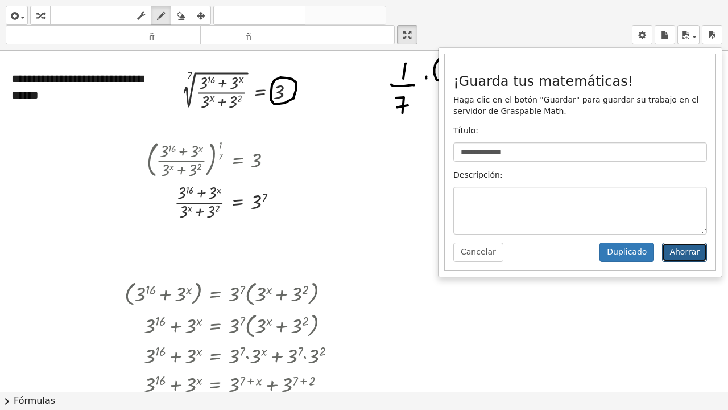
click at [362, 254] on button "Ahorrar" at bounding box center [684, 251] width 45 height 19
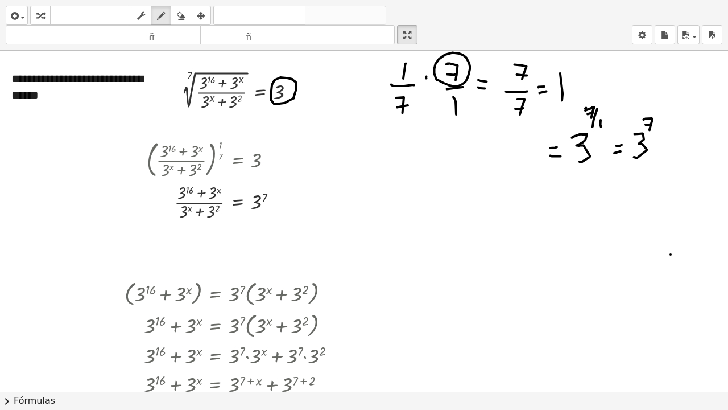
drag, startPoint x: 417, startPoint y: 38, endPoint x: 604, endPoint y: 130, distance: 208.2
click at [362, 0] on html "**********" at bounding box center [364, 205] width 728 height 410
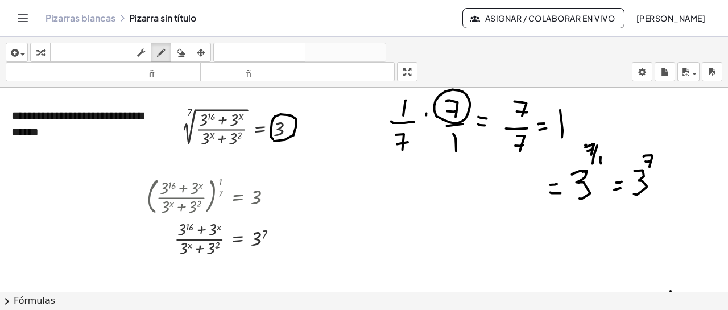
click at [25, 15] on icon "Cambiar navegación" at bounding box center [23, 18] width 10 height 7
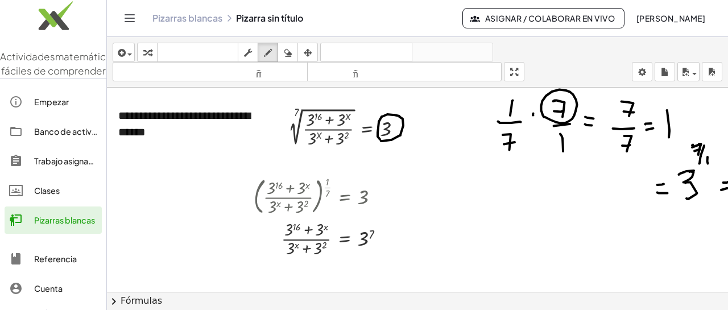
click at [62, 197] on div "Clases" at bounding box center [65, 191] width 63 height 14
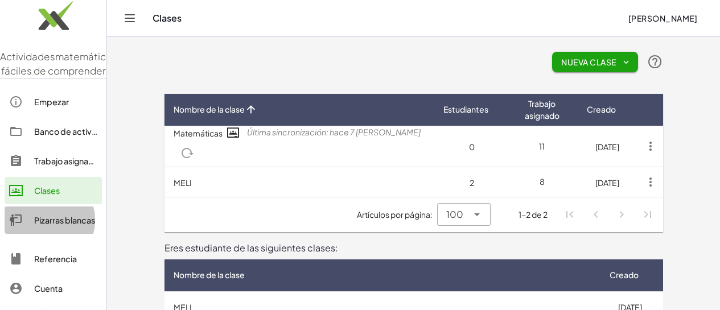
click at [61, 225] on font "Pizarras blancas" at bounding box center [64, 220] width 61 height 10
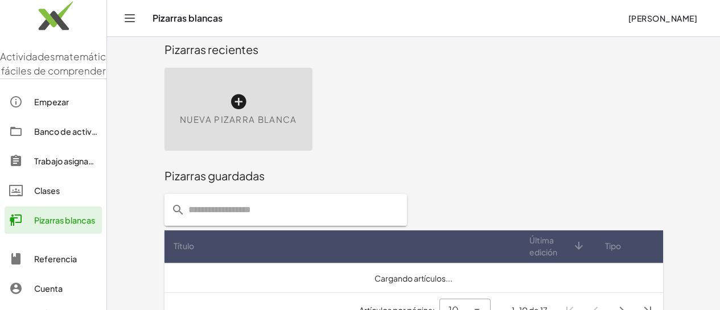
scroll to position [37, 0]
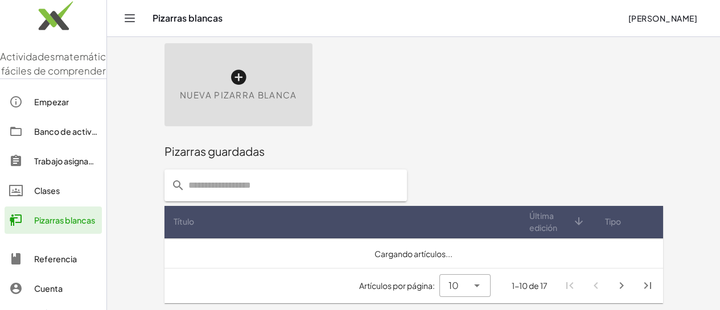
click at [316, 131] on div "Nueva pizarra blanca" at bounding box center [414, 84] width 512 height 97
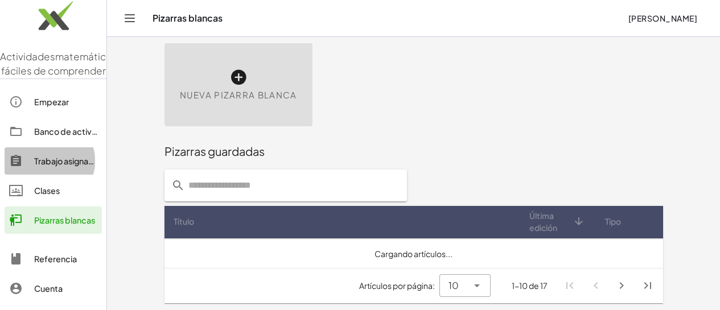
click at [63, 166] on font "Trabajo asignado" at bounding box center [66, 161] width 65 height 10
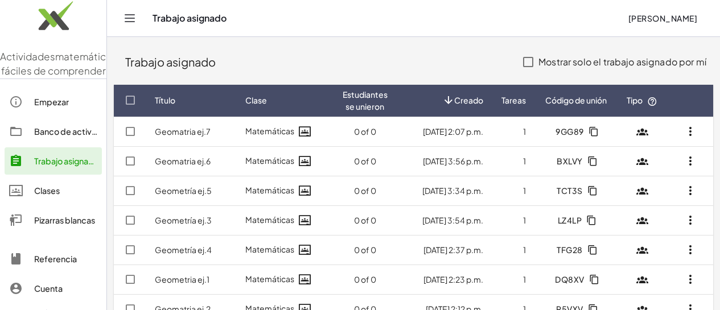
scroll to position [42, 0]
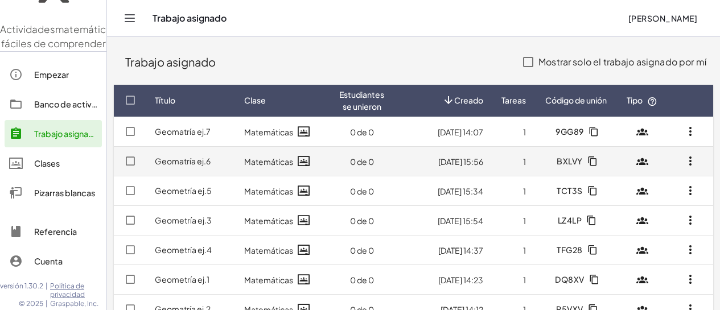
click at [197, 161] on font "Geomatría ej.6" at bounding box center [183, 161] width 56 height 10
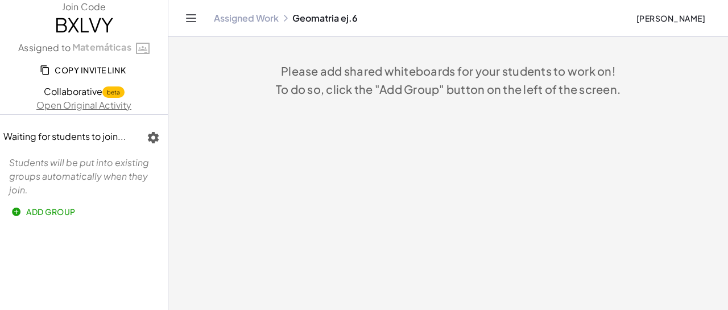
click at [312, 17] on div "Assigned Work Geomatria ej.6" at bounding box center [420, 18] width 413 height 11
click at [263, 22] on link "Assigned Work" at bounding box center [246, 18] width 65 height 11
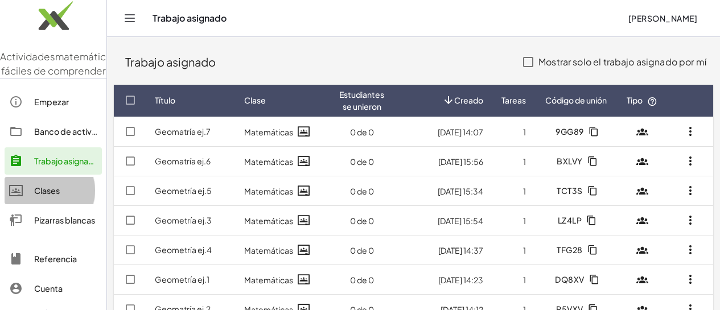
click at [57, 204] on link "Clases" at bounding box center [53, 190] width 97 height 27
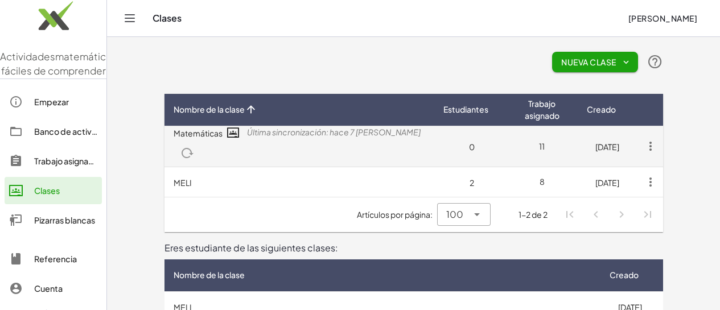
click at [174, 138] on font "Matemáticas" at bounding box center [198, 133] width 49 height 10
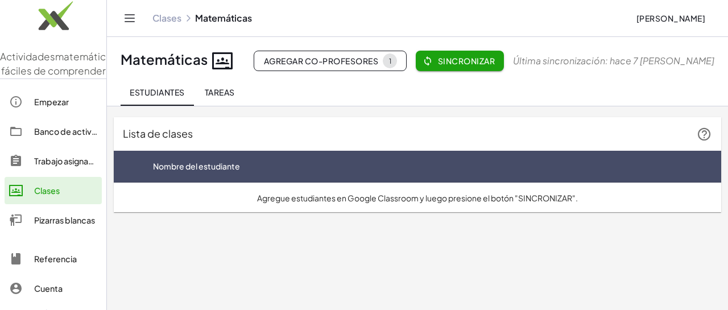
click at [73, 225] on font "Pizarras blancas" at bounding box center [64, 220] width 61 height 10
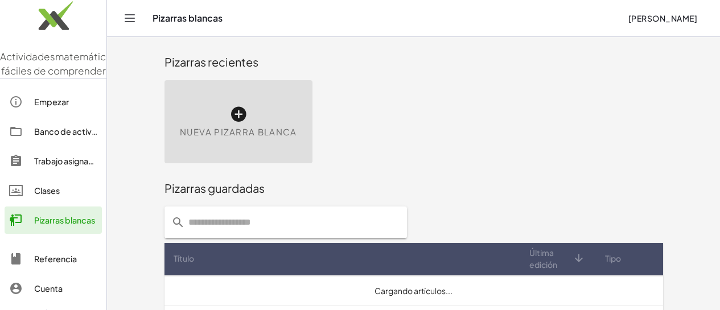
scroll to position [37, 0]
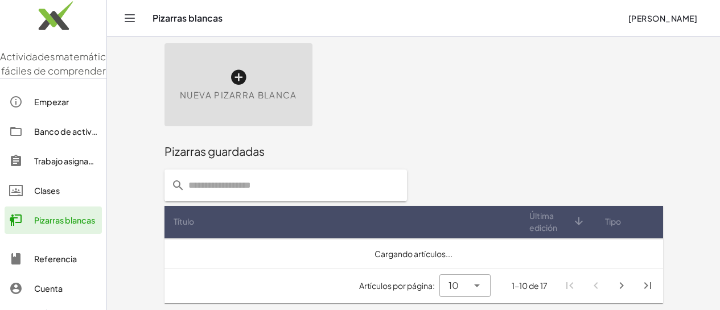
click at [61, 168] on div "Trabajo asignado" at bounding box center [65, 161] width 63 height 14
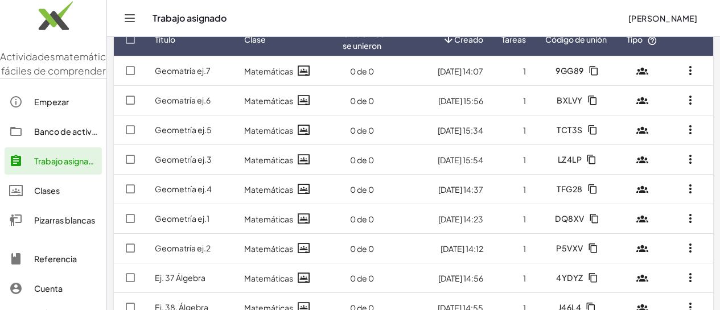
scroll to position [61, 0]
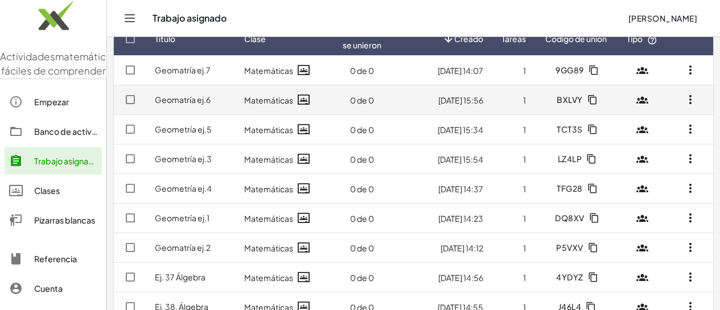
click at [362, 97] on font "[DATE] 15:56" at bounding box center [460, 100] width 45 height 10
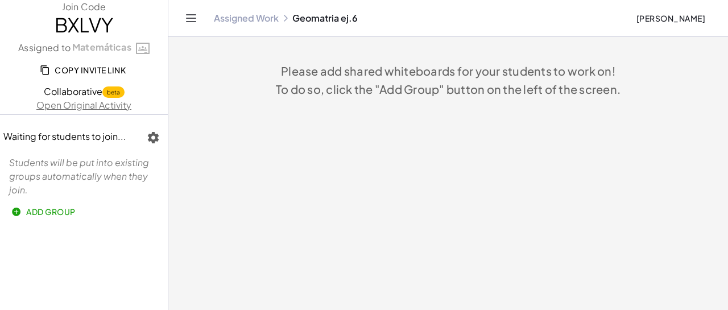
click at [244, 17] on link "Assigned Work" at bounding box center [246, 18] width 65 height 11
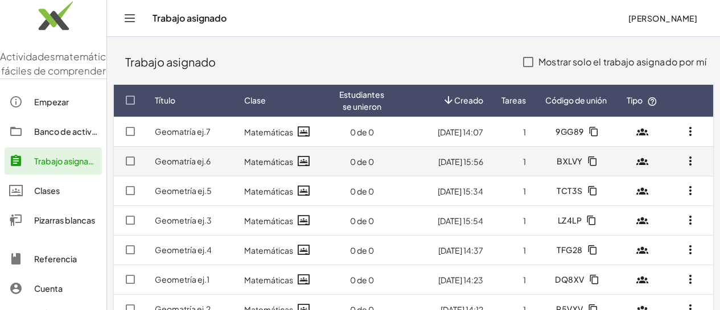
click at [186, 158] on font "Geomatría ej.6" at bounding box center [183, 161] width 56 height 10
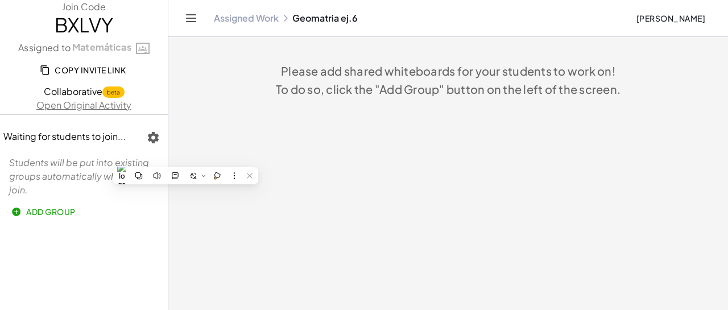
click at [362, 67] on p "Please add shared whiteboards for your students to work on! To do so, click the…" at bounding box center [448, 80] width 546 height 36
click at [98, 108] on link "Open Original Activity" at bounding box center [84, 105] width 168 height 14
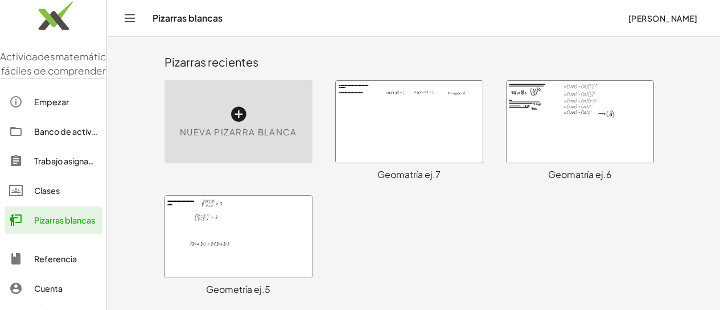
click at [391, 122] on div at bounding box center [409, 122] width 147 height 82
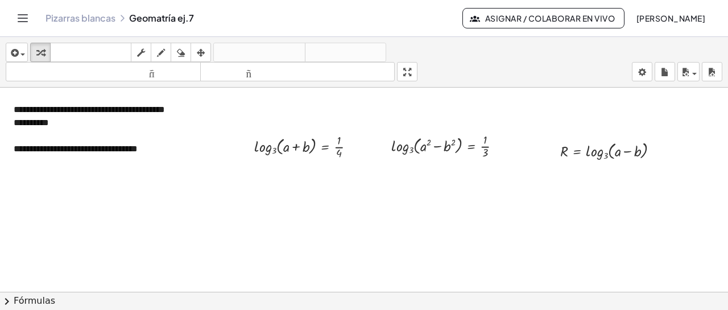
click at [538, 14] on font "Asignar / Colaborar en vivo" at bounding box center [550, 18] width 130 height 10
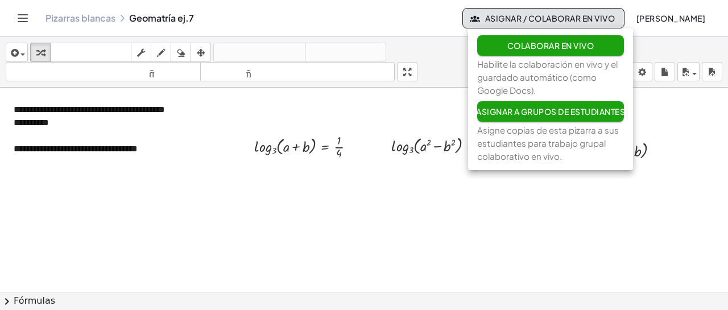
click at [535, 116] on font "Asignar a grupos de estudiantes" at bounding box center [550, 111] width 149 height 10
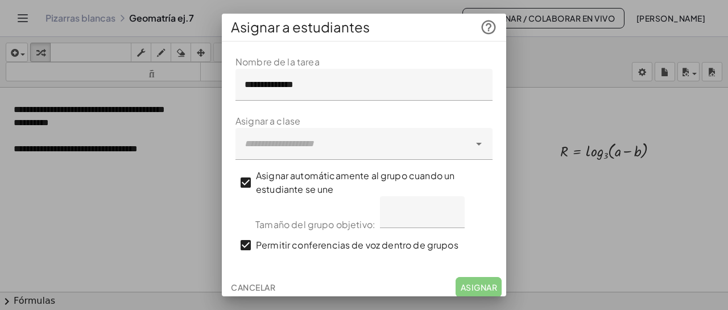
click at [434, 138] on div at bounding box center [353, 144] width 234 height 32
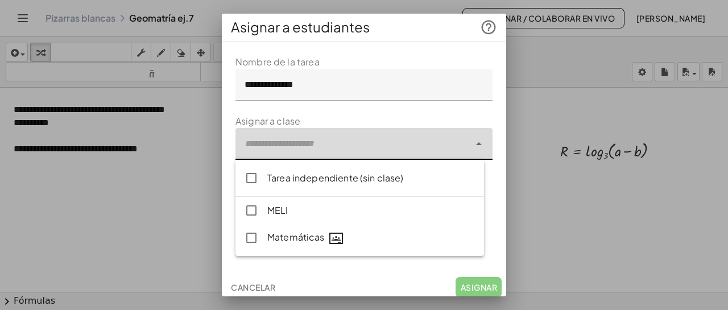
click at [299, 239] on font "Matemáticas" at bounding box center [295, 237] width 57 height 12
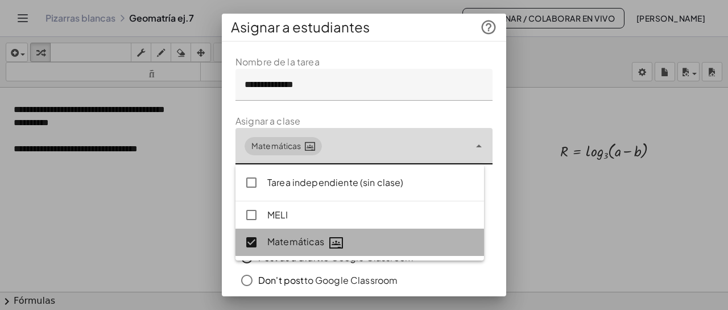
type input "**********"
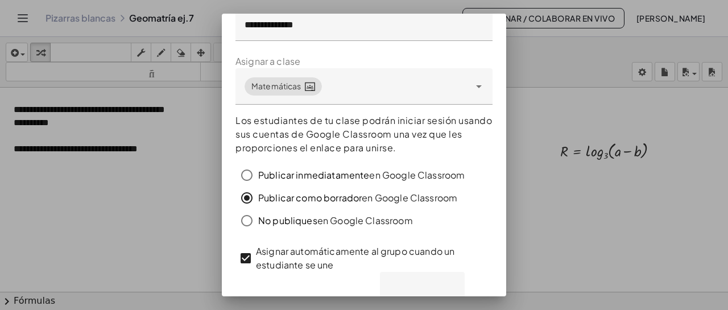
scroll to position [141, 0]
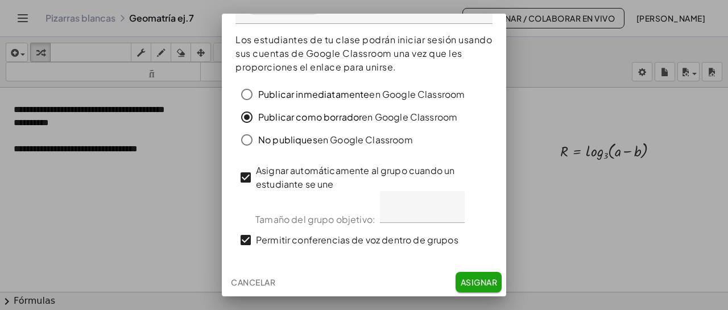
click at [481, 289] on button "Asignar" at bounding box center [479, 282] width 46 height 20
click at [476, 284] on font "Asignar" at bounding box center [479, 282] width 36 height 10
click at [461, 285] on font "Asignar" at bounding box center [479, 282] width 36 height 10
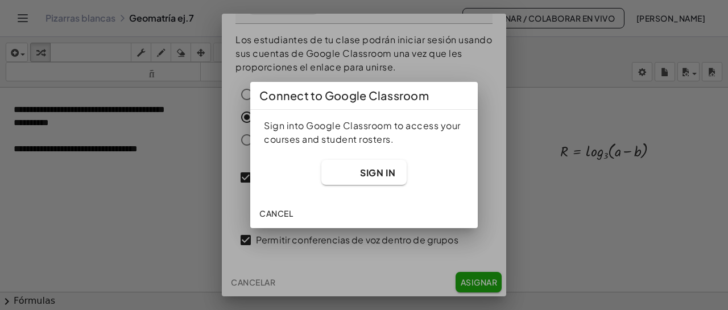
click at [503, 291] on div at bounding box center [364, 155] width 728 height 310
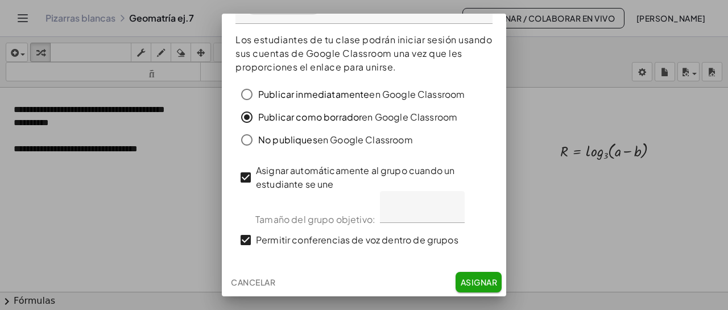
click at [481, 282] on font "Asignar" at bounding box center [479, 282] width 36 height 10
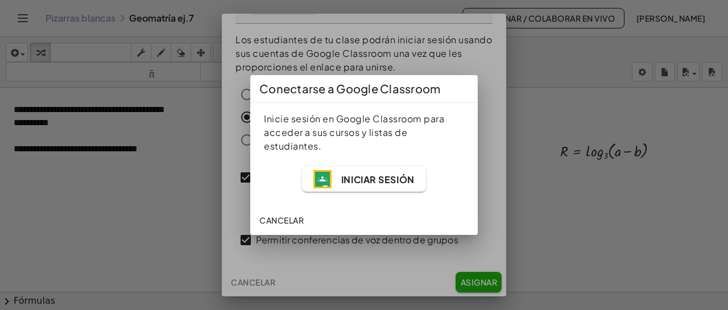
click at [380, 176] on font "Iniciar sesión" at bounding box center [377, 180] width 73 height 12
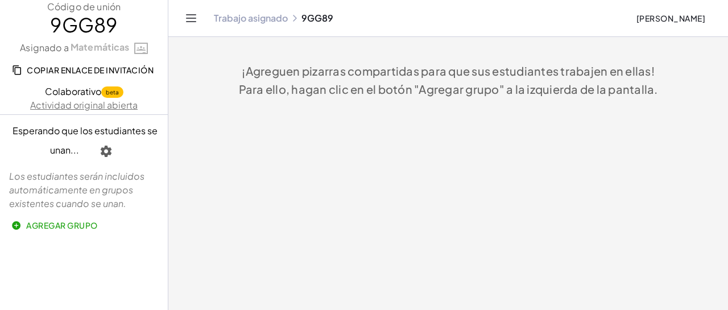
click at [258, 15] on font "Trabajo asignado" at bounding box center [251, 18] width 74 height 12
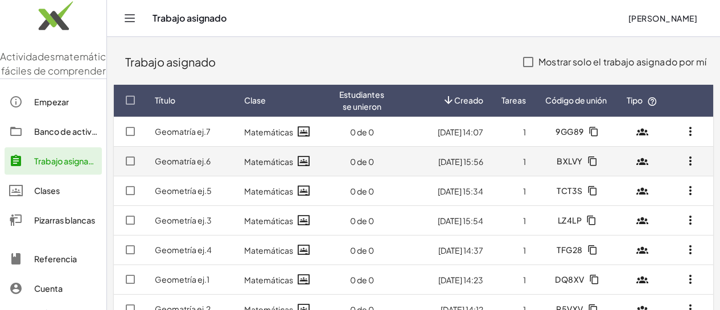
click at [193, 164] on font "Geomatría ej.6" at bounding box center [183, 161] width 56 height 10
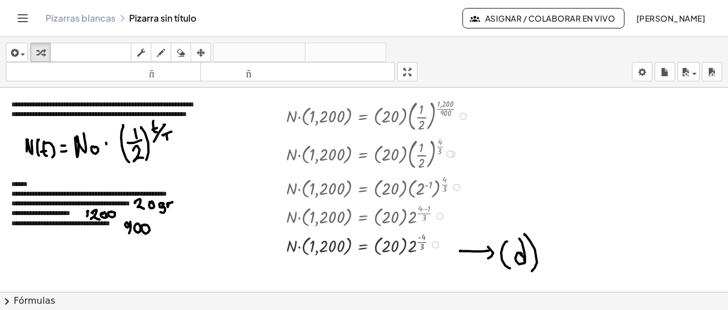
click at [463, 114] on div at bounding box center [463, 116] width 7 height 7
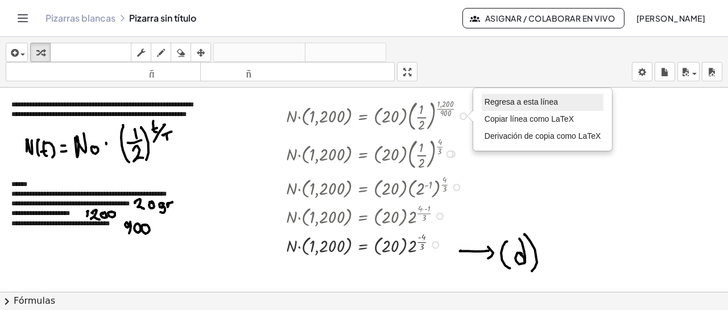
click at [493, 106] on font "Regresa a esta línea" at bounding box center [521, 101] width 73 height 9
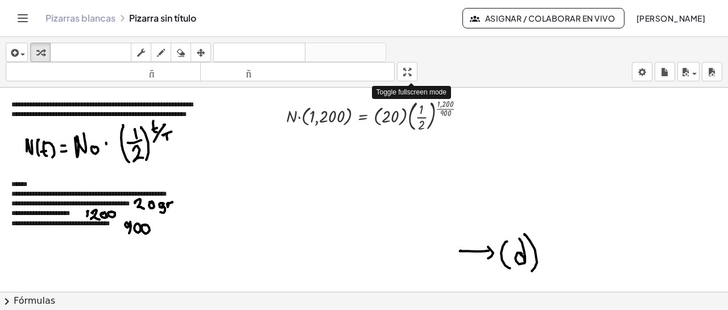
drag, startPoint x: 411, startPoint y: 75, endPoint x: 411, endPoint y: 147, distance: 72.3
click at [411, 147] on div "**********" at bounding box center [364, 173] width 728 height 273
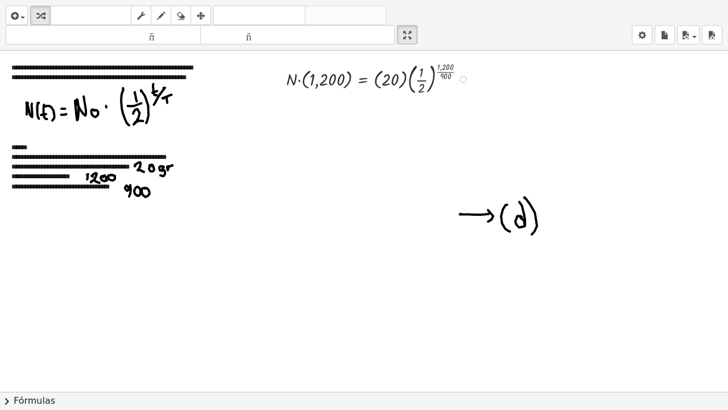
click at [443, 71] on div at bounding box center [381, 78] width 200 height 38
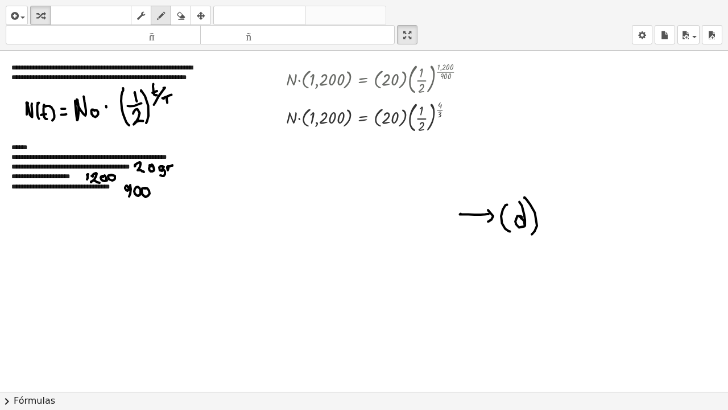
click at [167, 17] on div "button" at bounding box center [161, 16] width 15 height 14
click at [40, 13] on icon "button" at bounding box center [40, 16] width 8 height 14
click at [170, 85] on div "**********" at bounding box center [102, 73] width 204 height 42
click at [163, 119] on div at bounding box center [364, 392] width 728 height 682
click at [163, 18] on icon "button" at bounding box center [161, 16] width 8 height 14
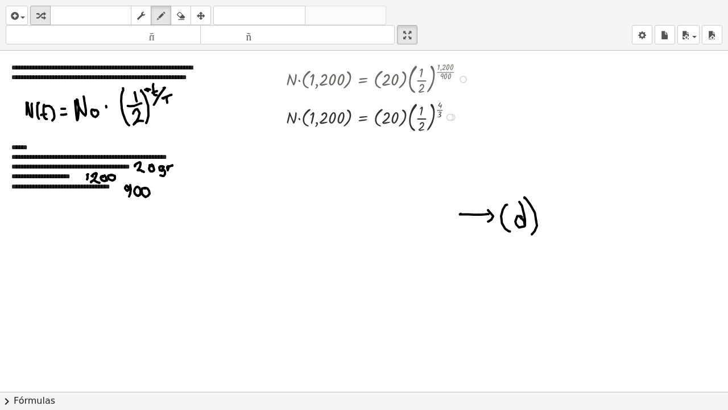
click at [45, 24] on button "transformar" at bounding box center [40, 15] width 20 height 19
click at [450, 74] on div at bounding box center [381, 78] width 200 height 38
click at [460, 79] on div at bounding box center [463, 79] width 7 height 7
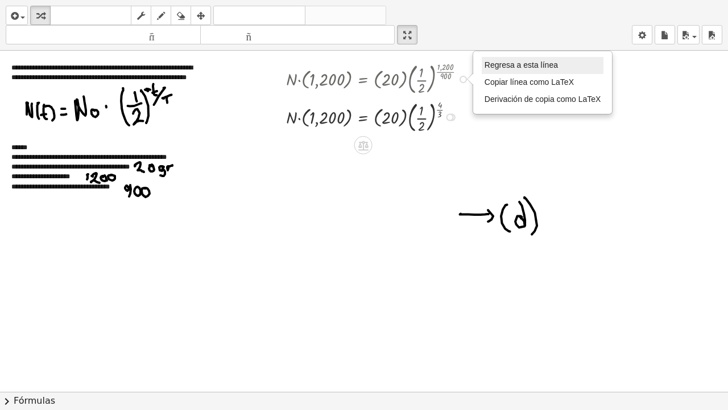
click at [495, 68] on font "Regresa a esta línea" at bounding box center [521, 64] width 73 height 9
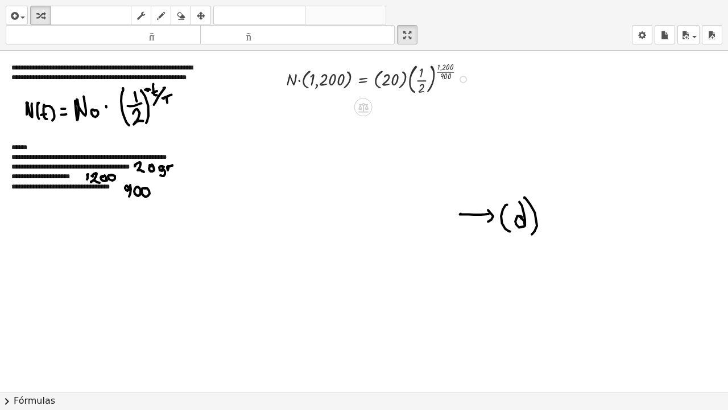
click at [464, 79] on div "Regresa a esta línea Copiar línea como LaTeX Derivación de copia como LaTeX" at bounding box center [463, 79] width 7 height 7
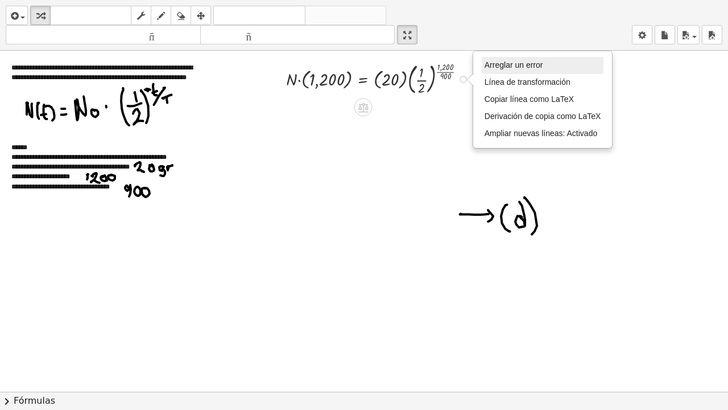
click at [520, 65] on font "Arreglar un error" at bounding box center [514, 64] width 59 height 9
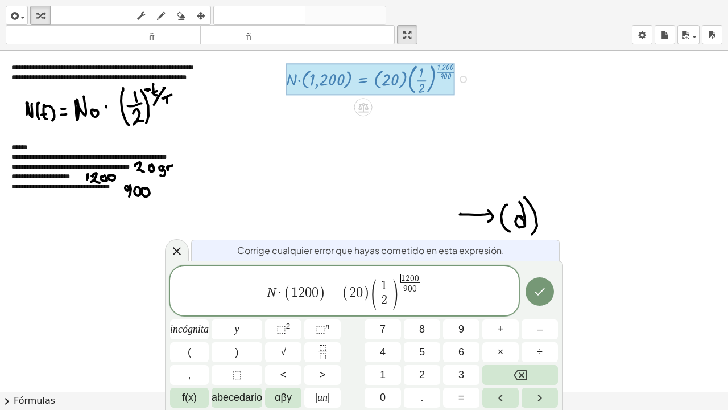
click at [403, 282] on span "1" at bounding box center [403, 278] width 5 height 9
click at [544, 310] on button "–" at bounding box center [540, 329] width 36 height 20
click at [538, 283] on button "Hecho" at bounding box center [540, 291] width 28 height 28
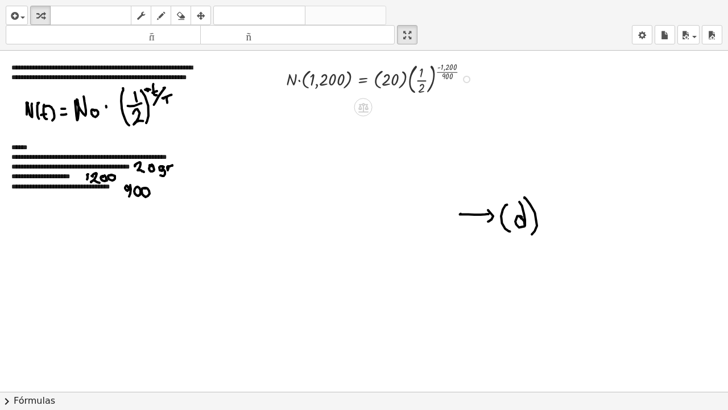
click at [450, 68] on div at bounding box center [383, 78] width 204 height 38
click at [442, 72] on div at bounding box center [383, 78] width 204 height 38
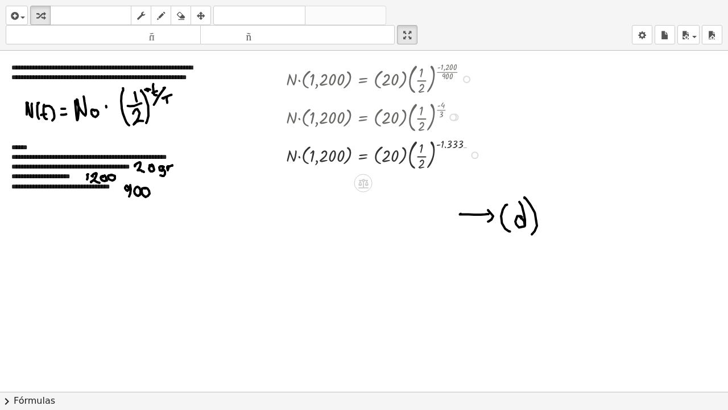
click at [454, 116] on div at bounding box center [453, 117] width 7 height 7
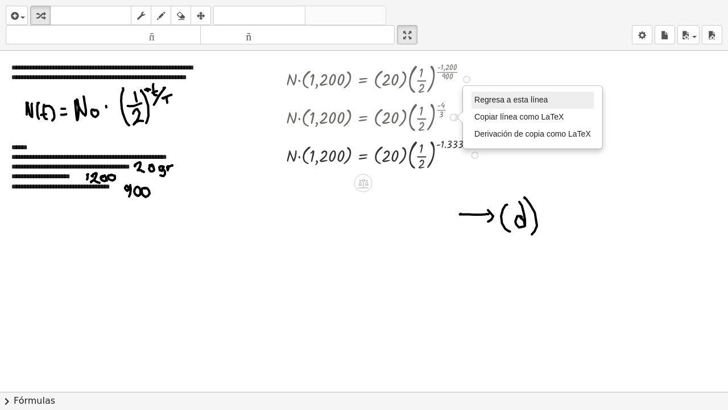
click at [499, 101] on font "Regresa a esta línea" at bounding box center [511, 99] width 73 height 9
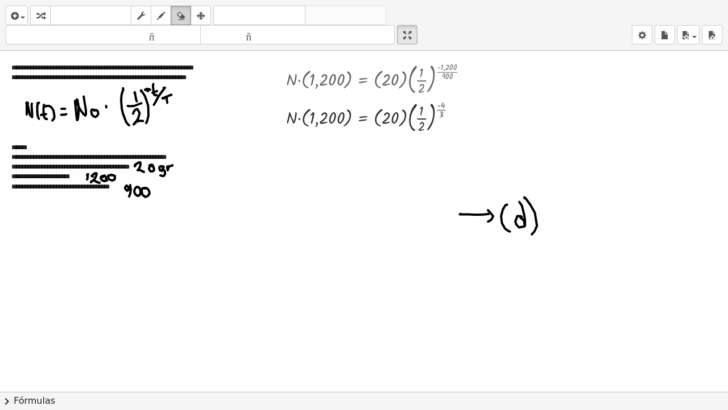
click at [180, 13] on icon "button" at bounding box center [181, 16] width 8 height 14
drag, startPoint x: 570, startPoint y: 216, endPoint x: 498, endPoint y: 252, distance: 79.9
click at [553, 255] on div at bounding box center [364, 392] width 728 height 682
click at [162, 20] on icon "button" at bounding box center [161, 16] width 8 height 14
drag, startPoint x: 39, startPoint y: 126, endPoint x: 58, endPoint y: 126, distance: 19.3
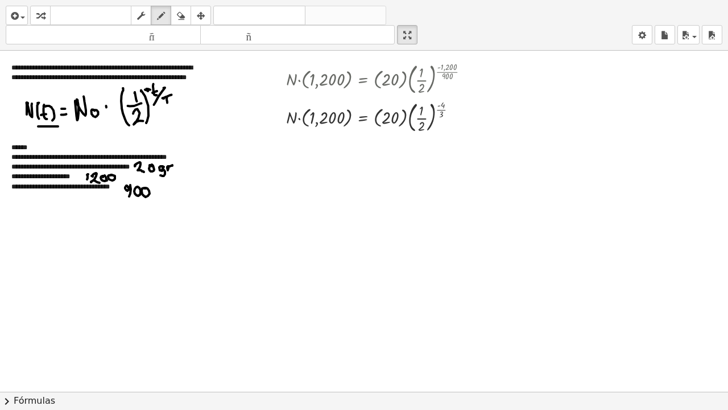
click at [58, 126] on div at bounding box center [364, 392] width 728 height 682
drag, startPoint x: 307, startPoint y: 93, endPoint x: 345, endPoint y: 93, distance: 38.1
click at [345, 93] on div at bounding box center [364, 392] width 728 height 682
click at [106, 104] on div at bounding box center [364, 392] width 728 height 682
click at [106, 106] on div at bounding box center [364, 392] width 728 height 682
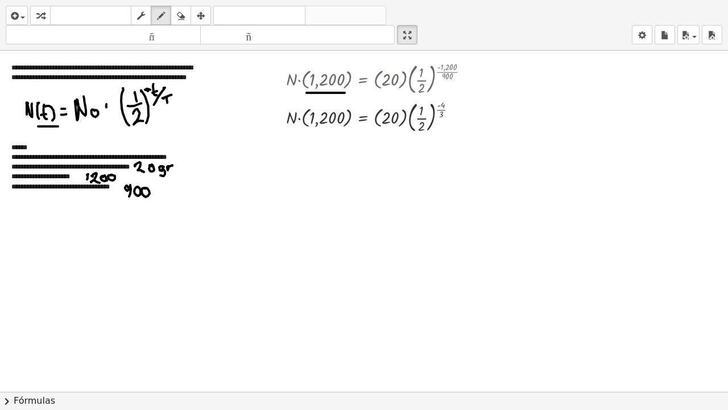
click at [446, 119] on div at bounding box center [364, 392] width 728 height 682
click at [42, 14] on icon "button" at bounding box center [40, 16] width 8 height 14
click at [453, 115] on div "Regresa a esta línea Copiar línea como LaTeX Derivación de copia como LaTeX" at bounding box center [453, 117] width 7 height 7
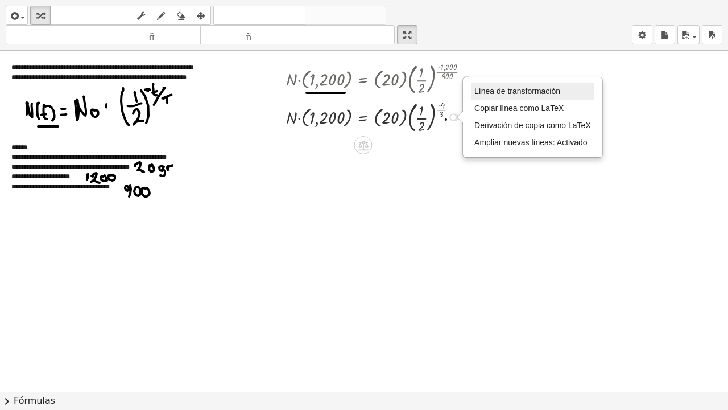
click at [508, 92] on font "Línea de transformación" at bounding box center [518, 90] width 86 height 9
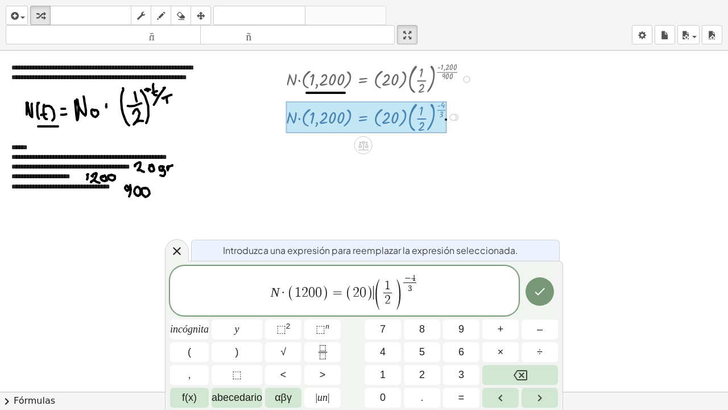
click at [374, 292] on span "(" at bounding box center [377, 295] width 9 height 34
click at [375, 285] on span "1" at bounding box center [373, 285] width 6 height 13
click at [547, 295] on button "Hecho" at bounding box center [540, 291] width 28 height 28
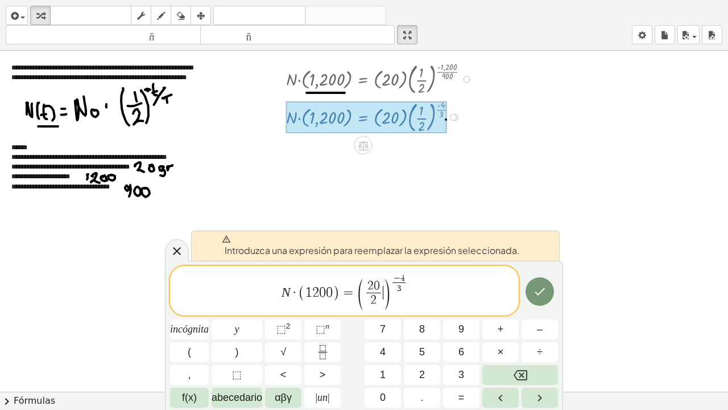
click at [385, 296] on span ")" at bounding box center [387, 295] width 9 height 34
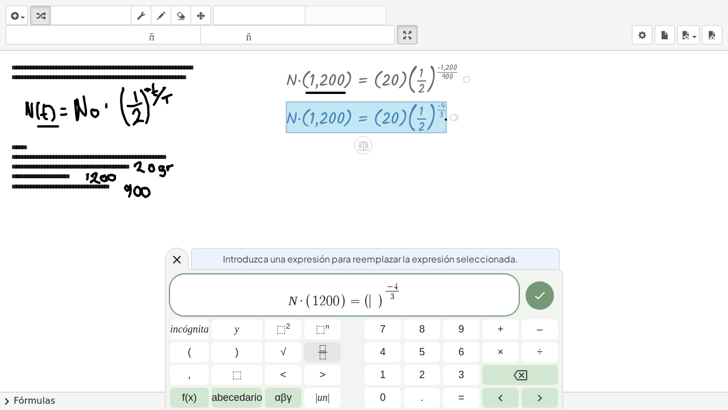
click at [327, 310] on icon "Fracción" at bounding box center [323, 352] width 14 height 14
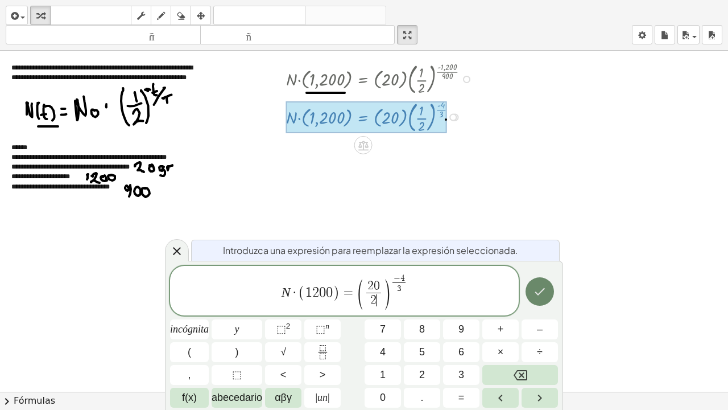
click at [538, 302] on button "Hecho" at bounding box center [540, 291] width 28 height 28
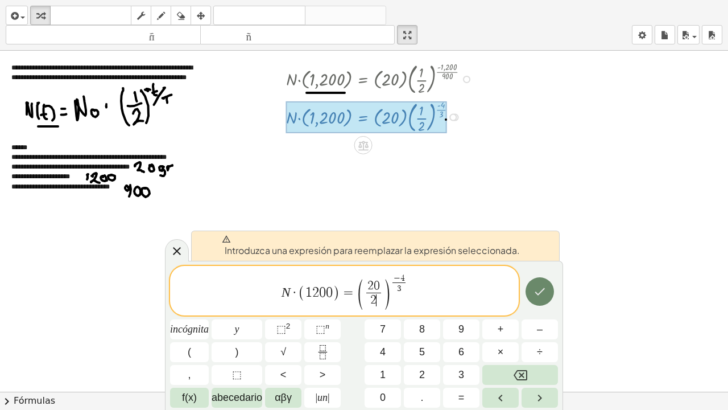
click at [538, 302] on button "Hecho" at bounding box center [540, 291] width 28 height 28
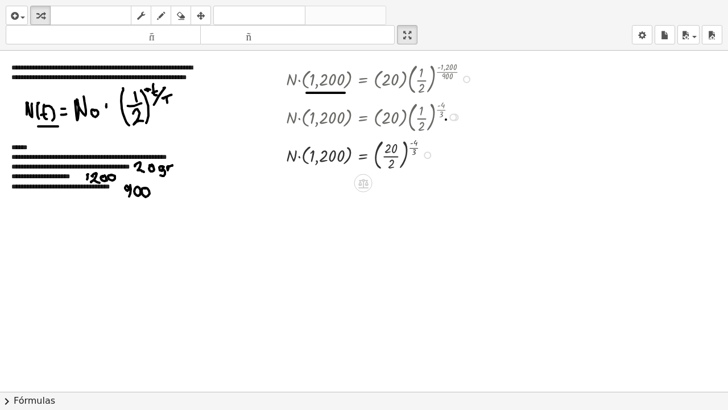
click at [393, 155] on div at bounding box center [383, 154] width 204 height 38
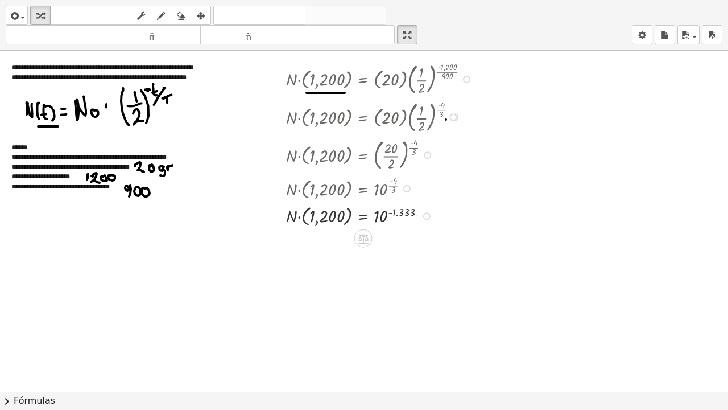
click at [407, 188] on div at bounding box center [406, 188] width 7 height 7
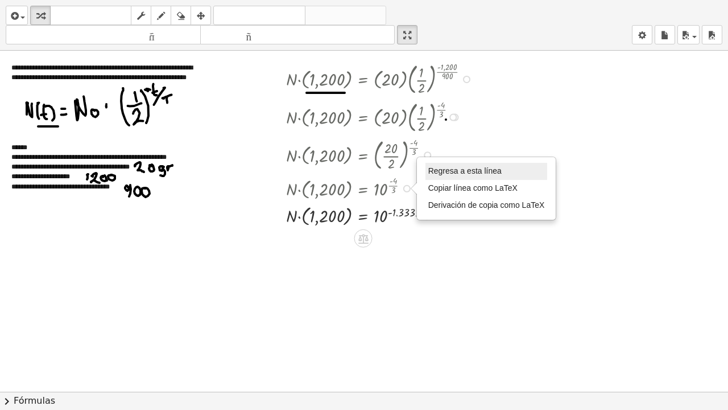
click at [460, 168] on font "Regresa a esta línea" at bounding box center [464, 170] width 73 height 9
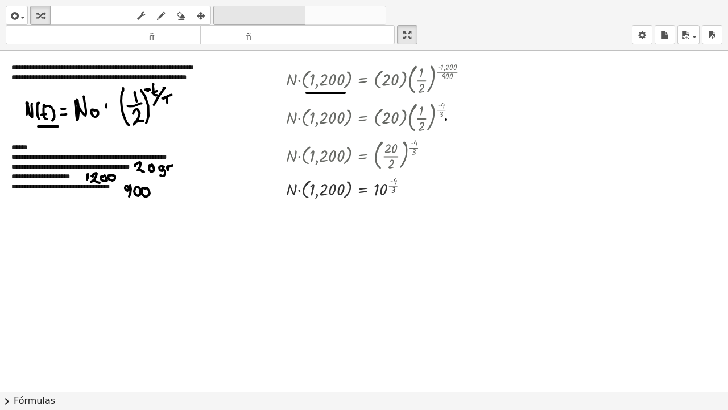
click at [241, 6] on button "deshacer deshacer" at bounding box center [259, 15] width 92 height 19
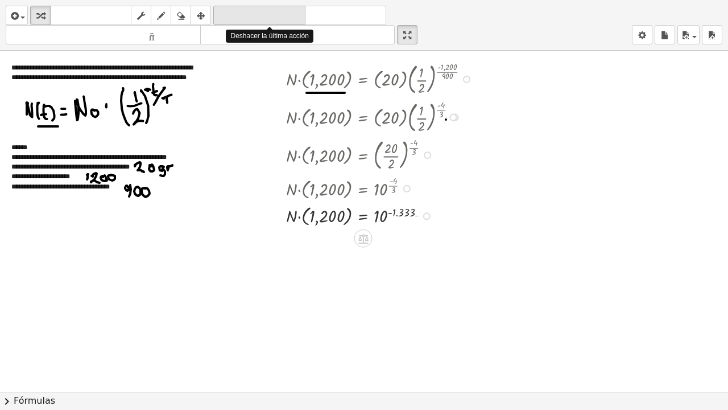
click at [238, 10] on icon "deshacer" at bounding box center [259, 16] width 86 height 14
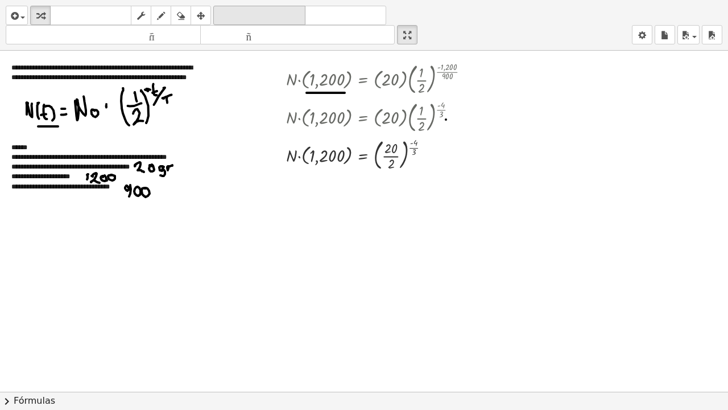
click at [244, 13] on font "deshacer" at bounding box center [259, 15] width 86 height 11
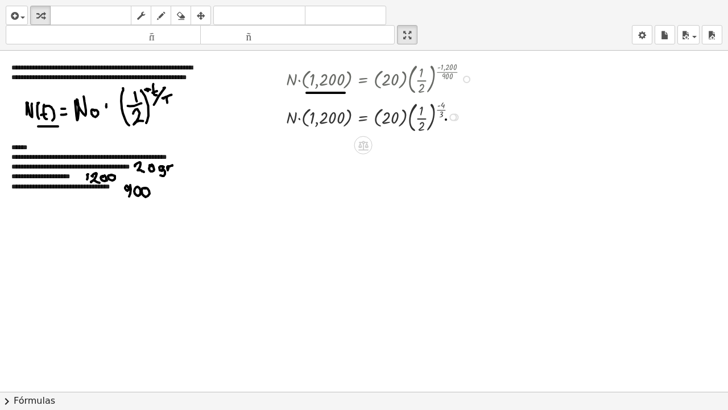
click at [433, 111] on div at bounding box center [383, 116] width 204 height 38
click at [433, 108] on div at bounding box center [383, 116] width 204 height 38
click at [452, 114] on div at bounding box center [453, 117] width 7 height 7
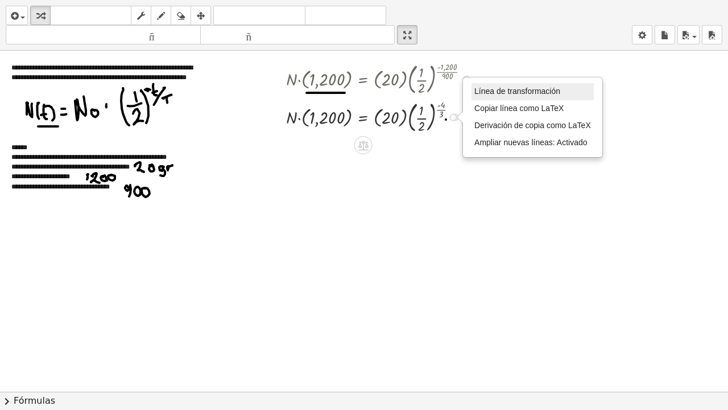
click at [495, 90] on font "Línea de transformación" at bounding box center [518, 90] width 86 height 9
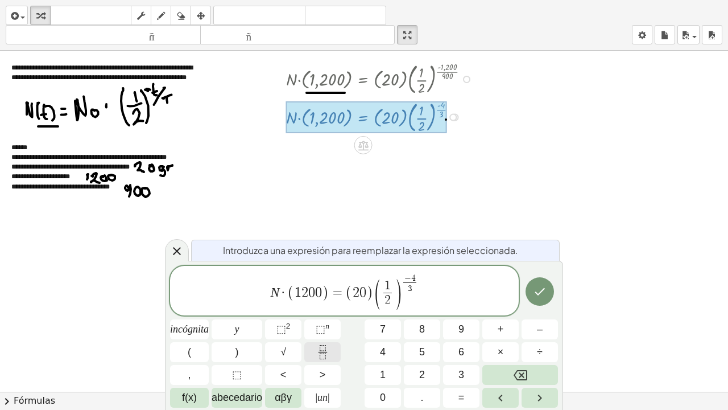
click at [324, 310] on icon "Fracción" at bounding box center [323, 352] width 14 height 14
click at [326, 310] on icon "Fracción" at bounding box center [323, 352] width 14 height 14
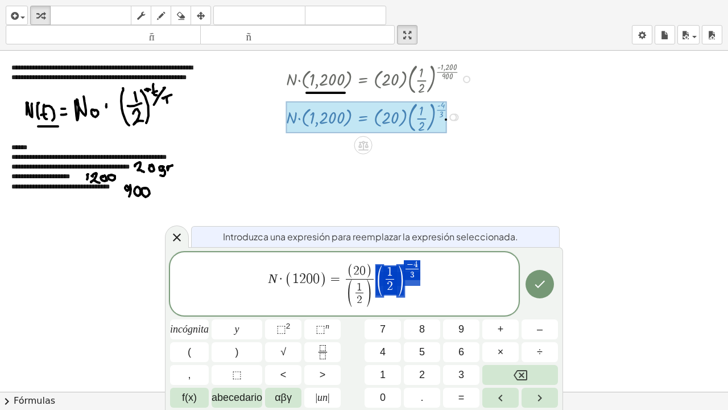
drag, startPoint x: 414, startPoint y: 285, endPoint x: 385, endPoint y: 281, distance: 28.8
click at [385, 281] on span "N · ( 1 2 0 0 ) = ( 2 0 ) ( 1 2 ​ ) ​ ( 1 2 ​ ) − 4 3 ​" at bounding box center [344, 284] width 349 height 51
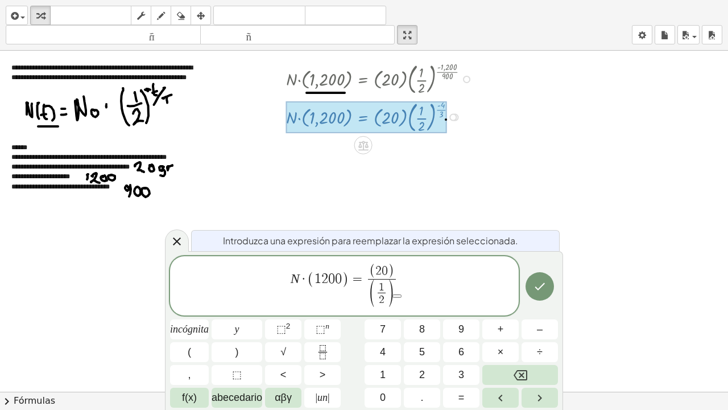
click at [399, 289] on span "N · ( 1 2 0 0 ) = ( 2 0 ) ( 1 2 ​ ) ​ ​" at bounding box center [344, 286] width 349 height 47
click at [397, 296] on span "( 2 0 ) ( 1 2 ​ ) ​" at bounding box center [382, 286] width 33 height 45
click at [316, 310] on font "⬚" at bounding box center [321, 328] width 10 height 11
click at [329, 310] on icon "Fracción" at bounding box center [323, 352] width 14 height 14
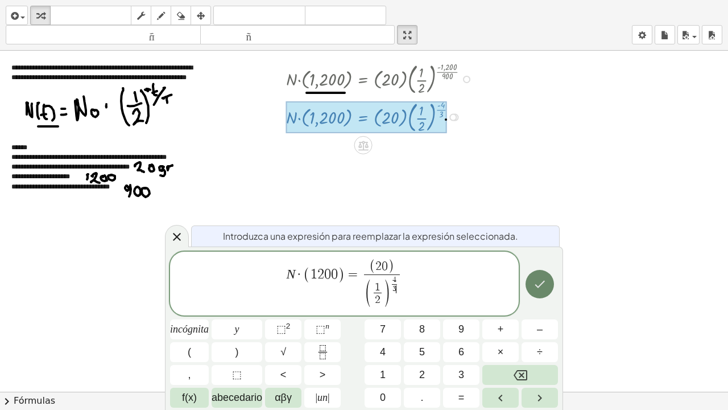
click at [542, 290] on icon "Hecho" at bounding box center [540, 284] width 14 height 14
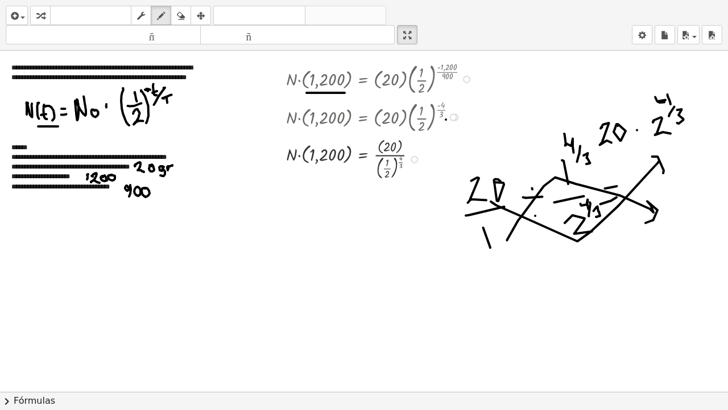
click at [388, 155] on div at bounding box center [364, 392] width 728 height 682
click at [42, 13] on icon "button" at bounding box center [40, 16] width 8 height 14
click at [389, 153] on div at bounding box center [383, 158] width 204 height 47
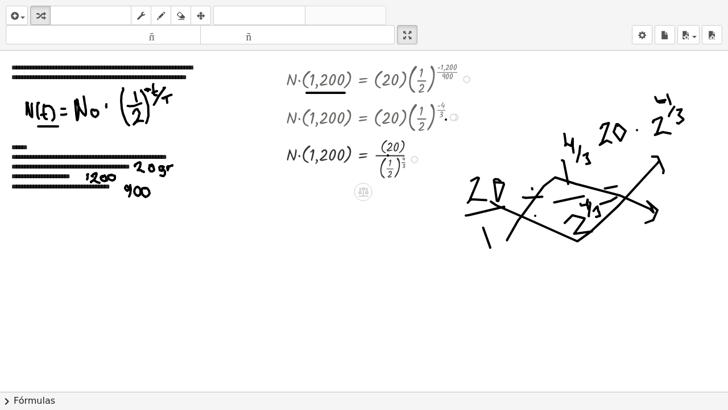
click at [390, 156] on div at bounding box center [383, 158] width 204 height 47
click at [390, 163] on div at bounding box center [383, 158] width 204 height 47
click at [395, 161] on div at bounding box center [383, 158] width 204 height 47
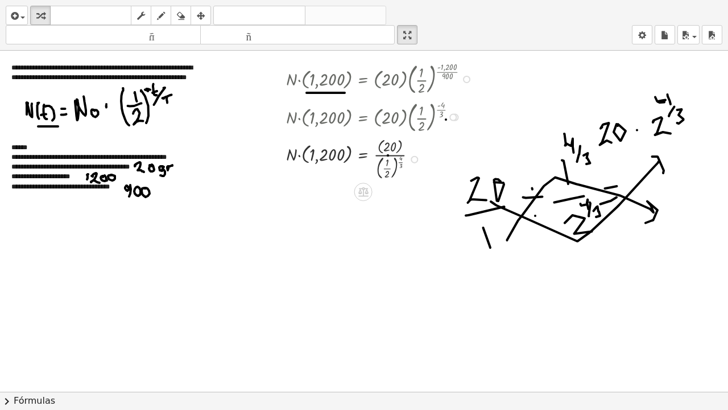
click at [395, 161] on div at bounding box center [383, 158] width 204 height 47
click at [390, 178] on div at bounding box center [383, 158] width 204 height 47
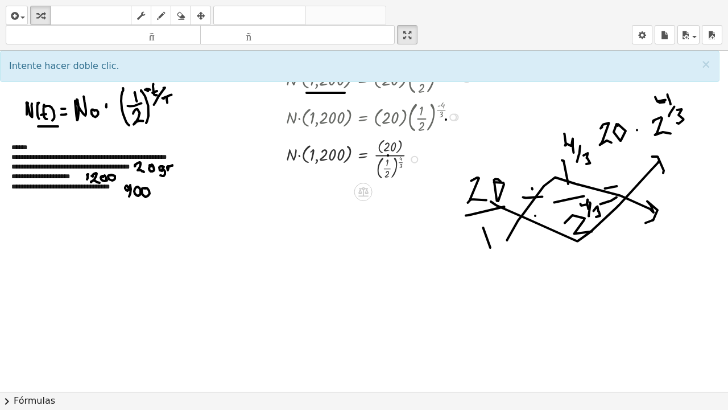
click at [389, 168] on div at bounding box center [383, 158] width 204 height 47
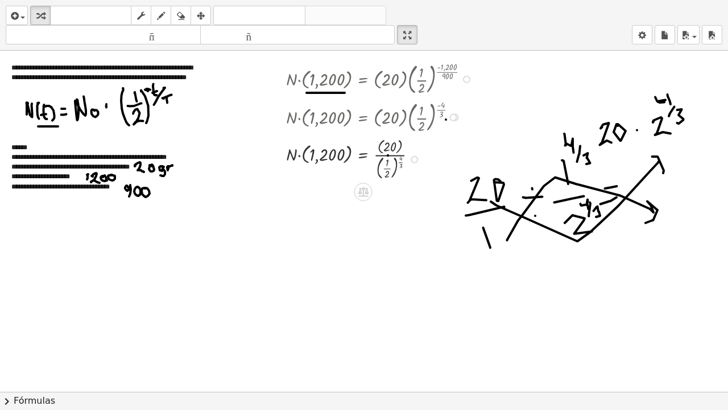
click at [389, 168] on div at bounding box center [383, 158] width 204 height 47
click at [389, 168] on div at bounding box center [383, 158] width 204 height 39
click at [397, 208] on div at bounding box center [383, 201] width 204 height 39
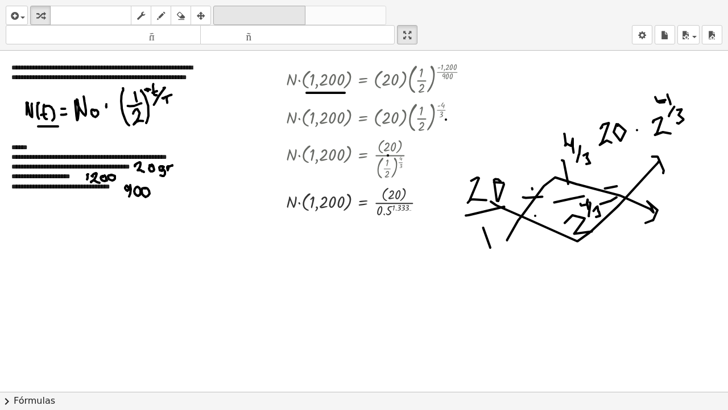
click at [234, 18] on font "deshacer" at bounding box center [259, 15] width 86 height 11
click at [393, 201] on div at bounding box center [377, 201] width 193 height 39
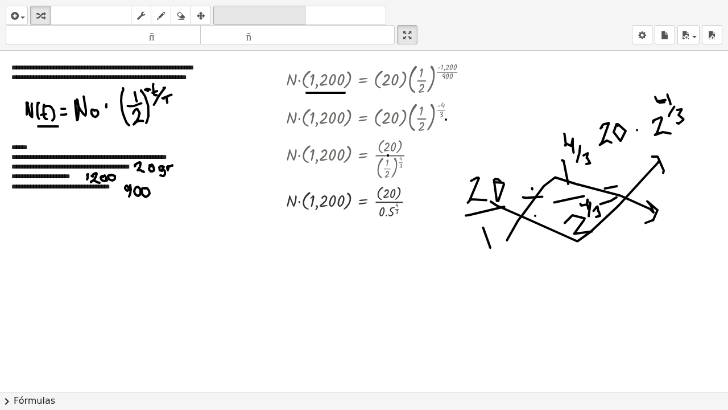
click at [245, 14] on font "deshacer" at bounding box center [259, 15] width 86 height 11
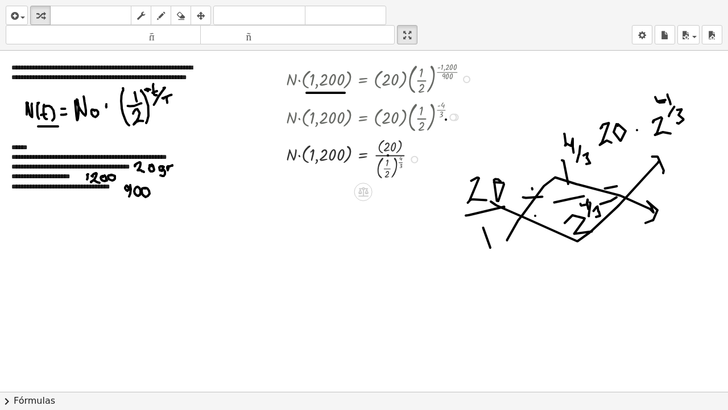
click at [418, 157] on div at bounding box center [414, 159] width 7 height 7
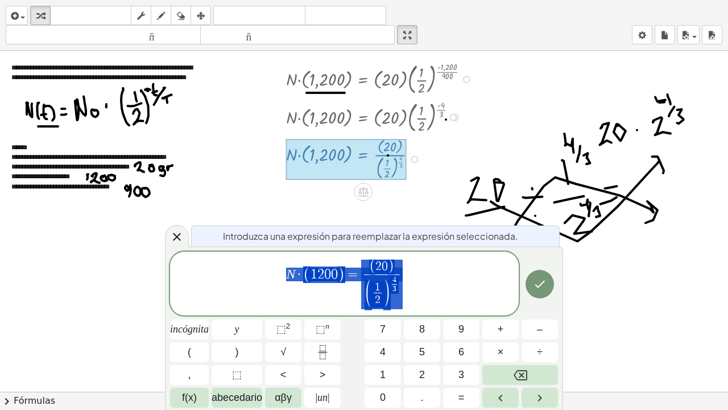
click at [406, 266] on span "N · ( 1 2 0 0 ) = ( 2 0 ) ( 1 2 ​ ) 4 3 ​ ​" at bounding box center [344, 284] width 349 height 52
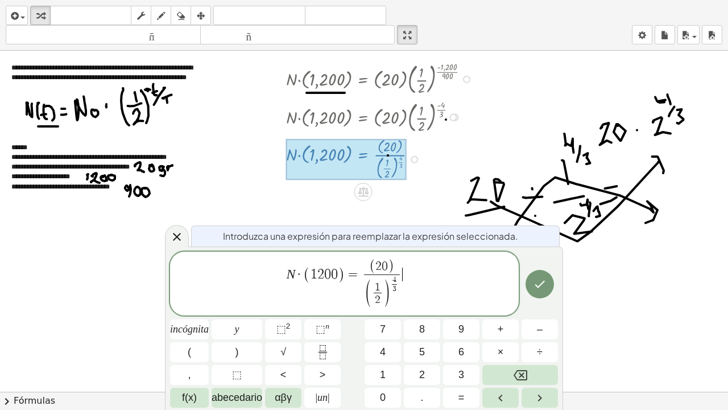
click at [397, 265] on span "( 2 0 )" at bounding box center [382, 266] width 36 height 15
click at [323, 310] on icon "Fracción" at bounding box center [323, 348] width 6 height 6
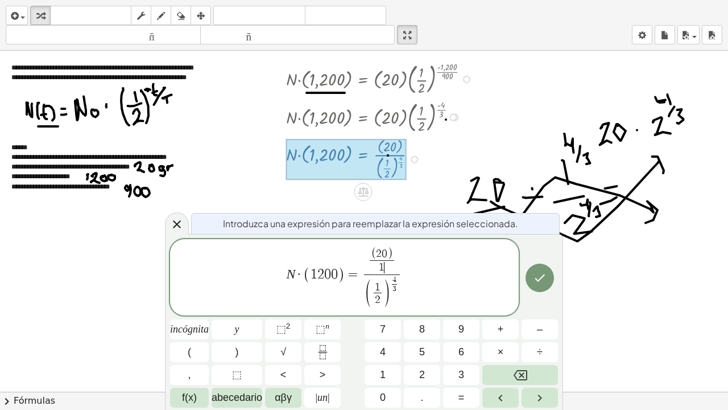
click at [384, 289] on span ")" at bounding box center [387, 294] width 8 height 30
click at [383, 287] on span ")" at bounding box center [387, 294] width 8 height 30
click at [385, 286] on span ")" at bounding box center [387, 294] width 8 height 30
click at [393, 295] on span "( 1 2 ​ ​ ) 4 3 ​" at bounding box center [382, 291] width 36 height 35
click at [405, 290] on span "N · ( 1 2 0 0 ) = ( 2 0 ) 1 ​ ( 1 2 ​ ) 4 3 ​ ​ ​" at bounding box center [344, 278] width 349 height 64
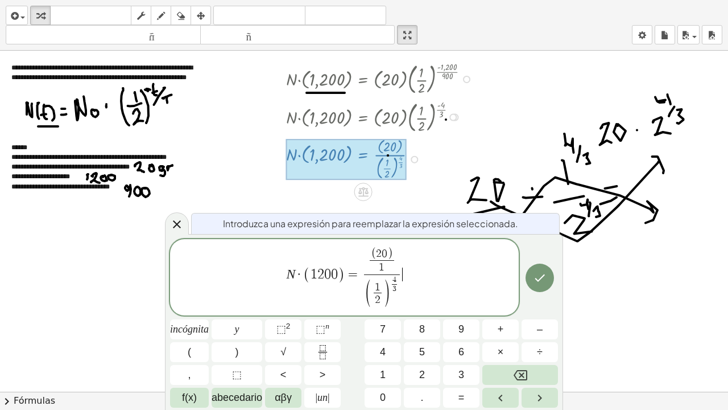
click at [405, 290] on span "N · ( 1 2 0 0 ) = ( 2 0 ) 1 ​ ( 1 2 ​ ) 4 3 ​ ​ ​" at bounding box center [344, 278] width 349 height 64
click at [399, 290] on span "( 1 2 ​ ) 4 3 ​" at bounding box center [382, 291] width 36 height 35
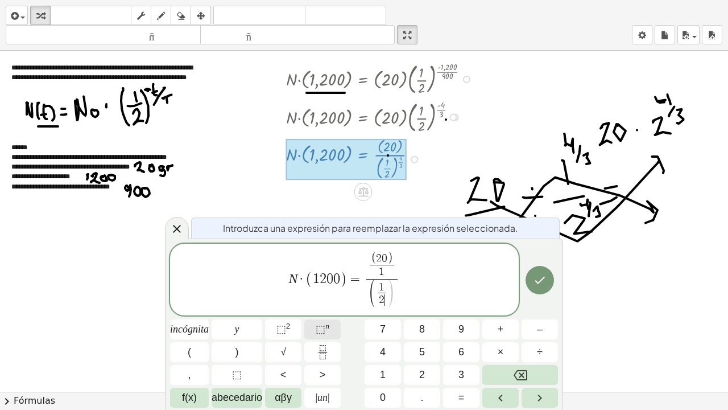
click at [323, 310] on font "⬚" at bounding box center [321, 328] width 10 height 11
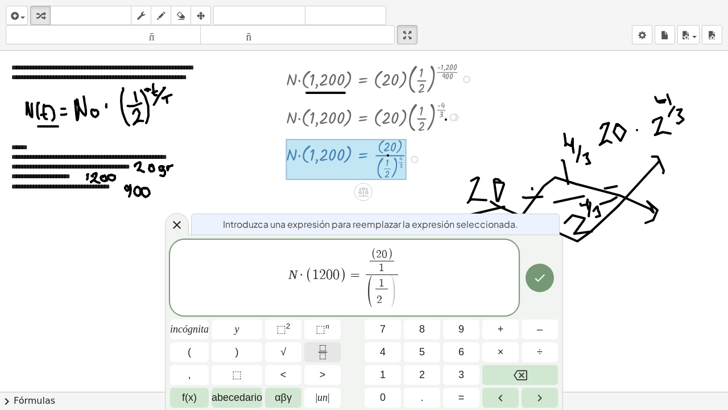
click at [316, 310] on icon "Fracción" at bounding box center [323, 352] width 14 height 14
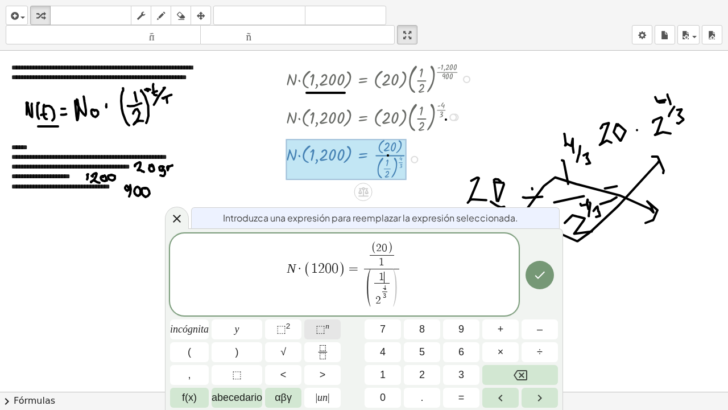
click at [316, 310] on font "⬚" at bounding box center [321, 328] width 10 height 11
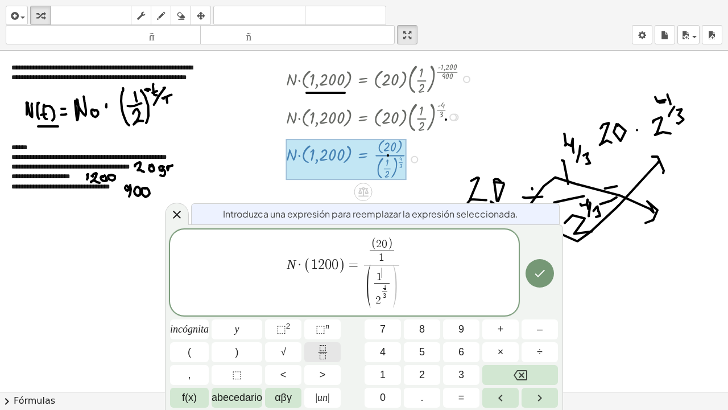
click at [320, 310] on icon "Fracción" at bounding box center [323, 352] width 14 height 14
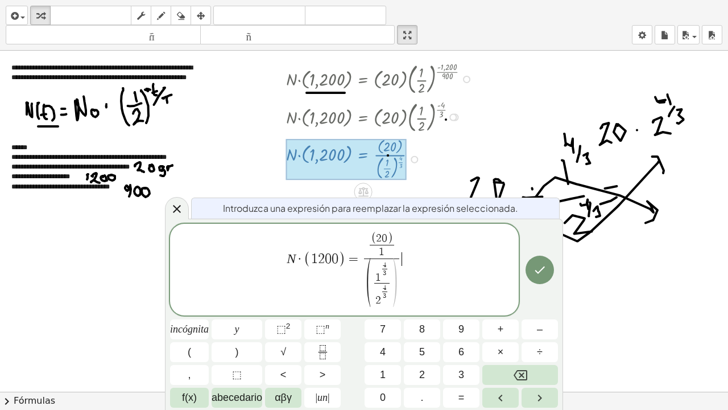
click at [404, 286] on span "N · ( 1 2 0 0 ) = ( 2 0 ) 1 ​ ( 1 4 3 ​ 2 4 3 ​ ​ ) ​ ​" at bounding box center [344, 270] width 349 height 80
click at [541, 270] on icon "Hecho" at bounding box center [540, 269] width 10 height 7
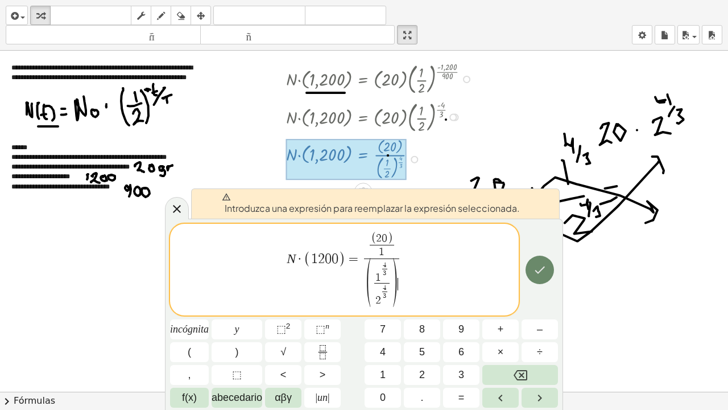
click at [541, 270] on icon "Hecho" at bounding box center [540, 269] width 10 height 7
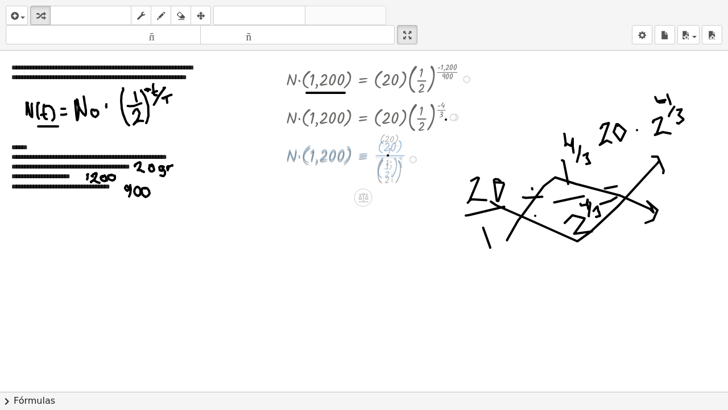
click at [541, 269] on div at bounding box center [364, 392] width 728 height 682
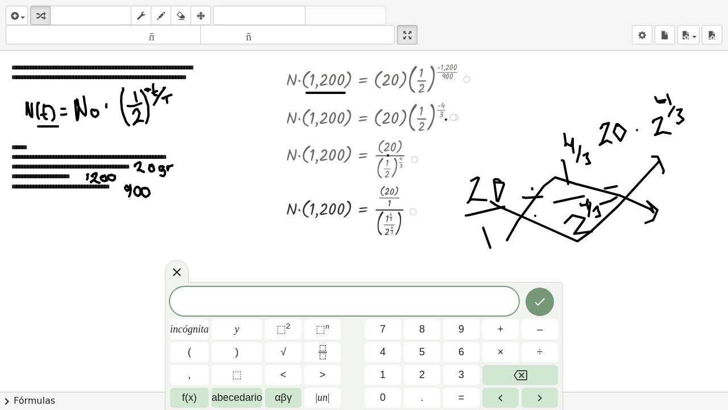
click at [487, 241] on div at bounding box center [364, 392] width 728 height 682
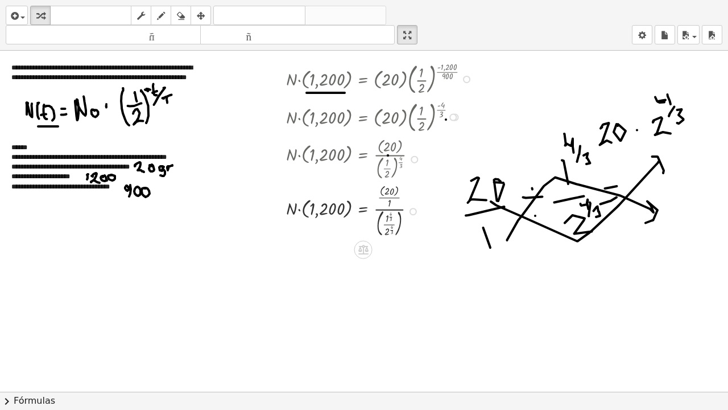
click at [392, 209] on div at bounding box center [383, 210] width 204 height 57
click at [399, 222] on div at bounding box center [383, 210] width 204 height 57
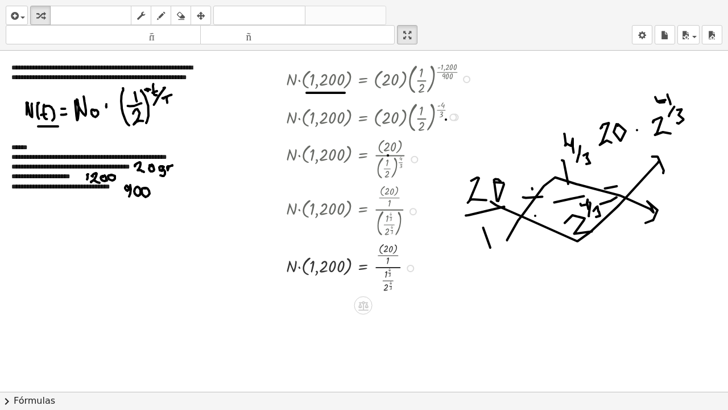
click at [385, 266] on div at bounding box center [383, 267] width 204 height 56
click at [385, 274] on div at bounding box center [383, 267] width 204 height 56
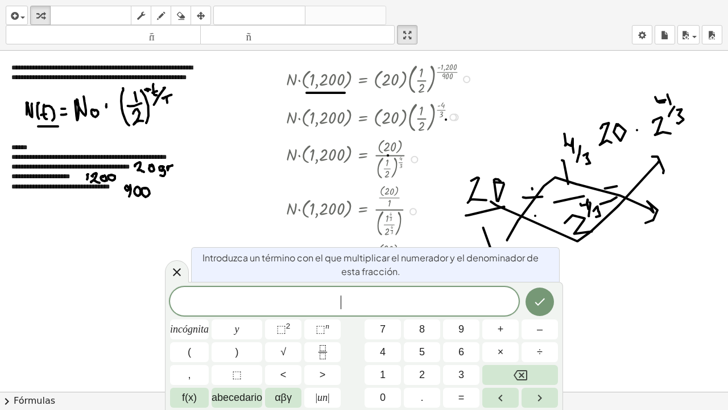
drag, startPoint x: 388, startPoint y: 330, endPoint x: 378, endPoint y: 316, distance: 16.7
click at [378, 310] on div "**********" at bounding box center [364, 205] width 728 height 410
click at [186, 278] on div at bounding box center [177, 271] width 24 height 22
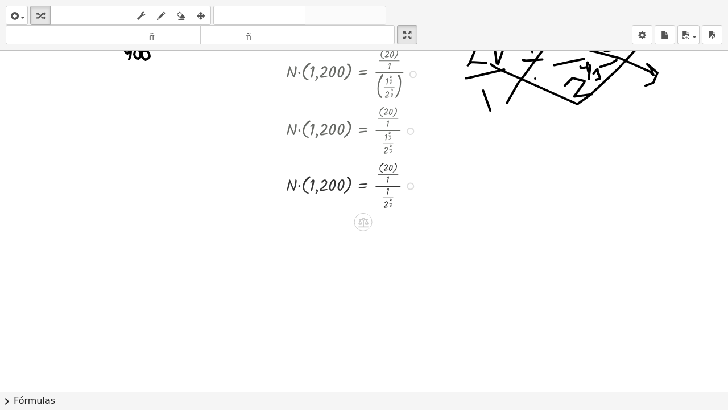
scroll to position [132, 0]
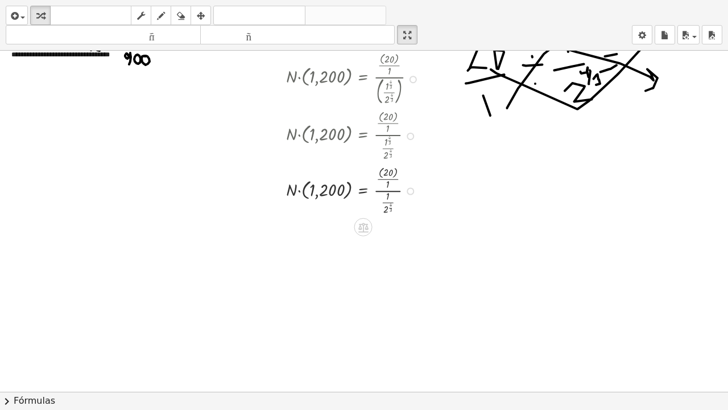
click at [410, 192] on div "Línea de transformación Copiar línea como LaTeX Derivación de copia como LaTeX …" at bounding box center [410, 191] width 7 height 7
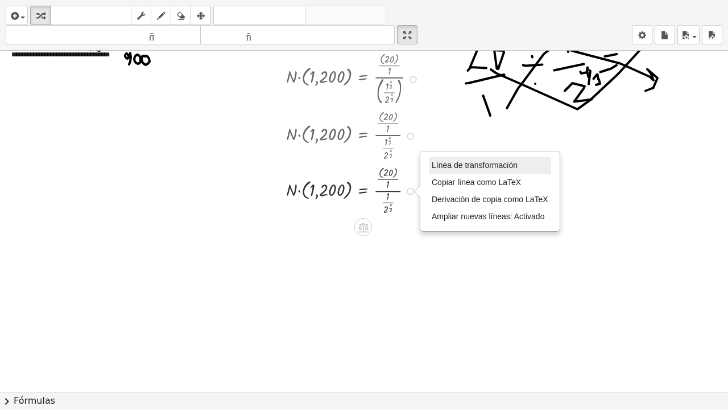
click at [452, 166] on font "Línea de transformación" at bounding box center [475, 164] width 86 height 9
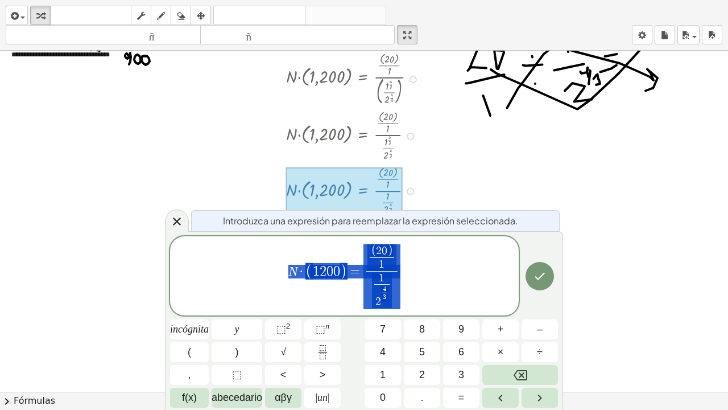
click at [420, 288] on span "N · ( 1 2 0 0 ) = ( 2 0 ) 1 ​ 1 2 4 3 ​ ​ ​" at bounding box center [344, 276] width 349 height 67
drag, startPoint x: 391, startPoint y: 282, endPoint x: 377, endPoint y: 252, distance: 33.9
click at [377, 252] on span "N · ( 1 2 0 0 ) = ( 2 0 ) 1 ​ 1 2 4 3 ​ ​ ​" at bounding box center [344, 276] width 349 height 67
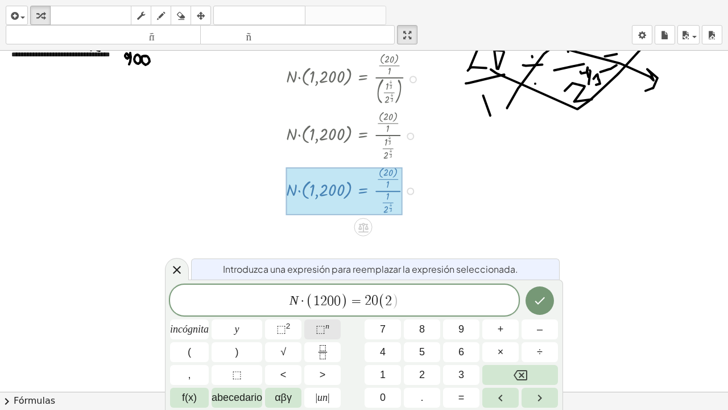
click at [326, 310] on font "n" at bounding box center [327, 326] width 4 height 9
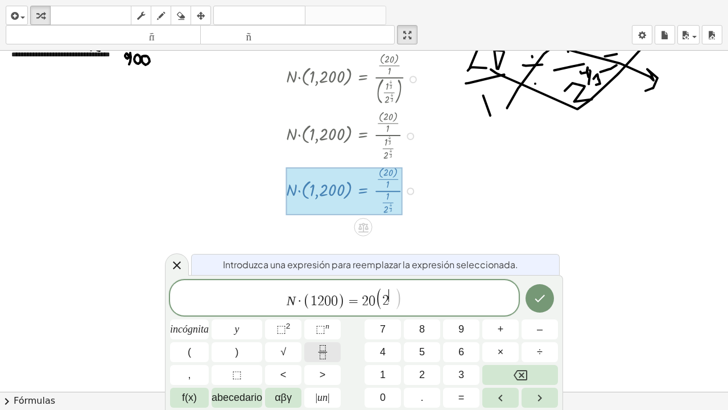
click at [325, 310] on icon "Fracción" at bounding box center [323, 356] width 6 height 6
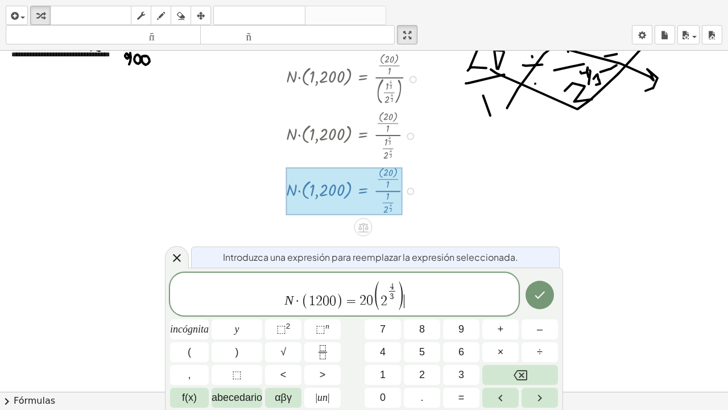
click at [536, 291] on icon "Hecho" at bounding box center [540, 295] width 14 height 14
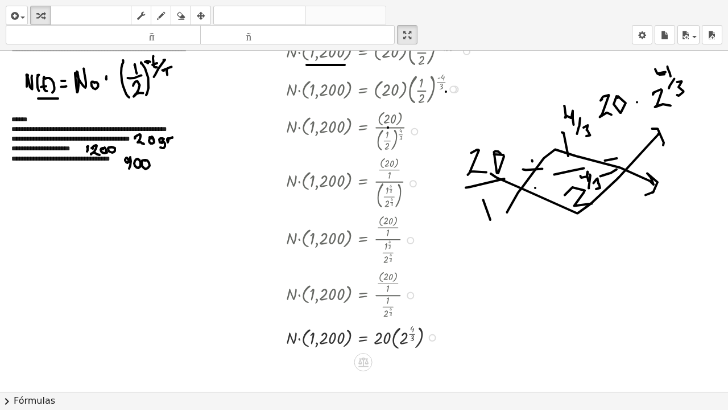
scroll to position [0, 0]
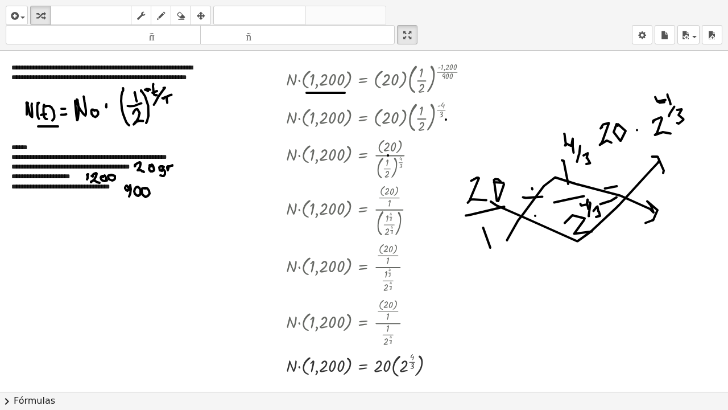
drag, startPoint x: 562, startPoint y: 348, endPoint x: 543, endPoint y: 368, distance: 27.4
click at [543, 310] on div at bounding box center [364, 392] width 728 height 682
click at [168, 9] on div "button" at bounding box center [161, 16] width 15 height 14
drag, startPoint x: 531, startPoint y: 303, endPoint x: 535, endPoint y: 328, distance: 25.4
click at [535, 310] on div at bounding box center [364, 392] width 728 height 682
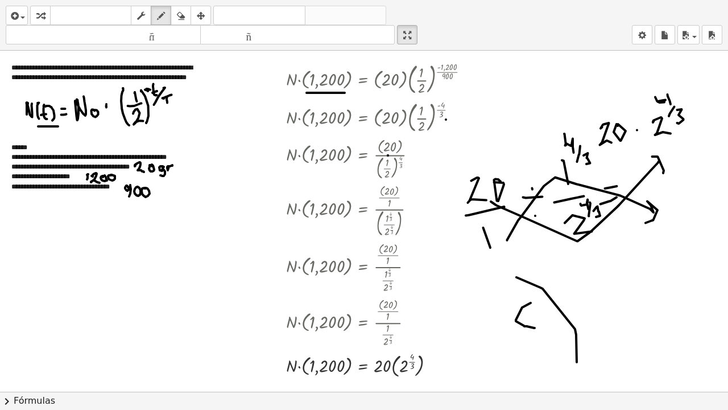
drag, startPoint x: 517, startPoint y: 277, endPoint x: 577, endPoint y: 361, distance: 103.1
click at [576, 310] on div at bounding box center [364, 392] width 728 height 682
click at [178, 18] on icon "button" at bounding box center [181, 16] width 8 height 14
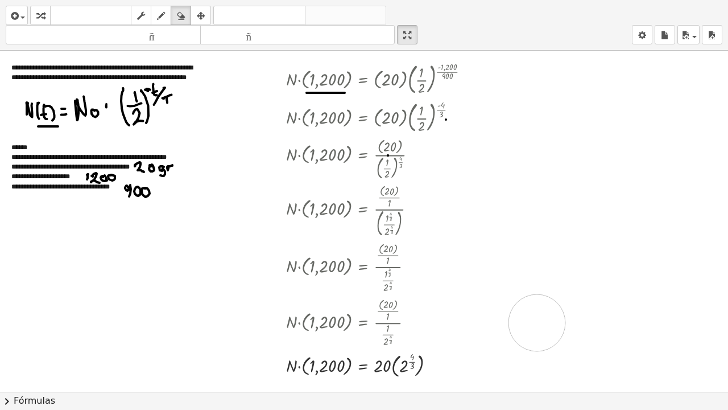
drag, startPoint x: 674, startPoint y: 75, endPoint x: 403, endPoint y: 283, distance: 341.7
click at [539, 310] on div at bounding box center [364, 392] width 728 height 682
drag, startPoint x: 407, startPoint y: 27, endPoint x: 407, endPoint y: -45, distance: 72.3
click at [407, 0] on html "**********" at bounding box center [364, 205] width 728 height 410
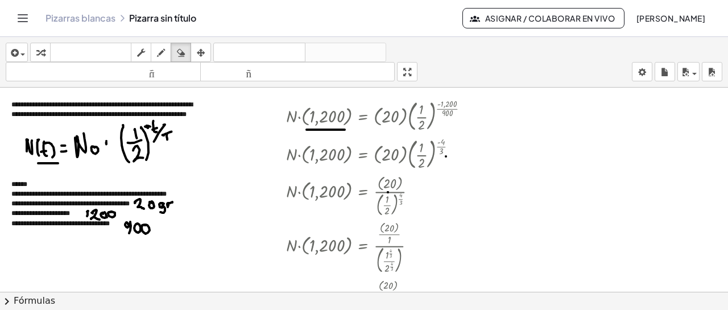
click at [53, 14] on font "Pizarras blancas" at bounding box center [81, 18] width 70 height 12
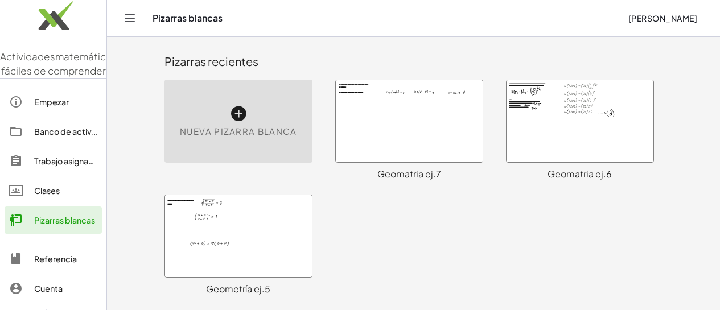
scroll to position [35, 0]
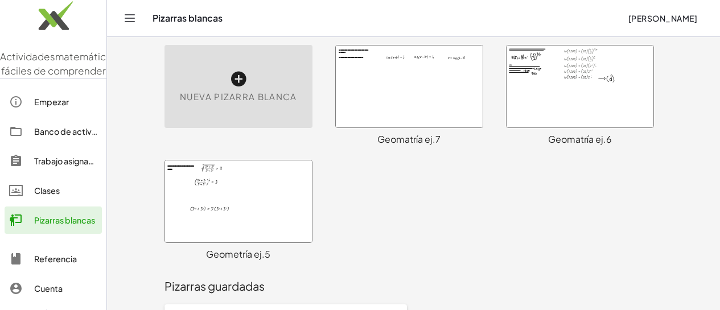
click at [421, 100] on div at bounding box center [409, 87] width 147 height 82
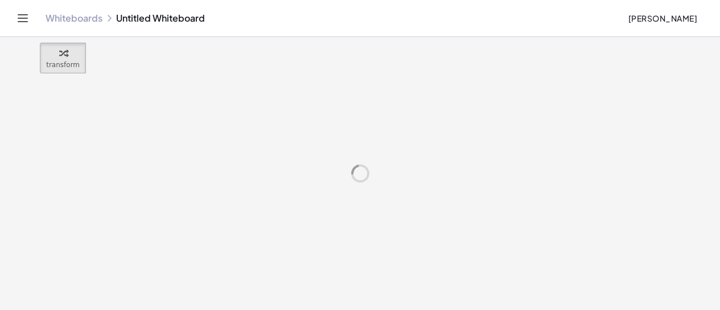
click at [421, 100] on div at bounding box center [360, 173] width 720 height 273
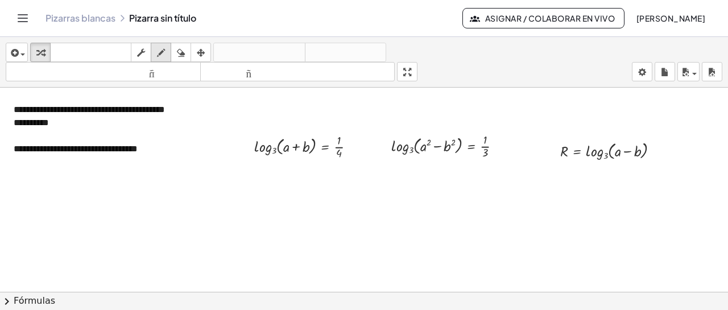
click at [163, 51] on icon "button" at bounding box center [161, 53] width 8 height 14
drag, startPoint x: 671, startPoint y: 147, endPoint x: 697, endPoint y: 148, distance: 25.6
click at [697, 148] on div at bounding box center [364, 300] width 728 height 425
drag, startPoint x: 671, startPoint y: 138, endPoint x: 673, endPoint y: 155, distance: 17.8
click at [677, 155] on div at bounding box center [364, 300] width 728 height 425
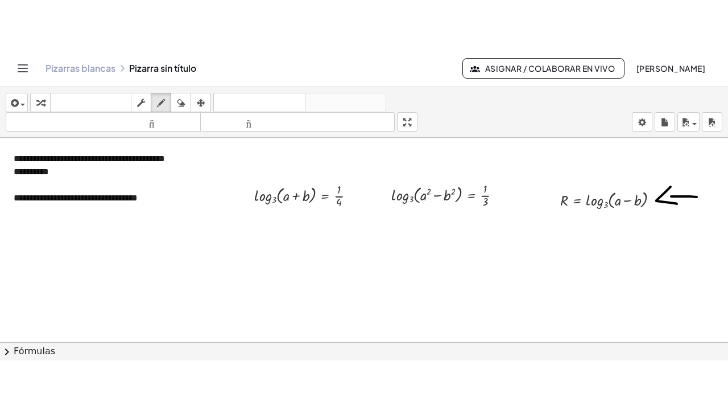
scroll to position [6, 0]
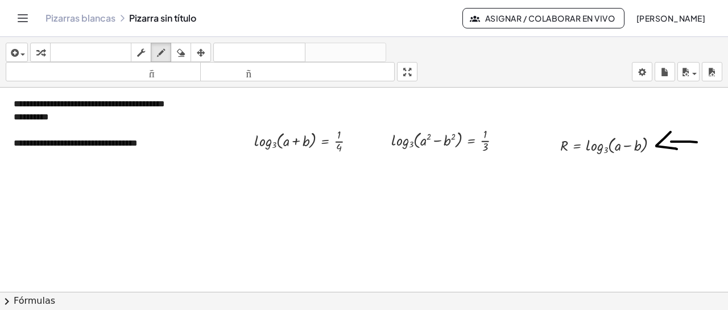
drag, startPoint x: 417, startPoint y: 73, endPoint x: 416, endPoint y: 145, distance: 72.3
click at [417, 145] on div "**********" at bounding box center [364, 173] width 728 height 273
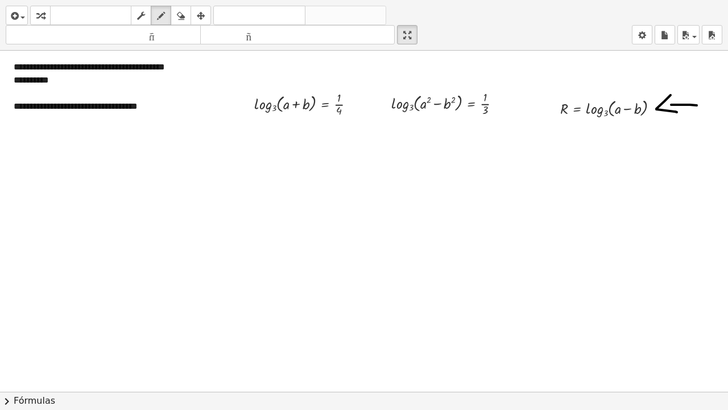
drag, startPoint x: 411, startPoint y: 37, endPoint x: 411, endPoint y: -35, distance: 72.3
click at [411, 0] on html "**********" at bounding box center [364, 205] width 728 height 410
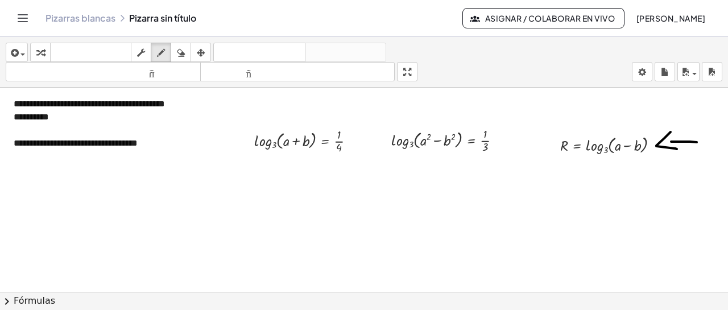
click at [405, 190] on div at bounding box center [364, 294] width 728 height 425
click at [408, 146] on div "**********" at bounding box center [364, 173] width 728 height 273
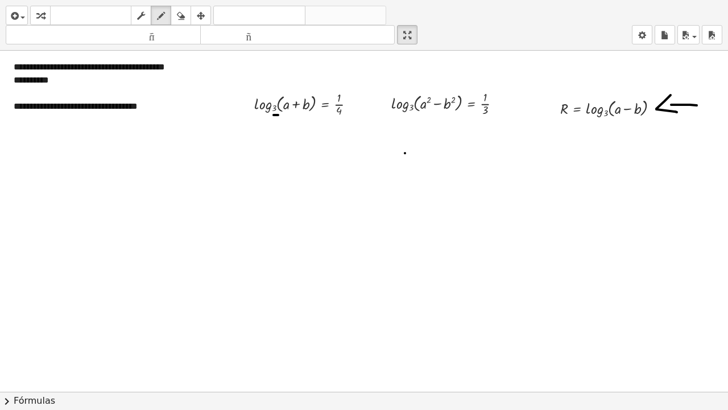
click at [278, 115] on div at bounding box center [364, 386] width 728 height 682
click at [36, 10] on icon "button" at bounding box center [40, 16] width 8 height 14
drag, startPoint x: 267, startPoint y: 108, endPoint x: 351, endPoint y: 109, distance: 83.1
click at [351, 109] on div at bounding box center [309, 103] width 121 height 30
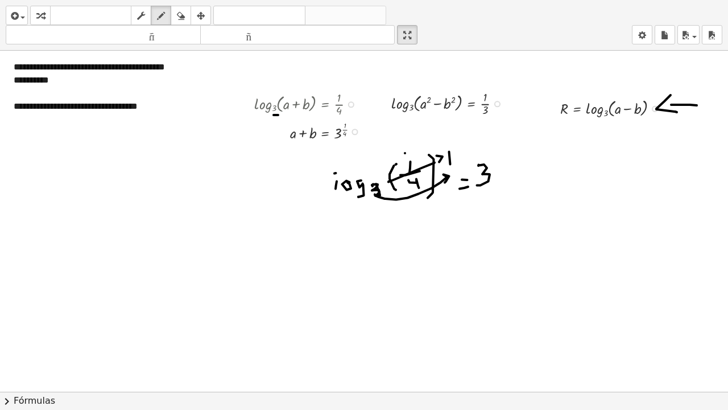
drag, startPoint x: 403, startPoint y: 38, endPoint x: 403, endPoint y: -35, distance: 72.3
click at [403, 0] on html "**********" at bounding box center [364, 205] width 728 height 410
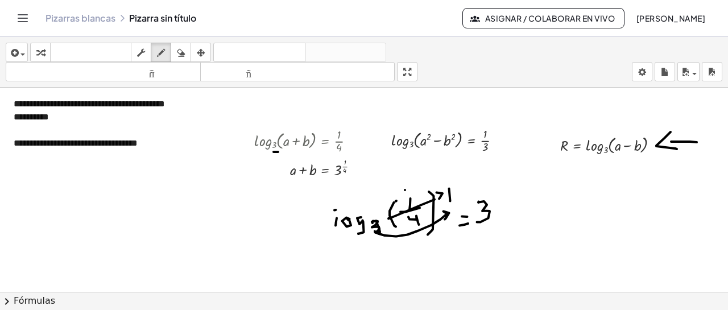
click at [494, 258] on div at bounding box center [364, 294] width 728 height 425
click at [179, 54] on icon "button" at bounding box center [181, 53] width 8 height 14
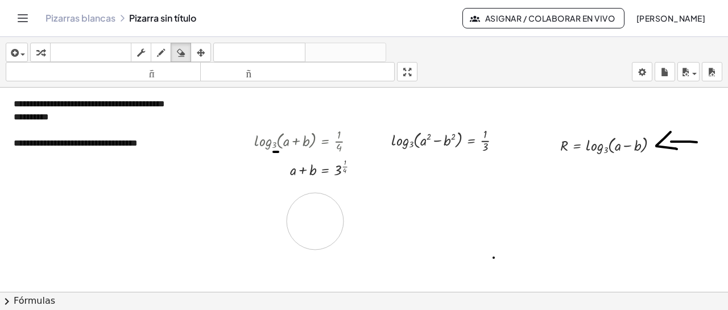
drag, startPoint x: 325, startPoint y: 234, endPoint x: 283, endPoint y: 125, distance: 116.6
click at [309, 219] on div at bounding box center [364, 294] width 728 height 425
click at [39, 56] on icon "button" at bounding box center [40, 53] width 8 height 14
click at [158, 55] on icon "button" at bounding box center [161, 53] width 8 height 14
drag, startPoint x: 406, startPoint y: 70, endPoint x: 406, endPoint y: 142, distance: 72.3
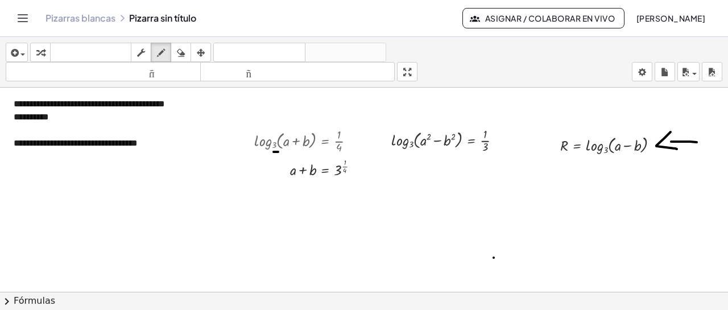
click at [406, 142] on div "**********" at bounding box center [364, 173] width 728 height 273
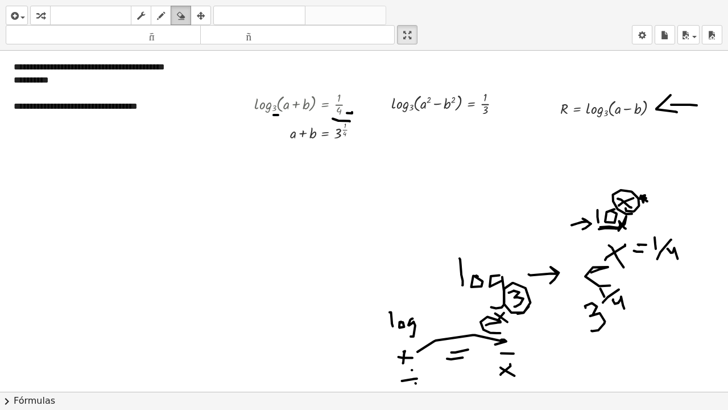
click at [184, 19] on icon "button" at bounding box center [181, 16] width 8 height 14
drag, startPoint x: 274, startPoint y: 116, endPoint x: 424, endPoint y: 153, distance: 154.7
click at [347, 131] on div at bounding box center [364, 386] width 728 height 682
click at [38, 13] on icon "button" at bounding box center [40, 16] width 8 height 14
drag, startPoint x: 407, startPoint y: 107, endPoint x: 496, endPoint y: 114, distance: 89.0
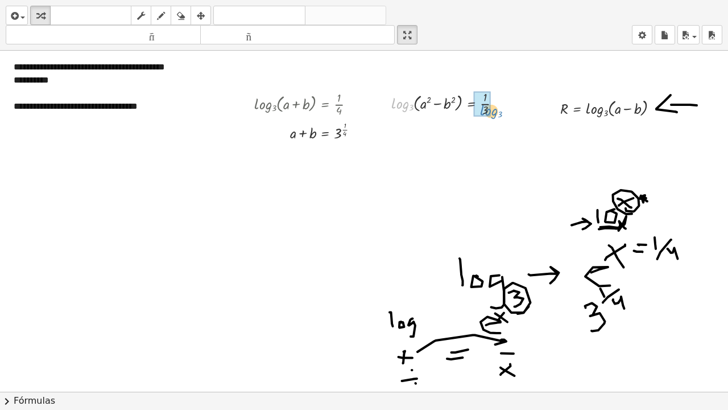
click at [496, 114] on div at bounding box center [451, 103] width 130 height 30
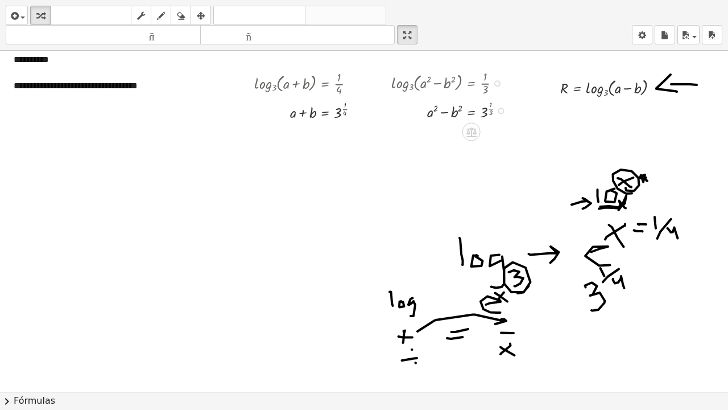
click at [448, 113] on div at bounding box center [453, 109] width 134 height 24
click at [454, 113] on div at bounding box center [453, 109] width 134 height 24
click at [439, 115] on div at bounding box center [453, 109] width 134 height 24
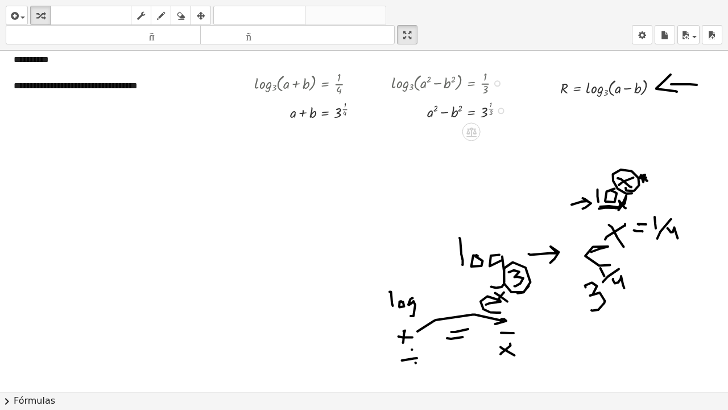
click at [439, 115] on div at bounding box center [453, 109] width 134 height 24
click at [500, 109] on div at bounding box center [501, 111] width 6 height 6
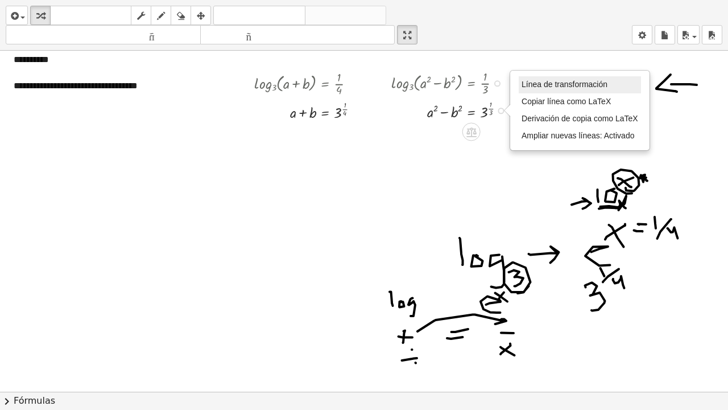
click at [542, 81] on font "Línea de transformación" at bounding box center [565, 84] width 86 height 9
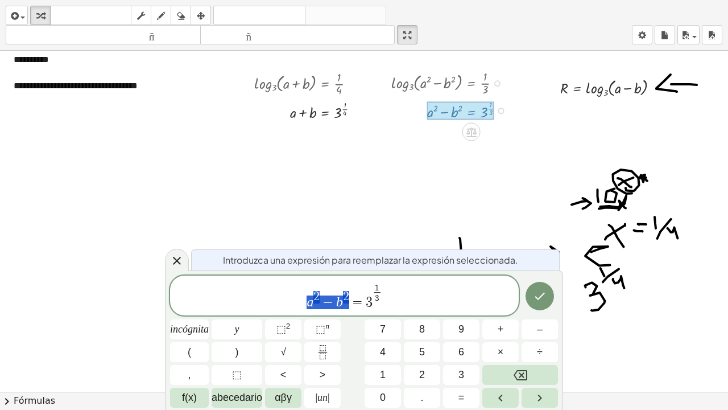
drag, startPoint x: 351, startPoint y: 301, endPoint x: 306, endPoint y: 301, distance: 45.0
click at [306, 301] on span "a 2 − b 2 = 3 1 3 ​" at bounding box center [344, 296] width 349 height 28
click at [533, 294] on icon "Hecho" at bounding box center [540, 296] width 14 height 14
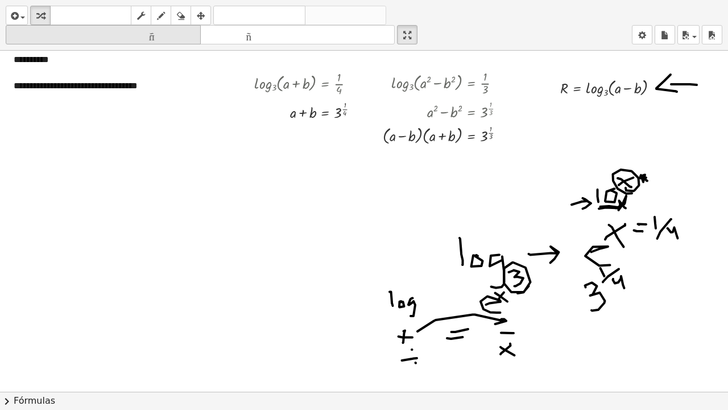
click at [160, 15] on icon "button" at bounding box center [161, 16] width 8 height 14
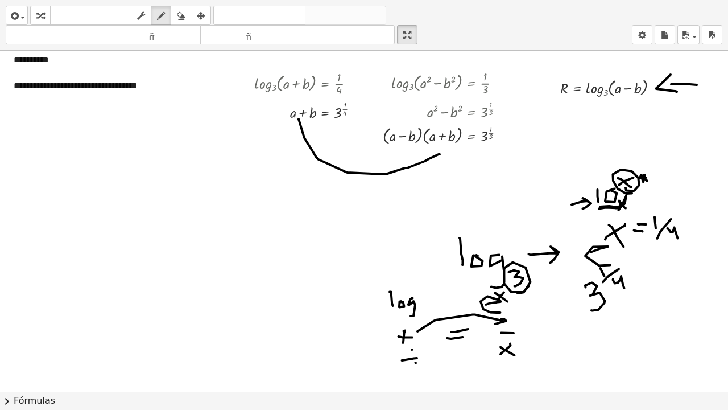
drag, startPoint x: 299, startPoint y: 119, endPoint x: 441, endPoint y: 154, distance: 146.3
click at [441, 154] on div at bounding box center [364, 365] width 728 height 682
drag, startPoint x: 422, startPoint y: 150, endPoint x: 440, endPoint y: 161, distance: 21.2
click at [440, 161] on div at bounding box center [364, 365] width 728 height 682
click at [182, 11] on icon "button" at bounding box center [181, 16] width 8 height 14
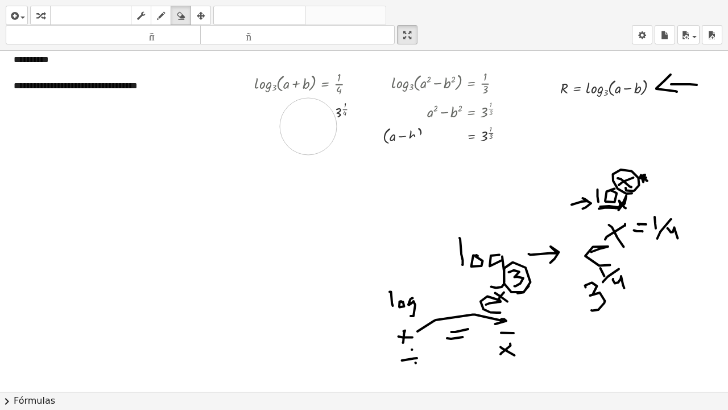
drag, startPoint x: 444, startPoint y: 151, endPoint x: 308, endPoint y: 126, distance: 137.7
click at [308, 126] on div at bounding box center [364, 365] width 728 height 682
click at [496, 135] on div at bounding box center [364, 365] width 728 height 682
drag, startPoint x: 35, startPoint y: 13, endPoint x: 46, endPoint y: 13, distance: 10.3
click at [36, 13] on div "button" at bounding box center [40, 16] width 15 height 14
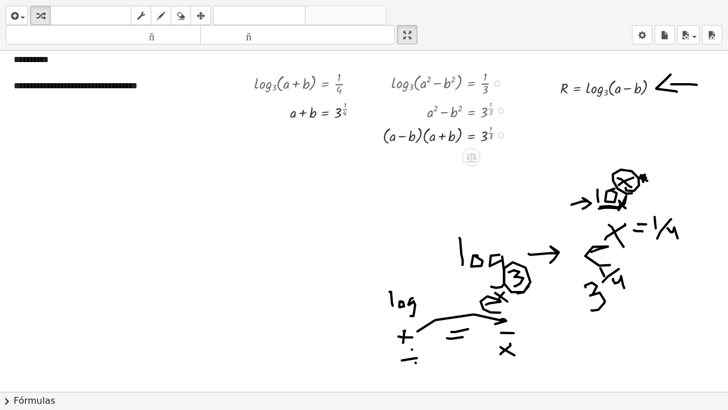
click at [500, 135] on div "Línea de transformación Copiar línea como LaTeX Derivación de copia como LaTeX …" at bounding box center [501, 135] width 6 height 6
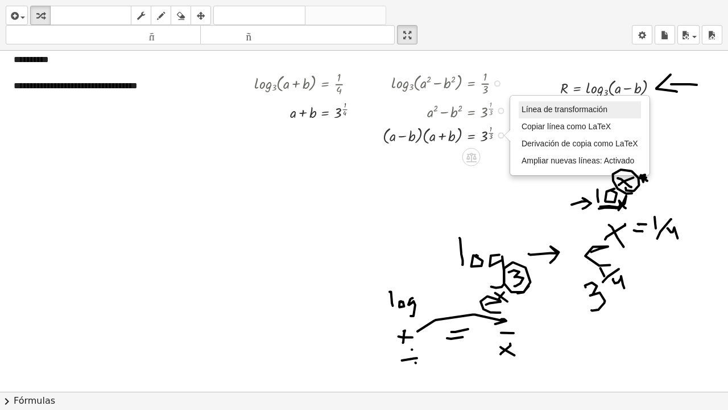
click at [531, 109] on font "Línea de transformación" at bounding box center [565, 109] width 86 height 9
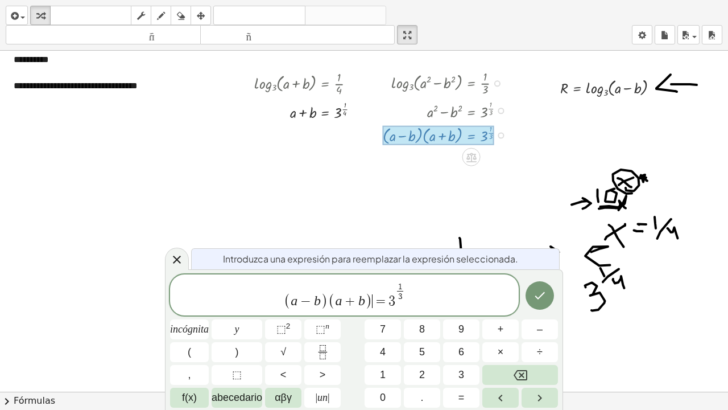
click at [368, 303] on span ")" at bounding box center [368, 300] width 7 height 17
click at [329, 310] on font "n" at bounding box center [327, 326] width 4 height 9
click at [328, 310] on icon "Fracción" at bounding box center [323, 352] width 14 height 14
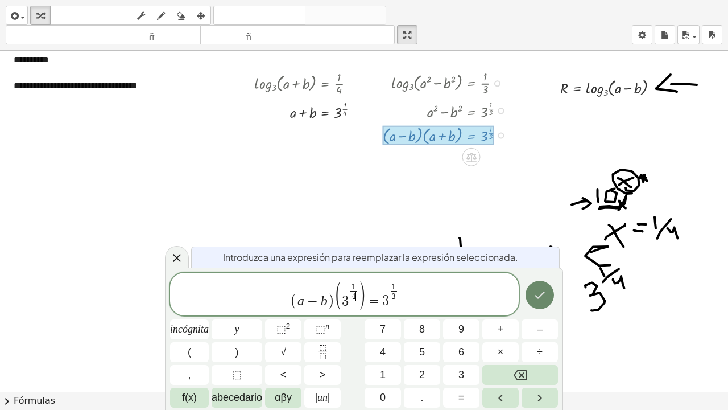
click at [536, 294] on icon "Hecho" at bounding box center [540, 295] width 14 height 14
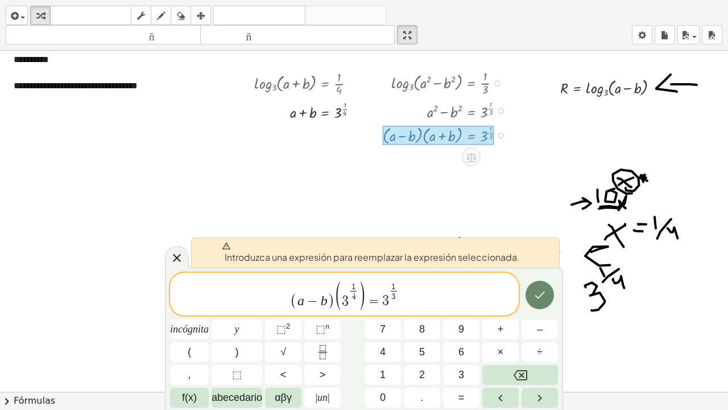
click at [536, 297] on icon "Hecho" at bounding box center [540, 295] width 14 height 14
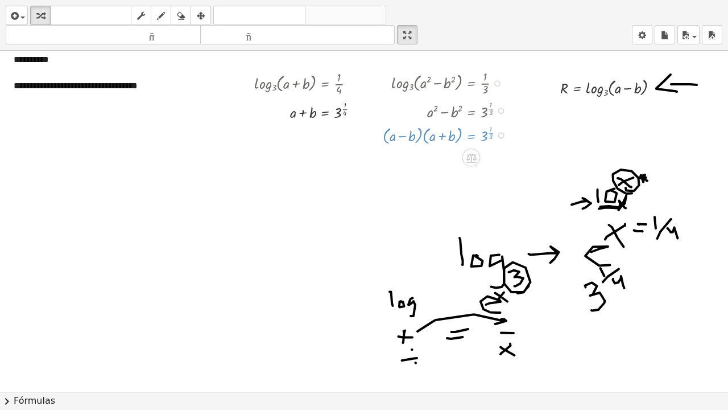
click at [536, 297] on div at bounding box center [364, 365] width 728 height 682
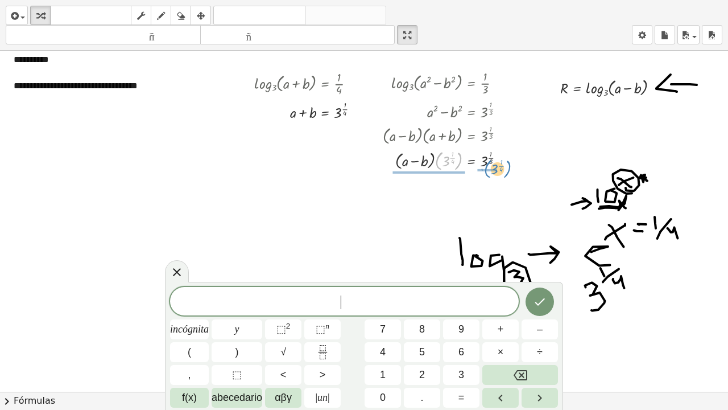
drag, startPoint x: 436, startPoint y: 162, endPoint x: 485, endPoint y: 170, distance: 49.6
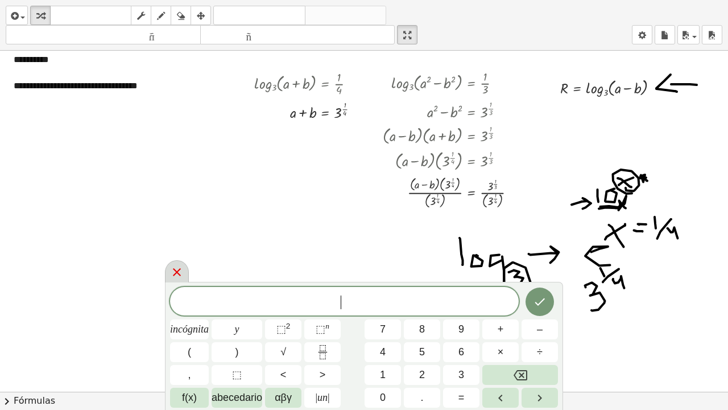
click at [178, 271] on icon at bounding box center [177, 272] width 8 height 8
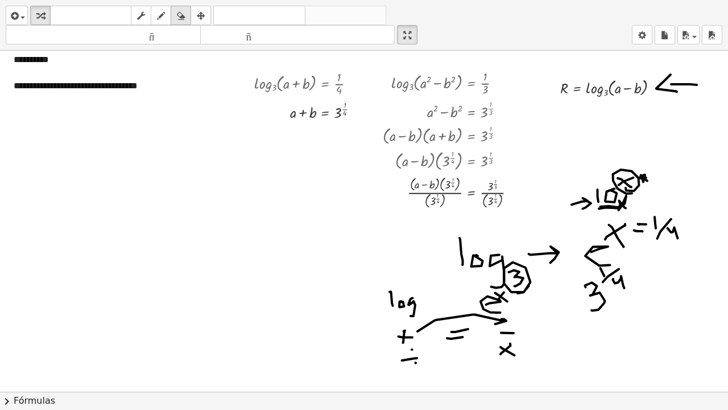
click at [184, 15] on icon "button" at bounding box center [181, 16] width 8 height 14
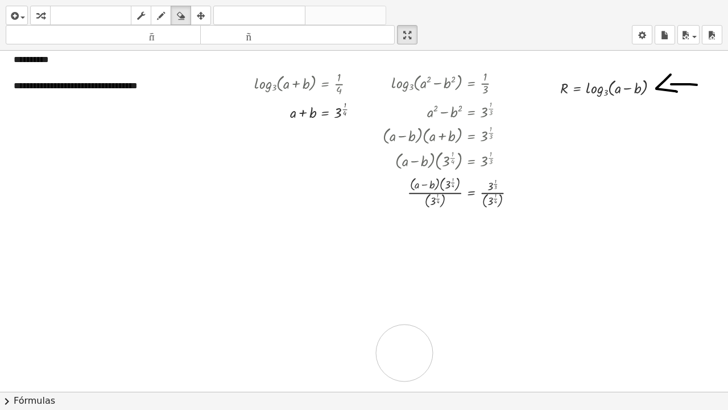
drag, startPoint x: 398, startPoint y: 285, endPoint x: 522, endPoint y: 311, distance: 127.3
click at [421, 310] on div at bounding box center [364, 365] width 728 height 682
click at [503, 192] on div at bounding box center [364, 365] width 728 height 682
click at [36, 15] on div "button" at bounding box center [40, 16] width 15 height 14
click at [509, 189] on div at bounding box center [454, 192] width 154 height 38
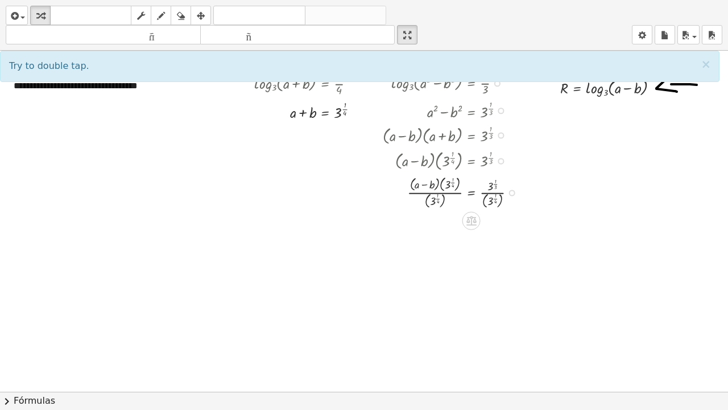
click at [512, 192] on div "Línea de transformación Copiar línea como LaTeX Derivación de copia como LaTeX …" at bounding box center [512, 193] width 6 height 6
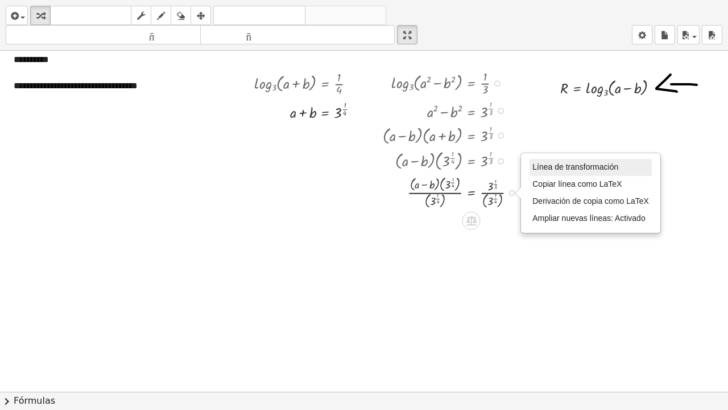
click at [558, 164] on font "Línea de transformación" at bounding box center [576, 166] width 86 height 9
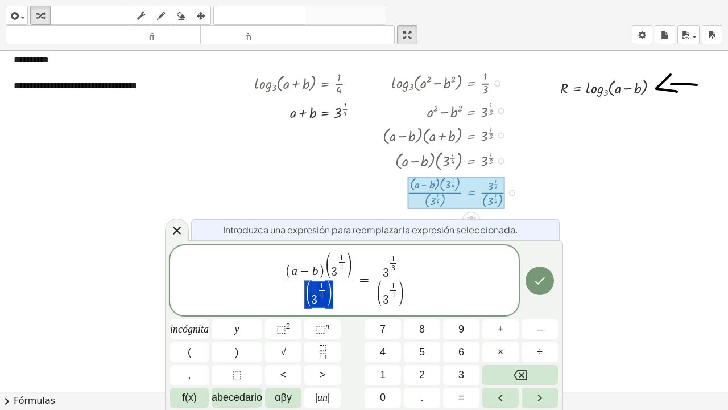
drag, startPoint x: 338, startPoint y: 299, endPoint x: 300, endPoint y: 299, distance: 37.6
click at [300, 299] on span "( 3 1 4 ​ )" at bounding box center [319, 294] width 70 height 30
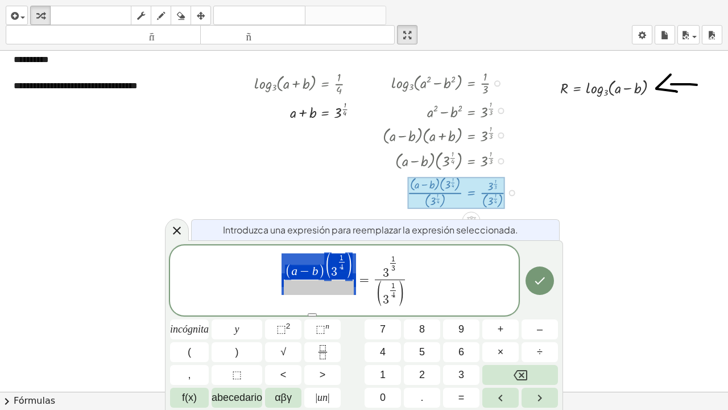
drag, startPoint x: 354, startPoint y: 273, endPoint x: 339, endPoint y: 271, distance: 14.9
drag, startPoint x: 353, startPoint y: 269, endPoint x: 336, endPoint y: 271, distance: 17.2
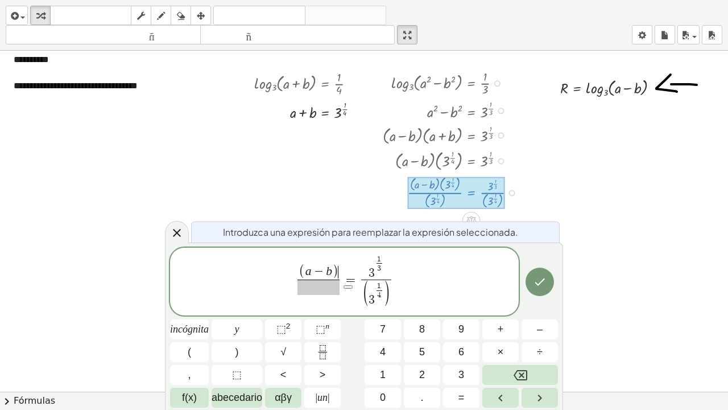
click at [337, 285] on span at bounding box center [319, 286] width 42 height 15
click at [542, 289] on icon "Hecho" at bounding box center [540, 282] width 14 height 14
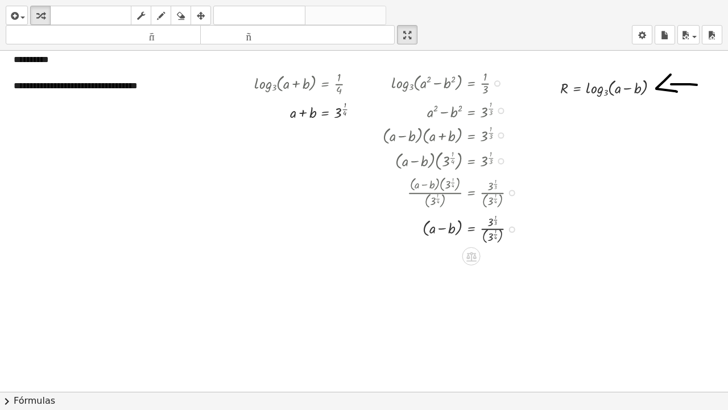
click at [500, 238] on div at bounding box center [454, 229] width 154 height 36
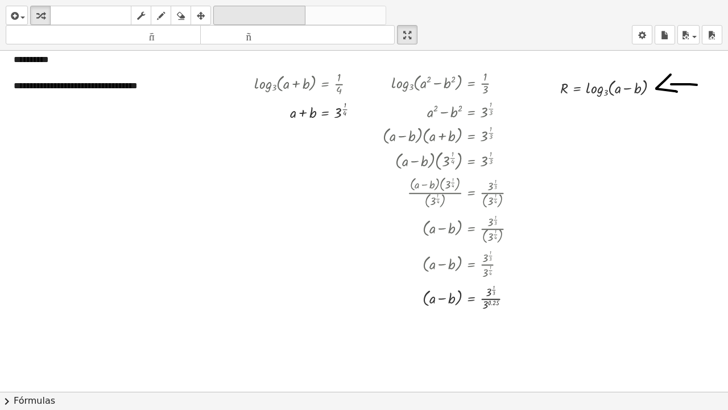
click at [234, 10] on font "deshacer" at bounding box center [259, 15] width 86 height 11
click at [487, 264] on div at bounding box center [454, 263] width 154 height 34
click at [496, 292] on div at bounding box center [455, 293] width 156 height 25
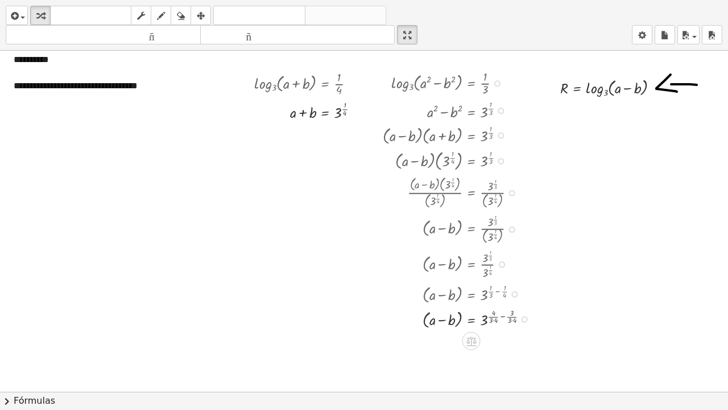
click at [503, 310] on div at bounding box center [460, 318] width 166 height 25
click at [493, 310] on div at bounding box center [460, 343] width 166 height 25
click at [494, 310] on div at bounding box center [460, 343] width 166 height 25
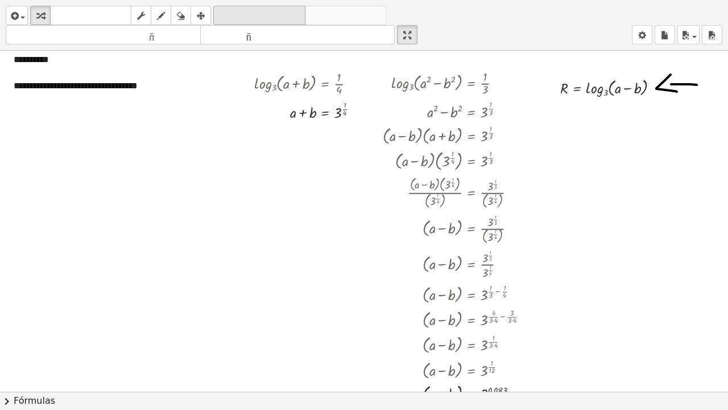
click at [288, 23] on button "deshacer deshacer" at bounding box center [259, 15] width 92 height 19
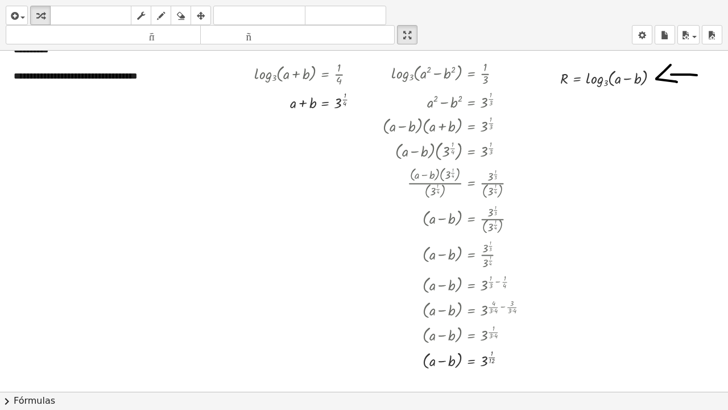
scroll to position [39, 0]
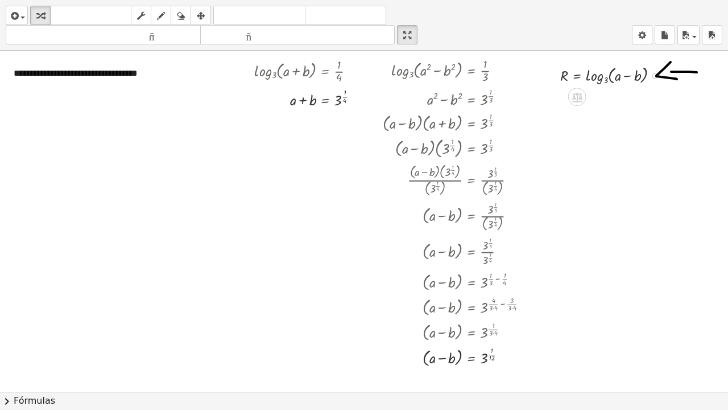
click at [651, 79] on div at bounding box center [614, 75] width 119 height 24
click at [654, 76] on div at bounding box center [655, 76] width 6 height 6
click at [702, 59] on font "Línea de transformación" at bounding box center [719, 57] width 86 height 9
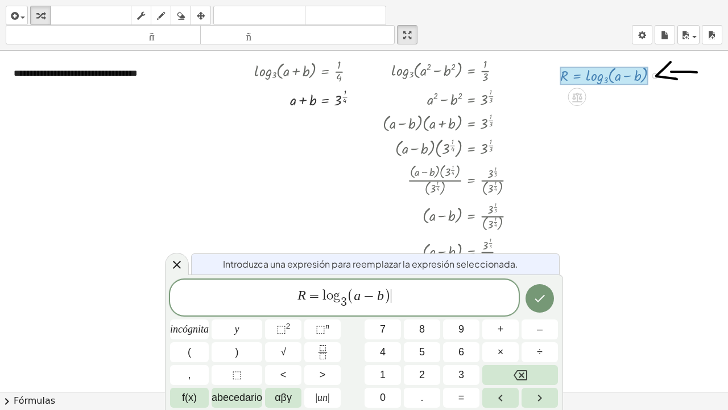
click at [386, 297] on span ")" at bounding box center [387, 295] width 7 height 17
click at [178, 263] on icon at bounding box center [177, 265] width 14 height 14
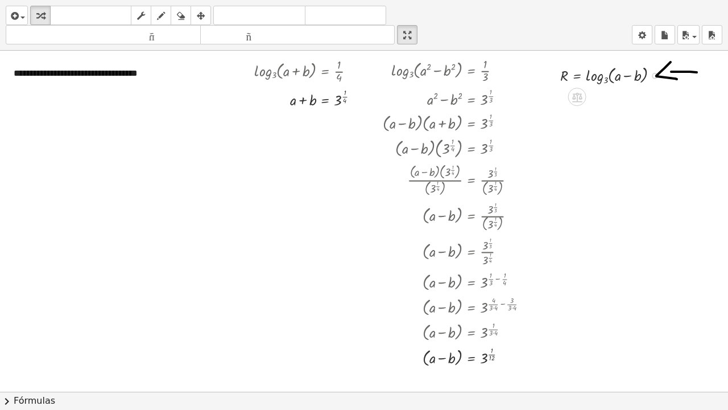
click at [655, 77] on div "Arreglar un error Línea de transformación Copiar línea como LaTeX Derivación de…" at bounding box center [655, 76] width 6 height 6
click at [683, 64] on li "Línea de transformación" at bounding box center [734, 58] width 122 height 17
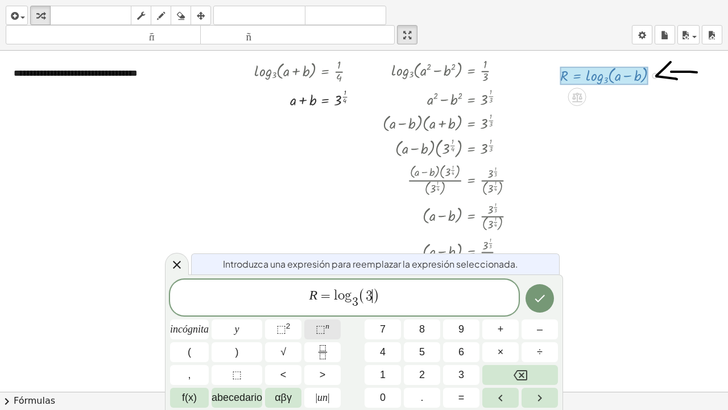
click at [327, 310] on span "⬚ n" at bounding box center [323, 329] width 14 height 15
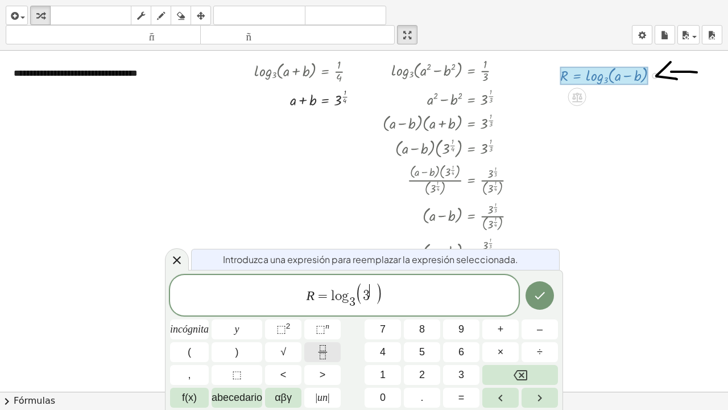
click at [326, 310] on icon "Fracción" at bounding box center [323, 352] width 14 height 14
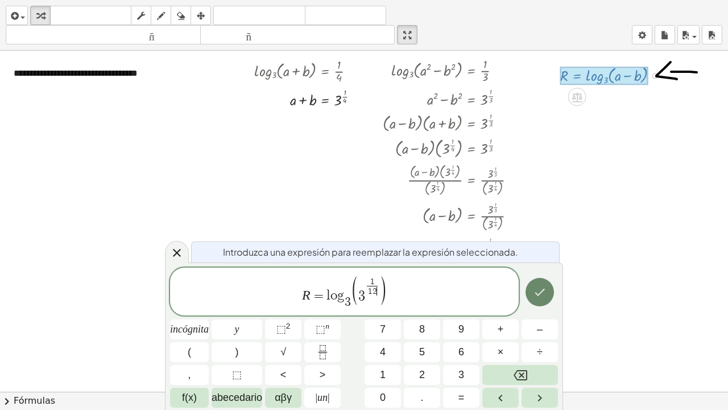
click at [549, 299] on button "Hecho" at bounding box center [540, 292] width 28 height 28
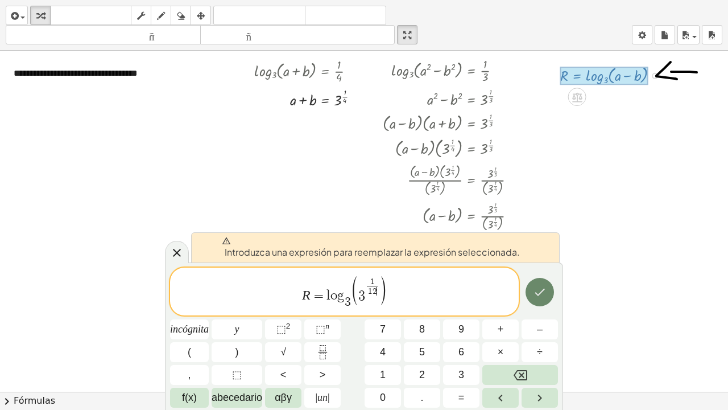
click at [541, 296] on icon "Hecho" at bounding box center [540, 292] width 14 height 14
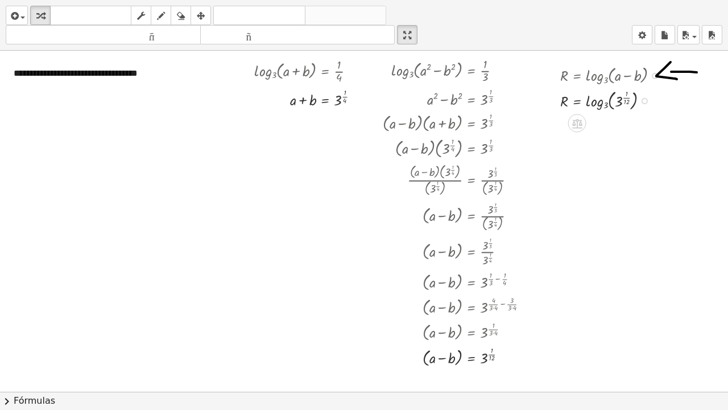
click at [611, 107] on div at bounding box center [614, 99] width 119 height 26
click at [611, 99] on div at bounding box center [614, 99] width 119 height 26
click at [610, 98] on div at bounding box center [614, 99] width 119 height 26
click at [627, 97] on div at bounding box center [614, 99] width 119 height 26
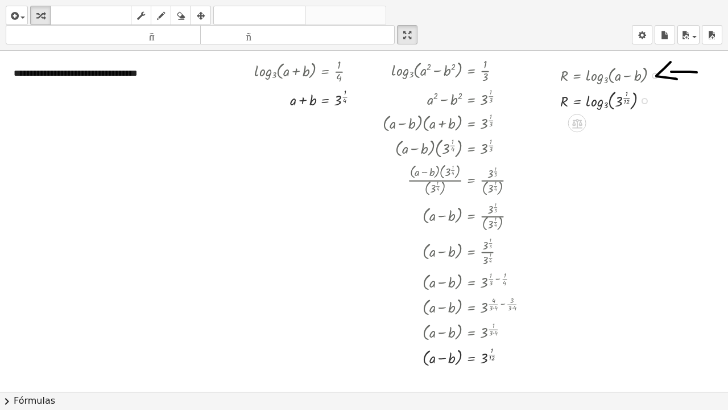
click at [627, 97] on div at bounding box center [614, 99] width 119 height 26
click at [649, 126] on div at bounding box center [616, 125] width 123 height 24
click at [620, 127] on div at bounding box center [616, 125] width 123 height 24
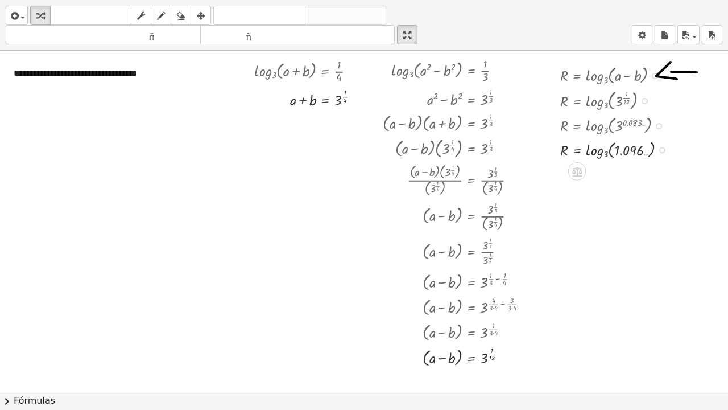
click at [601, 153] on div at bounding box center [618, 149] width 126 height 24
click at [601, 153] on div at bounding box center [616, 148] width 123 height 21
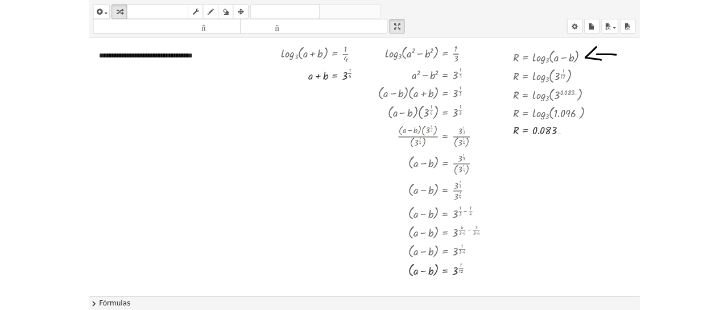
scroll to position [0, 0]
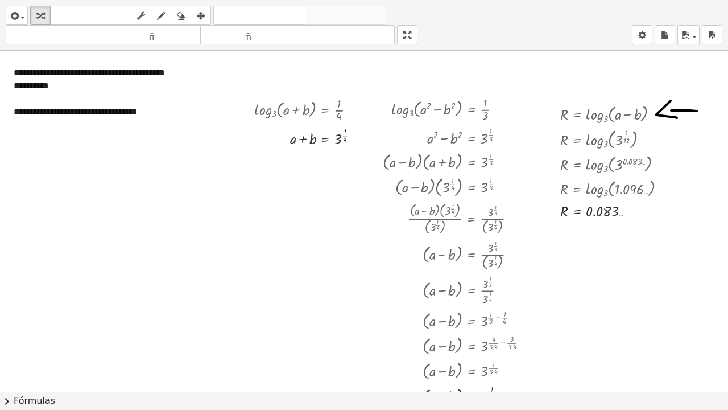
drag, startPoint x: 409, startPoint y: 34, endPoint x: 550, endPoint y: 307, distance: 306.7
click at [409, 0] on html "**********" at bounding box center [364, 205] width 728 height 410
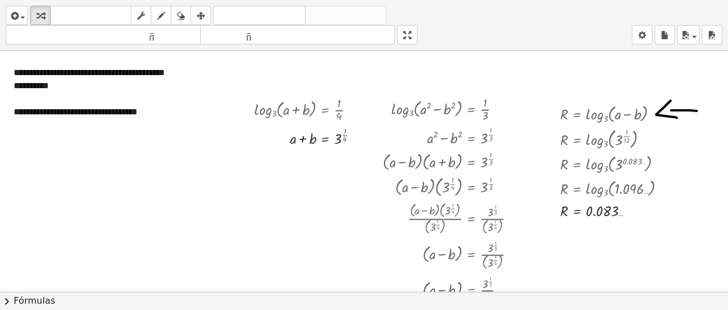
drag, startPoint x: 261, startPoint y: 245, endPoint x: 330, endPoint y: 253, distance: 69.3
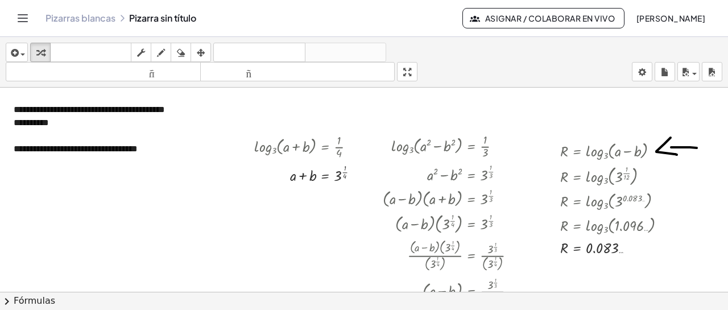
click at [261, 245] on div at bounding box center [364, 300] width 728 height 425
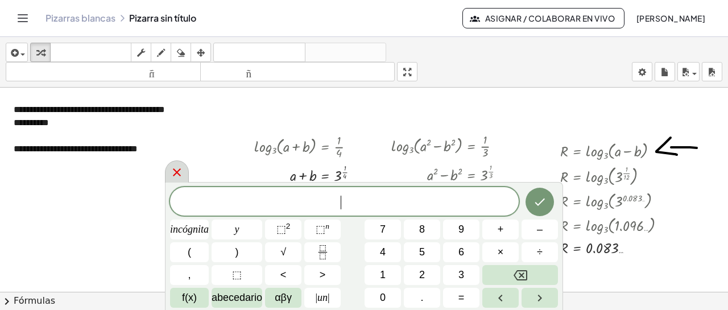
click at [176, 170] on icon at bounding box center [177, 173] width 14 height 14
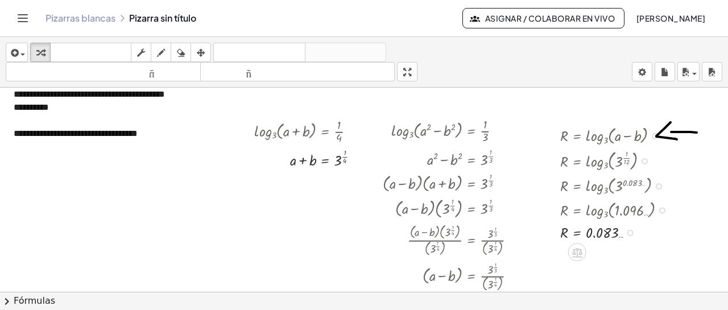
scroll to position [19, 0]
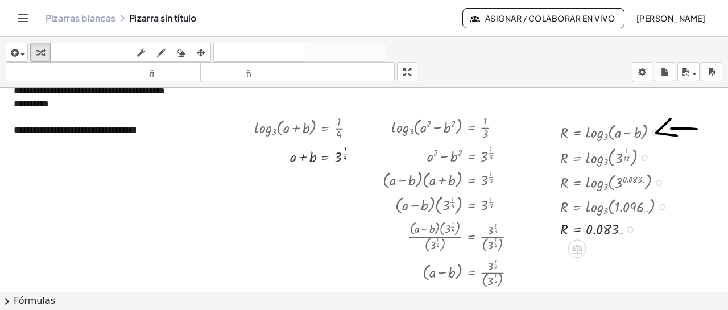
click at [609, 228] on div at bounding box center [618, 228] width 126 height 21
click at [626, 228] on div at bounding box center [618, 228] width 126 height 21
click at [598, 228] on div at bounding box center [618, 228] width 126 height 21
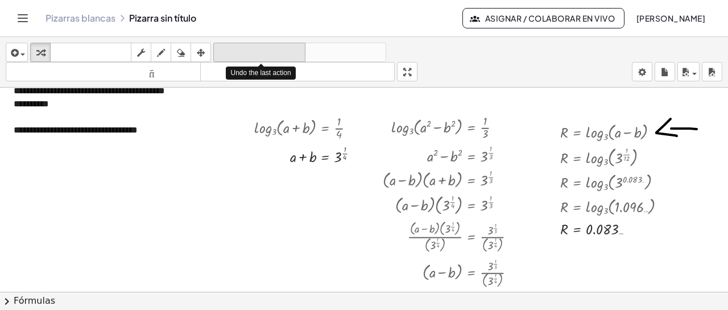
click at [238, 51] on font "deshacer" at bounding box center [259, 52] width 86 height 11
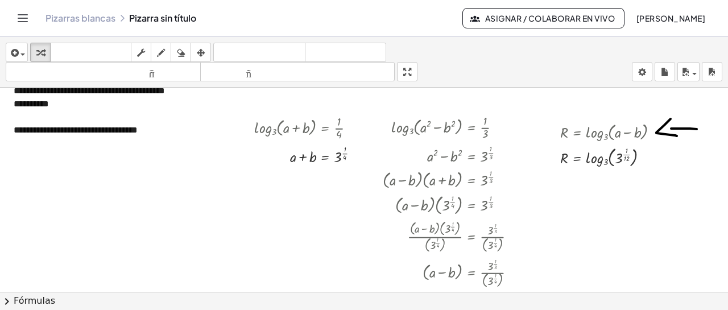
click at [604, 208] on div at bounding box center [364, 281] width 728 height 425
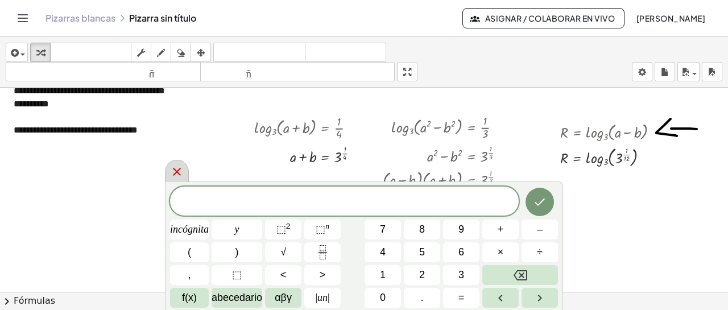
click at [176, 174] on icon at bounding box center [177, 172] width 14 height 14
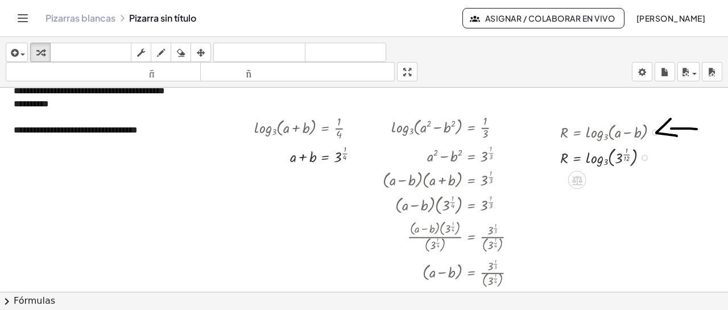
click at [647, 157] on div at bounding box center [645, 158] width 6 height 6
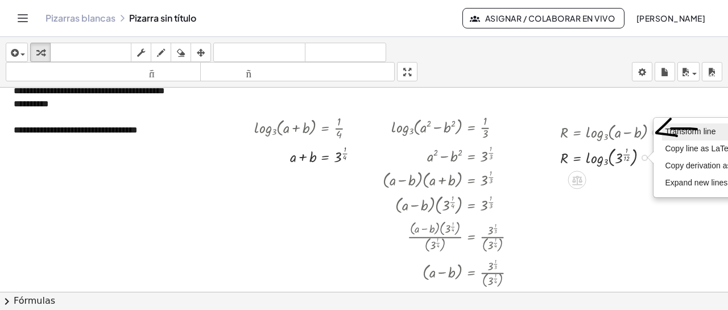
click at [677, 129] on span "Transform line" at bounding box center [690, 131] width 51 height 9
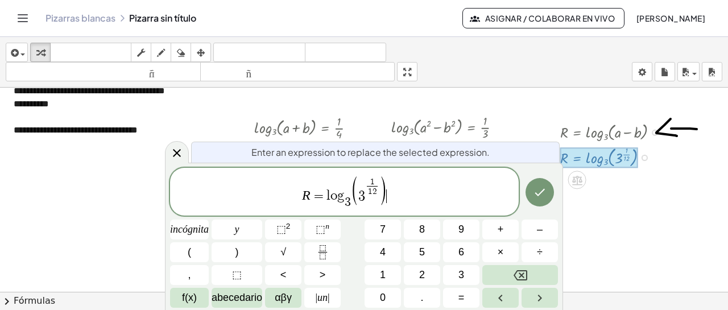
click at [406, 198] on span "R = l o g 3 ​ ( 3 1 1 2 ​ ) ​" at bounding box center [344, 193] width 349 height 36
drag, startPoint x: 378, startPoint y: 190, endPoint x: 372, endPoint y: 188, distance: 6.7
click at [372, 188] on span "( 3 1 1 2 ​ )" at bounding box center [369, 190] width 36 height 28
click at [402, 193] on span "R = l o g 3 ​ ( 3 1 1 2 ​ )" at bounding box center [344, 193] width 349 height 36
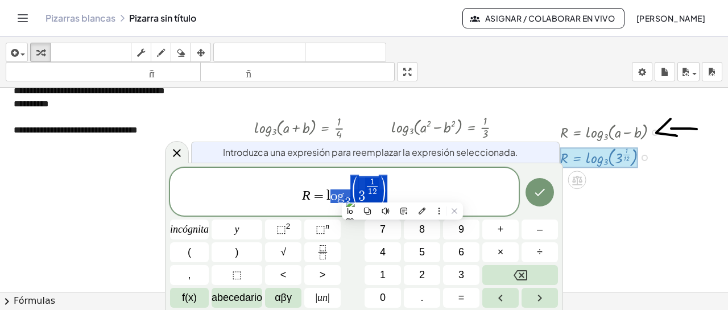
drag, startPoint x: 404, startPoint y: 192, endPoint x: 326, endPoint y: 197, distance: 78.1
click at [326, 197] on span "R = l o g 3 ​ ( 3 1 1 2 ​ )" at bounding box center [344, 193] width 349 height 36
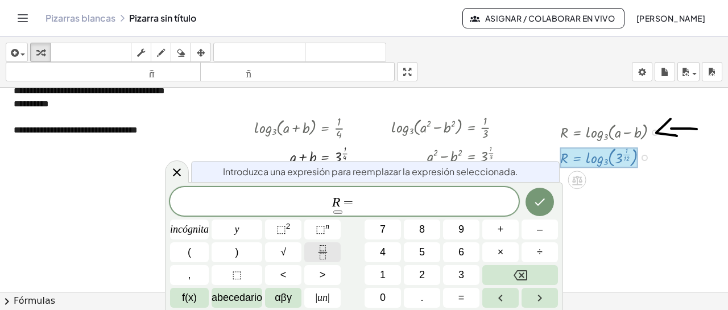
click at [320, 250] on icon "Fracción" at bounding box center [323, 252] width 14 height 14
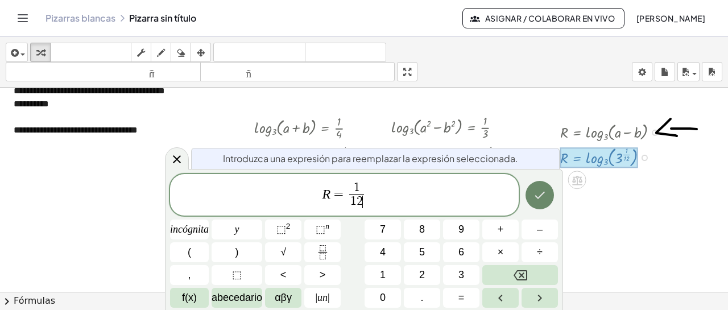
click at [532, 199] on button "Hecho" at bounding box center [540, 195] width 28 height 28
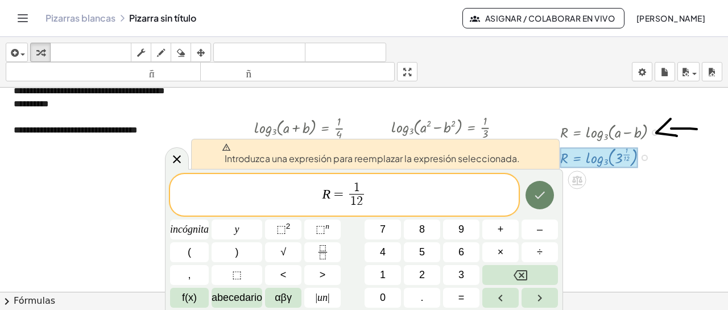
click at [534, 189] on icon "Hecho" at bounding box center [540, 195] width 14 height 14
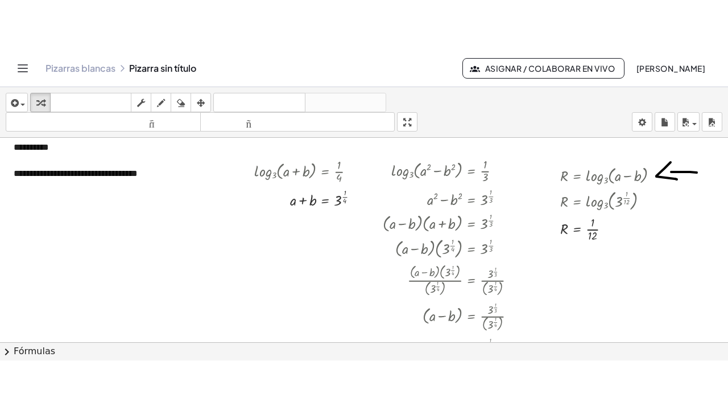
scroll to position [35, 0]
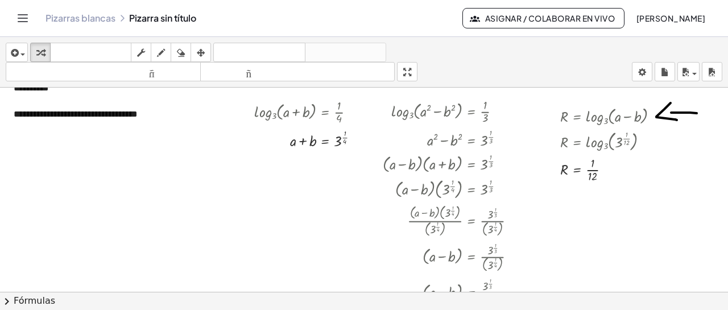
click at [414, 147] on div "**********" at bounding box center [364, 173] width 728 height 273
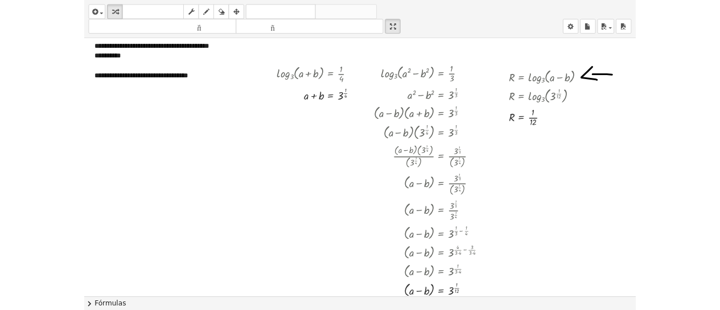
scroll to position [13, 0]
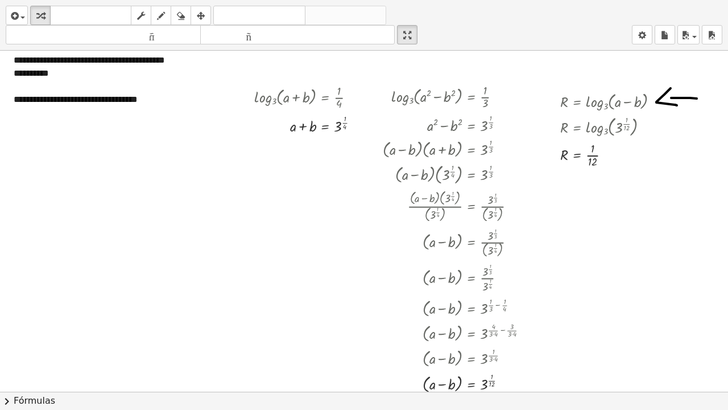
drag, startPoint x: 415, startPoint y: 41, endPoint x: 454, endPoint y: 21, distance: 43.5
click at [415, 0] on html "**********" at bounding box center [364, 205] width 728 height 410
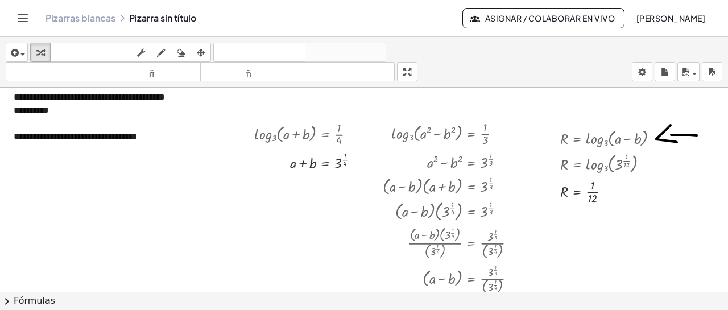
click at [68, 19] on font "Pizarras blancas" at bounding box center [81, 18] width 70 height 12
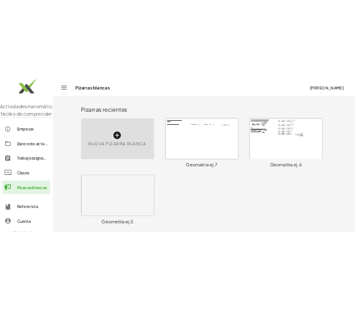
scroll to position [8, 0]
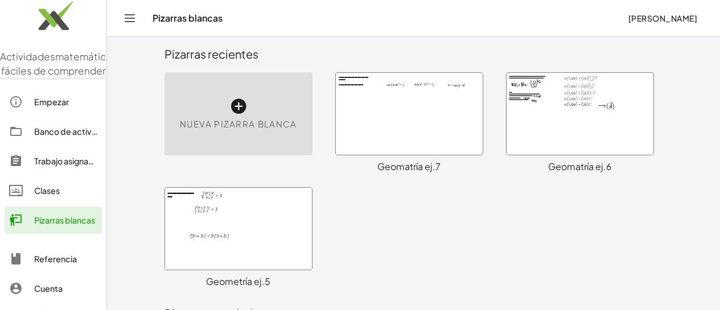
click at [497, 40] on div "Pizarras recientes" at bounding box center [413, 54] width 498 height 36
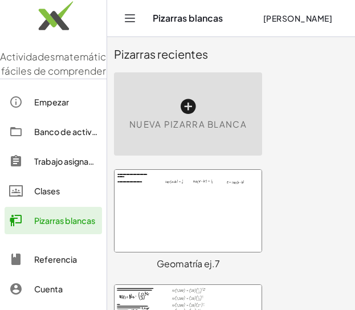
click at [184, 107] on icon at bounding box center [188, 106] width 18 height 18
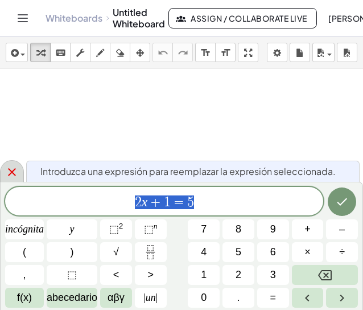
click at [17, 172] on icon at bounding box center [12, 172] width 14 height 14
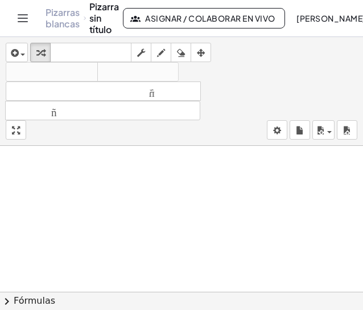
drag, startPoint x: 18, startPoint y: 130, endPoint x: 40, endPoint y: 203, distance: 76.5
click at [18, 202] on div "insertar Seleccione uno: Expresión matemática Función Texto Vídeo de YouTube Gr…" at bounding box center [181, 173] width 363 height 273
